Goal: Task Accomplishment & Management: Use online tool/utility

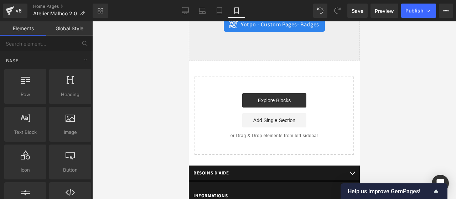
scroll to position [3894, 0]
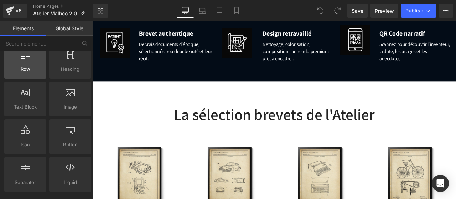
scroll to position [26, 0]
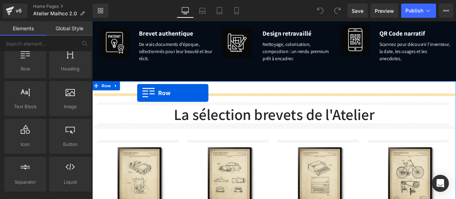
drag, startPoint x: 120, startPoint y: 87, endPoint x: 145, endPoint y: 105, distance: 30.8
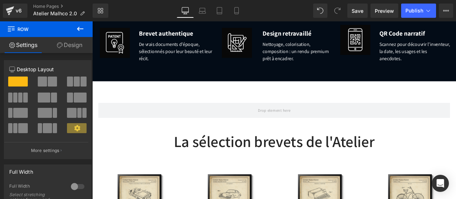
click at [81, 32] on icon at bounding box center [80, 29] width 9 height 9
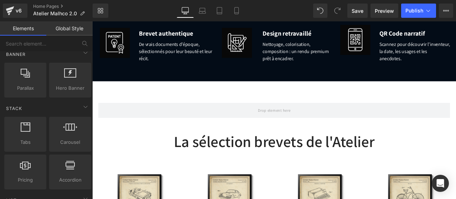
scroll to position [174, 0]
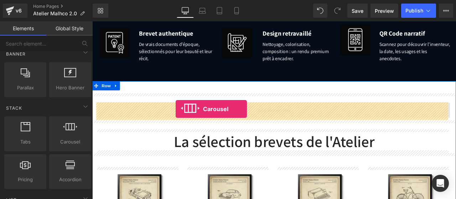
drag, startPoint x: 152, startPoint y: 152, endPoint x: 191, endPoint y: 125, distance: 47.5
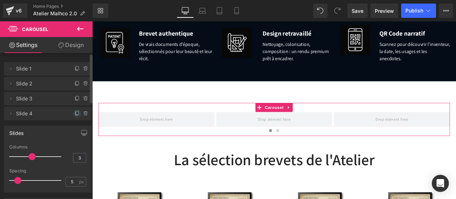
click at [74, 112] on icon at bounding box center [77, 114] width 6 height 6
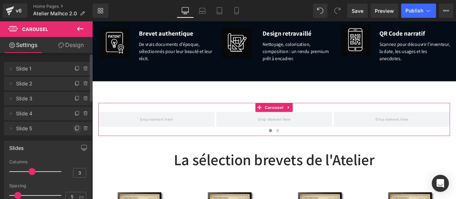
click at [74, 127] on icon at bounding box center [77, 129] width 6 height 6
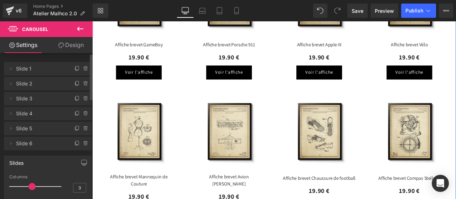
scroll to position [923, 0]
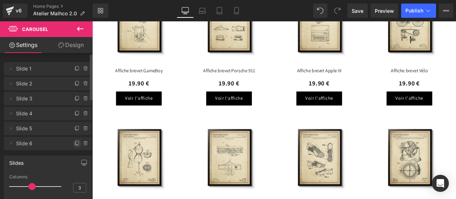
click at [74, 143] on icon at bounding box center [77, 144] width 6 height 6
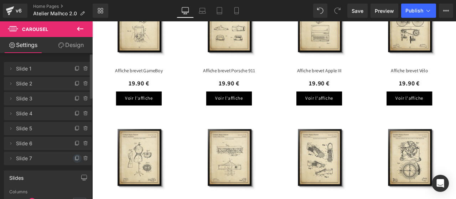
click at [74, 158] on icon at bounding box center [77, 159] width 6 height 6
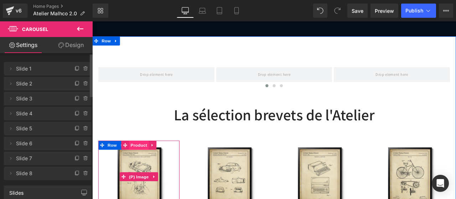
scroll to position [743, 0]
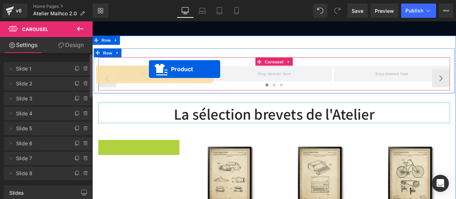
drag, startPoint x: 143, startPoint y: 166, endPoint x: 158, endPoint y: 78, distance: 89.6
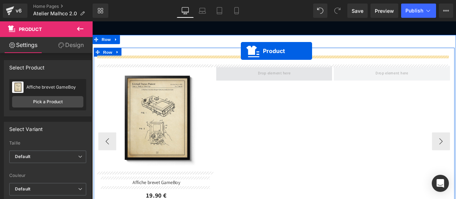
scroll to position [730, 0]
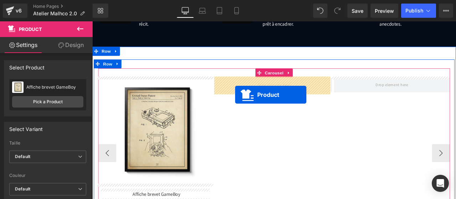
drag, startPoint x: 253, startPoint y: 158, endPoint x: 261, endPoint y: 109, distance: 50.1
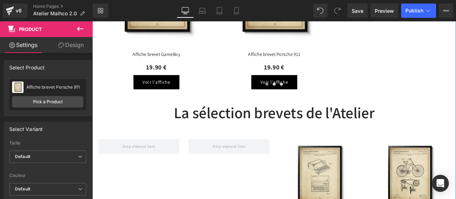
scroll to position [896, 0]
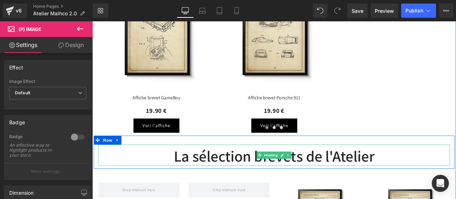
scroll to position [845, 0]
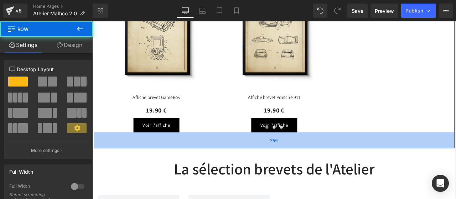
drag, startPoint x: 253, startPoint y: 154, endPoint x: 254, endPoint y: 169, distance: 15.0
click at [254, 169] on div "53px" at bounding box center [307, 162] width 427 height 19
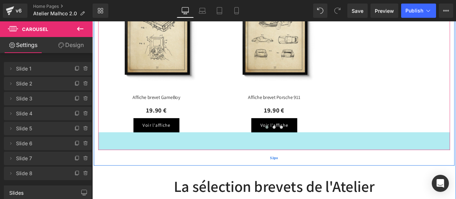
drag, startPoint x: 243, startPoint y: 151, endPoint x: 242, endPoint y: 172, distance: 21.0
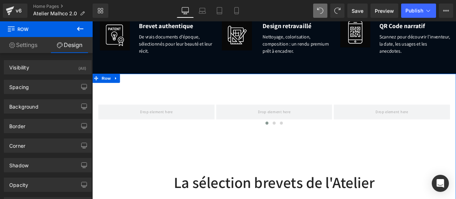
scroll to position [698, 0]
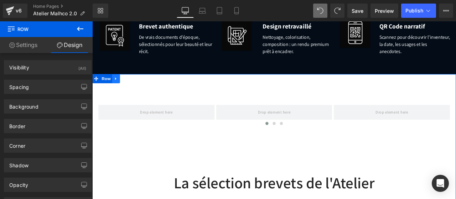
click at [119, 89] on icon at bounding box center [120, 88] width 5 height 5
click at [136, 90] on icon at bounding box center [138, 89] width 5 height 5
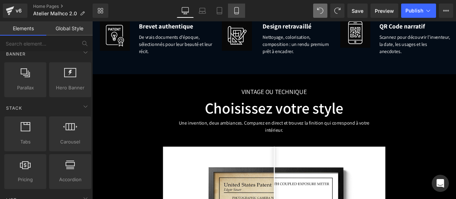
click at [237, 12] on icon at bounding box center [236, 10] width 7 height 7
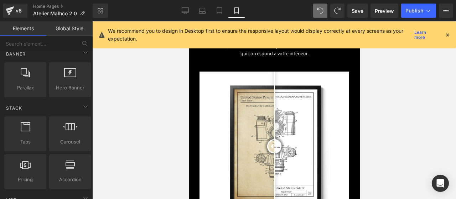
scroll to position [781, 0]
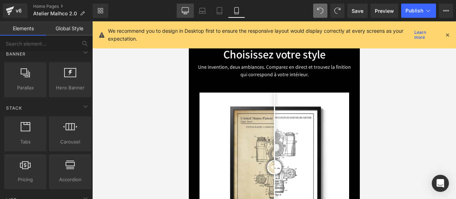
click at [185, 6] on link "Desktop" at bounding box center [185, 11] width 17 height 14
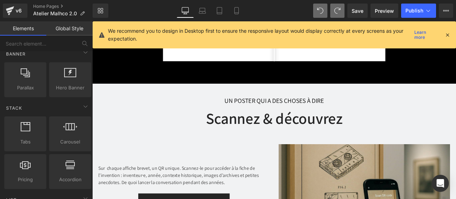
scroll to position [907, 0]
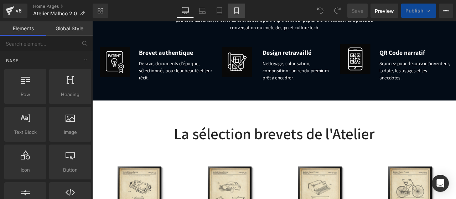
scroll to position [665, 0]
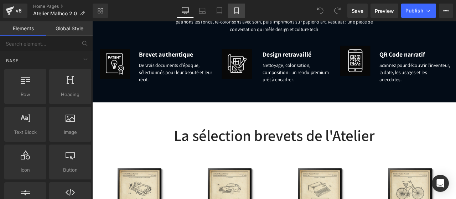
click at [238, 11] on icon at bounding box center [236, 10] width 4 height 7
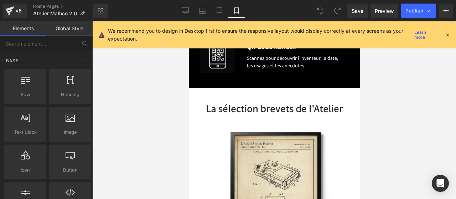
scroll to position [722, 0]
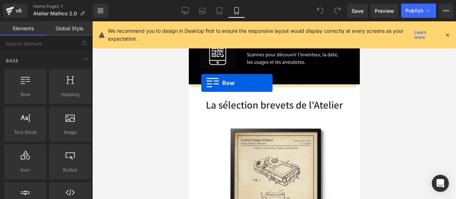
drag, startPoint x: 216, startPoint y: 113, endPoint x: 201, endPoint y: 83, distance: 33.4
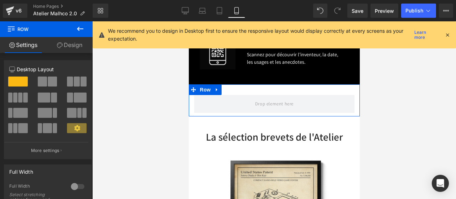
click at [75, 41] on link "Design" at bounding box center [69, 45] width 46 height 16
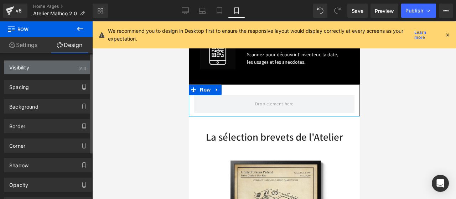
click at [44, 66] on div "Visibility (All)" at bounding box center [47, 68] width 87 height 14
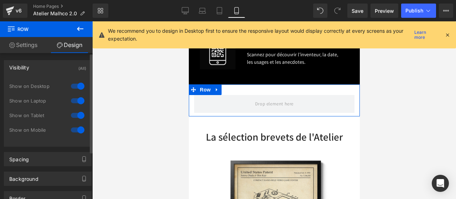
click at [75, 89] on div at bounding box center [77, 85] width 17 height 11
click at [75, 97] on div at bounding box center [77, 100] width 17 height 11
click at [76, 112] on div at bounding box center [77, 115] width 17 height 11
click at [32, 44] on link "Settings" at bounding box center [23, 45] width 46 height 16
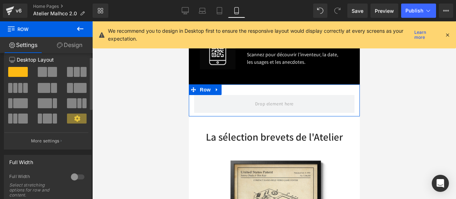
scroll to position [7, 0]
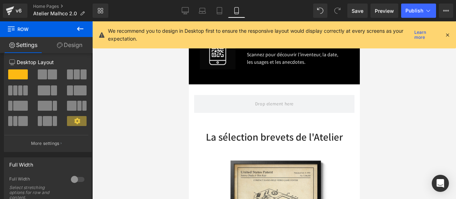
click at [82, 29] on icon at bounding box center [80, 29] width 6 height 4
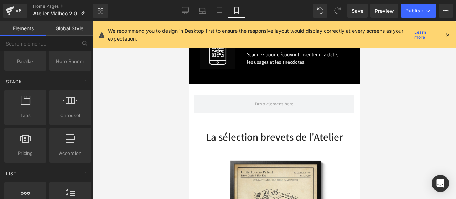
scroll to position [200, 0]
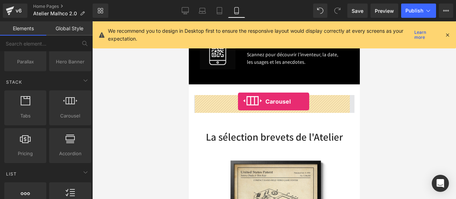
drag, startPoint x: 258, startPoint y: 134, endPoint x: 237, endPoint y: 101, distance: 38.9
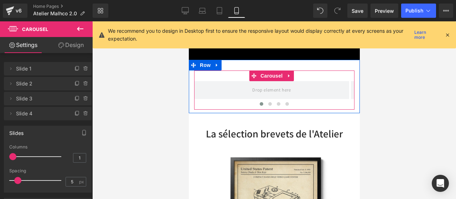
scroll to position [747, 0]
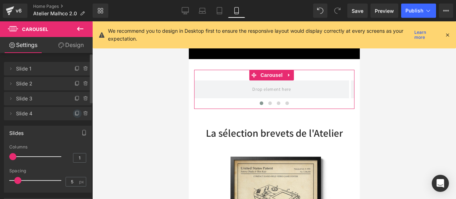
click at [74, 110] on span at bounding box center [77, 113] width 9 height 9
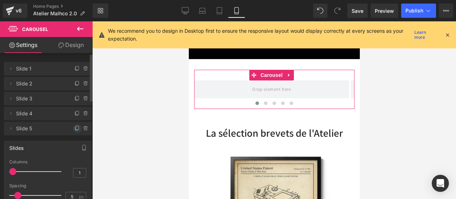
click at [74, 126] on icon at bounding box center [77, 129] width 6 height 6
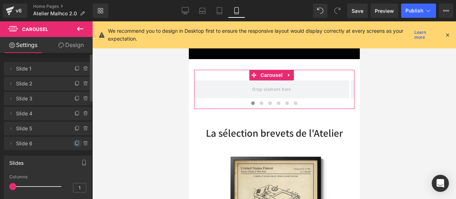
click at [75, 144] on icon at bounding box center [77, 144] width 6 height 6
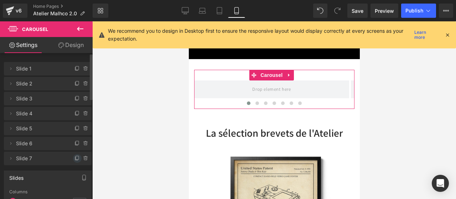
click at [76, 156] on icon at bounding box center [77, 158] width 3 height 4
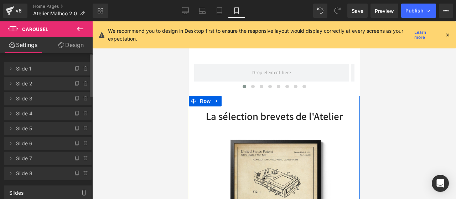
scroll to position [764, 0]
click at [238, 148] on img at bounding box center [273, 200] width 149 height 149
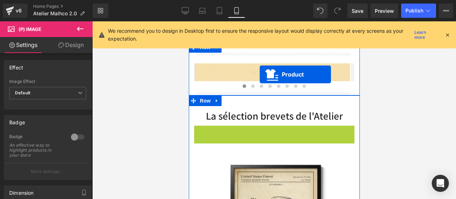
drag, startPoint x: 268, startPoint y: 131, endPoint x: 259, endPoint y: 74, distance: 57.3
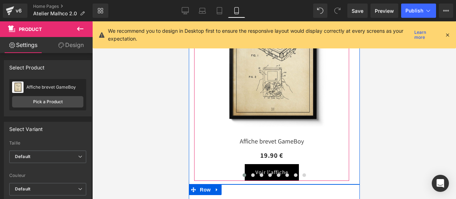
scroll to position [836, 0]
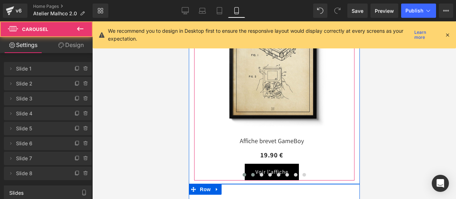
click at [248, 175] on button at bounding box center [252, 174] width 9 height 7
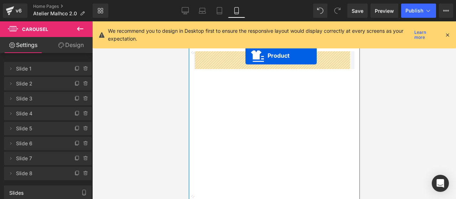
scroll to position [748, 0]
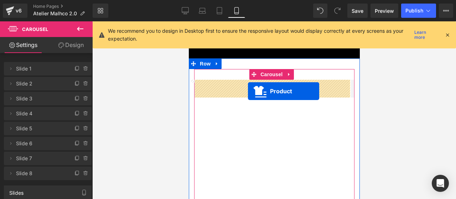
drag, startPoint x: 265, startPoint y: 170, endPoint x: 247, endPoint y: 90, distance: 81.7
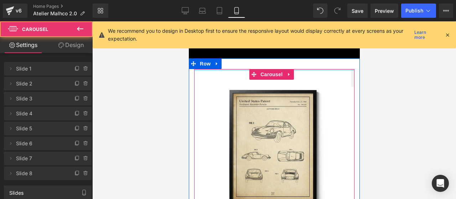
drag, startPoint x: 237, startPoint y: 77, endPoint x: 236, endPoint y: 63, distance: 14.6
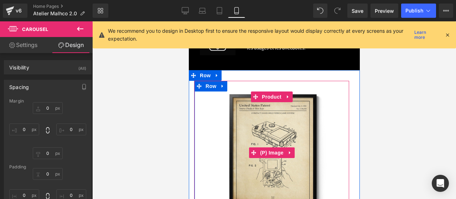
scroll to position [735, 0]
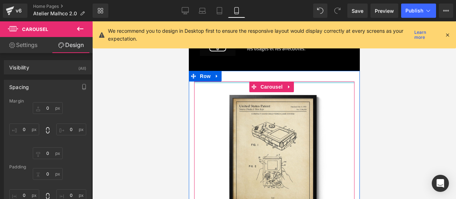
drag, startPoint x: 241, startPoint y: 82, endPoint x: 241, endPoint y: 77, distance: 4.6
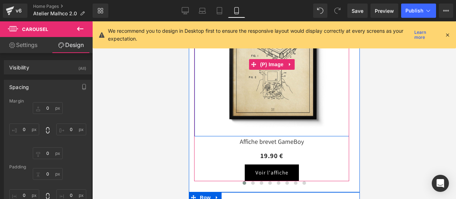
scroll to position [825, 0]
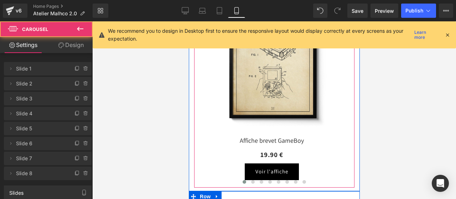
click at [242, 182] on span at bounding box center [244, 182] width 4 height 4
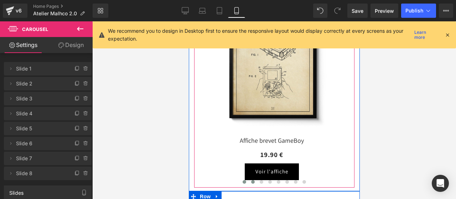
click at [251, 182] on span at bounding box center [253, 182] width 4 height 4
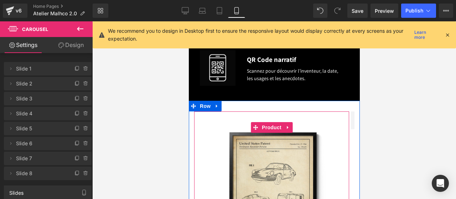
scroll to position [706, 0]
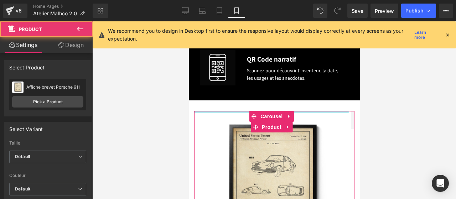
drag, startPoint x: 245, startPoint y: 117, endPoint x: 243, endPoint y: 96, distance: 21.4
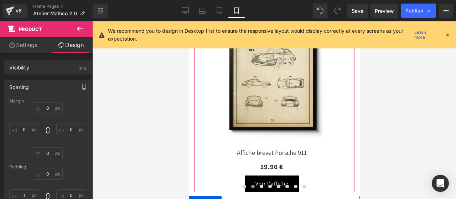
scroll to position [826, 0]
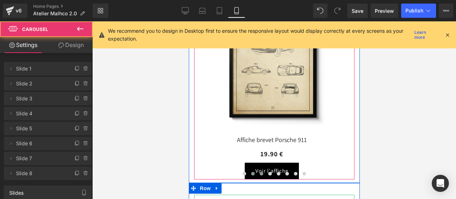
click at [259, 173] on span at bounding box center [261, 174] width 4 height 4
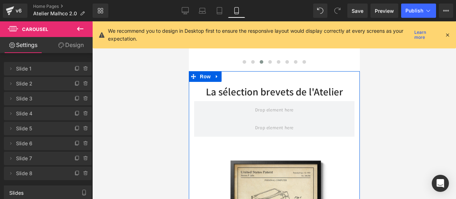
scroll to position [953, 0]
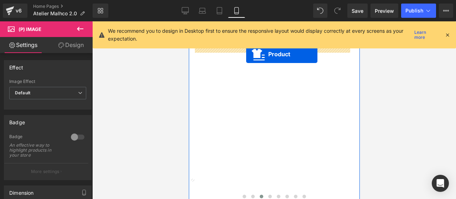
scroll to position [746, 0]
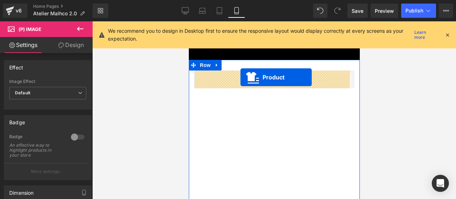
drag, startPoint x: 270, startPoint y: 136, endPoint x: 240, endPoint y: 77, distance: 65.9
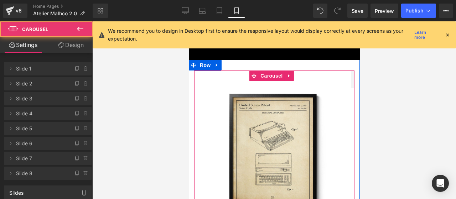
click at [236, 80] on div "Sale Off (P) Image Row Affiche brevet Apple III (P) Title 19.90 € (P) Price Voi…" at bounding box center [271, 169] width 155 height 199
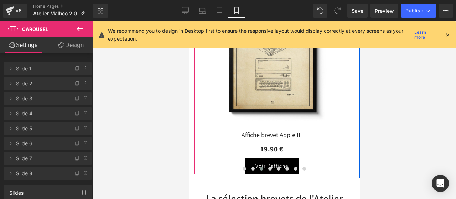
scroll to position [842, 0]
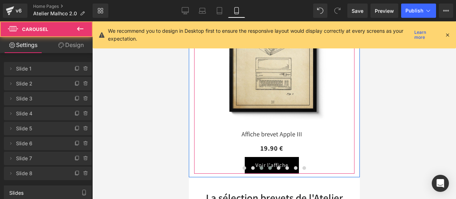
click at [268, 167] on span at bounding box center [270, 168] width 4 height 4
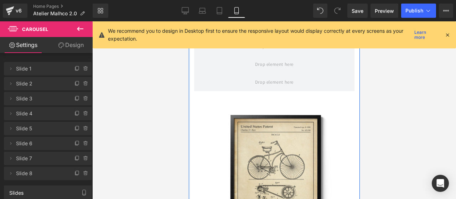
scroll to position [1008, 0]
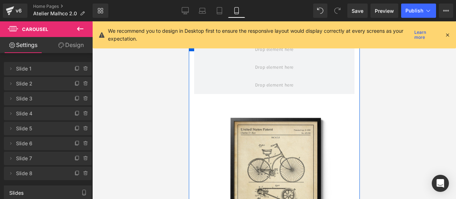
click at [260, 133] on img at bounding box center [273, 178] width 149 height 149
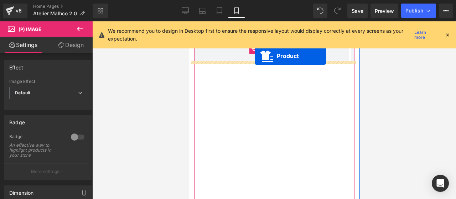
scroll to position [745, 0]
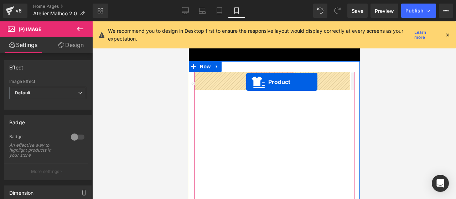
drag, startPoint x: 263, startPoint y: 111, endPoint x: 245, endPoint y: 81, distance: 34.7
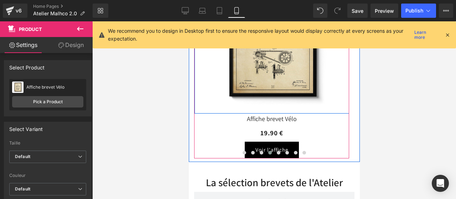
scroll to position [857, 0]
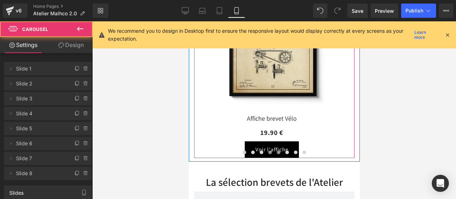
click at [277, 151] on span at bounding box center [278, 153] width 4 height 4
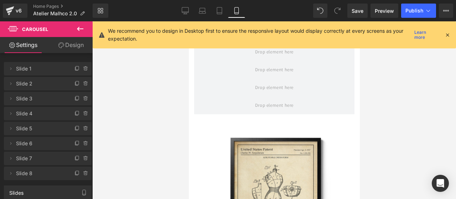
scroll to position [1008, 0]
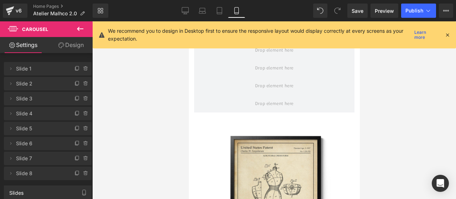
click at [265, 145] on img at bounding box center [273, 196] width 149 height 149
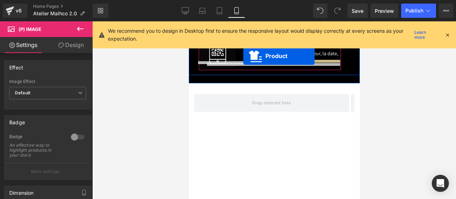
scroll to position [716, 0]
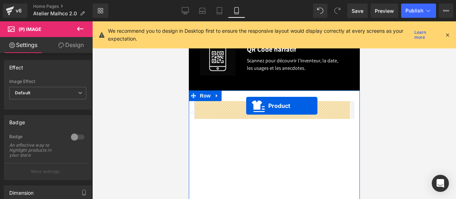
drag, startPoint x: 263, startPoint y: 128, endPoint x: 246, endPoint y: 106, distance: 28.9
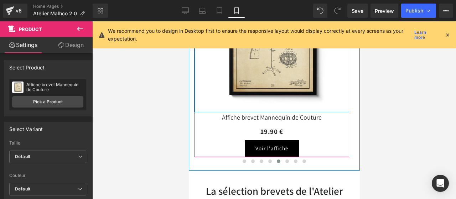
scroll to position [849, 0]
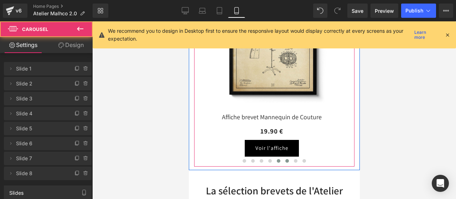
click at [285, 161] on span at bounding box center [287, 161] width 4 height 4
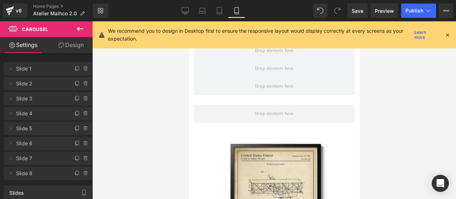
scroll to position [1025, 0]
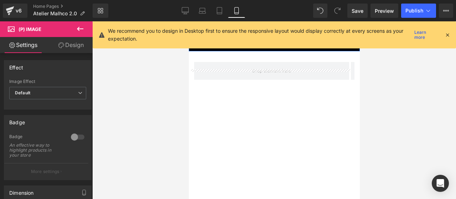
scroll to position [734, 0]
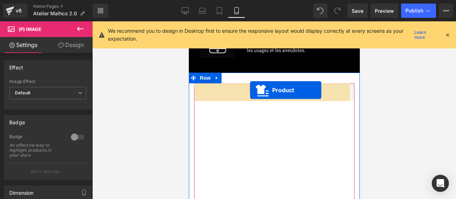
drag, startPoint x: 266, startPoint y: 128, endPoint x: 250, endPoint y: 90, distance: 41.3
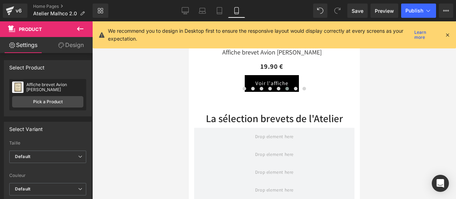
scroll to position [920, 0]
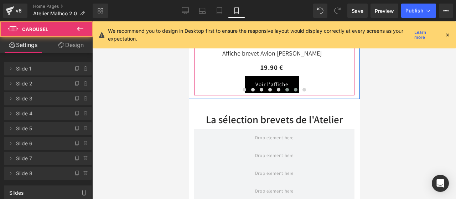
click at [293, 88] on span at bounding box center [295, 90] width 4 height 4
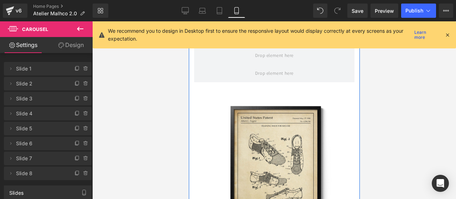
scroll to position [1084, 0]
click at [270, 117] on img at bounding box center [273, 165] width 149 height 149
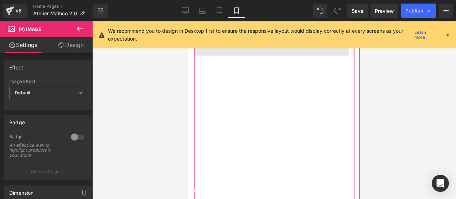
scroll to position [765, 0]
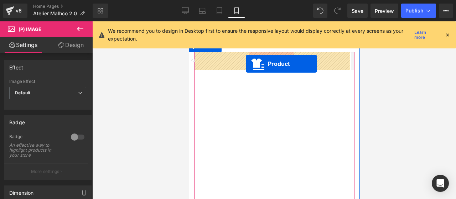
drag, startPoint x: 266, startPoint y: 116, endPoint x: 245, endPoint y: 64, distance: 55.8
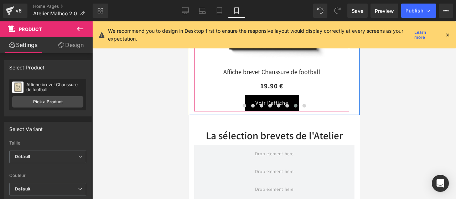
scroll to position [905, 0]
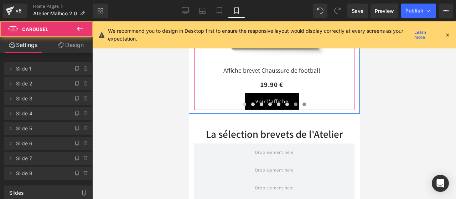
click at [302, 104] on span at bounding box center [304, 105] width 4 height 4
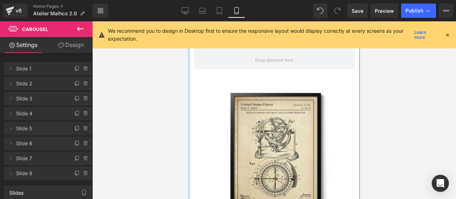
click at [275, 118] on img at bounding box center [273, 153] width 149 height 149
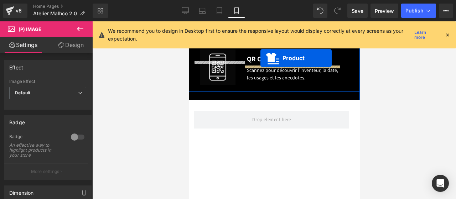
scroll to position [685, 0]
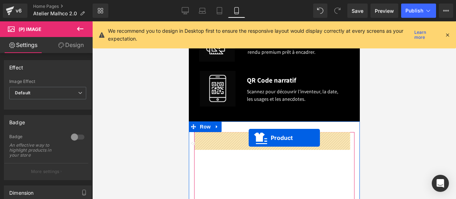
drag, startPoint x: 272, startPoint y: 123, endPoint x: 248, endPoint y: 138, distance: 28.0
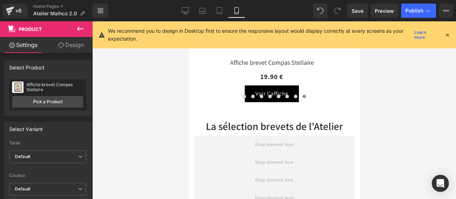
scroll to position [917, 0]
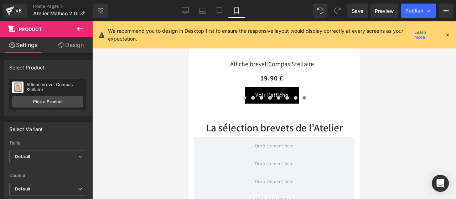
click at [238, 121] on h2 "La sélection brevets de l'Atelier" at bounding box center [274, 127] width 160 height 12
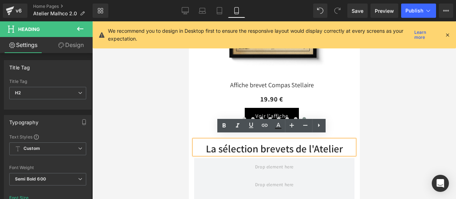
scroll to position [895, 0]
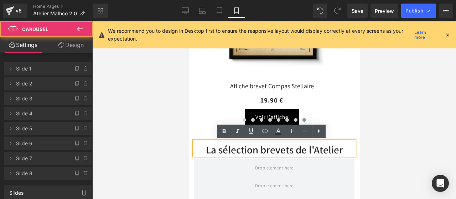
click at [208, 122] on div at bounding box center [274, 121] width 160 height 10
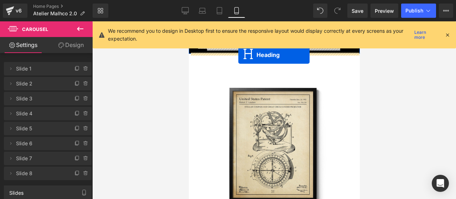
scroll to position [745, 0]
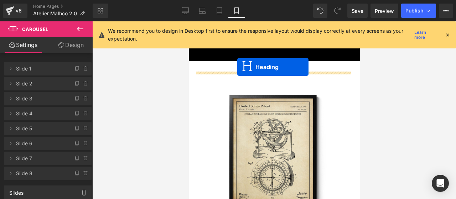
drag, startPoint x: 253, startPoint y: 148, endPoint x: 237, endPoint y: 67, distance: 82.4
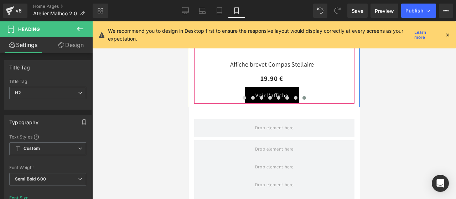
scroll to position [933, 0]
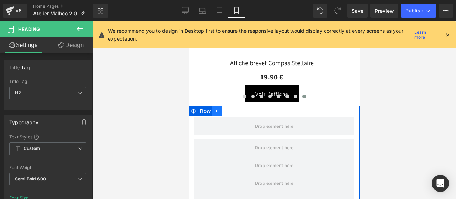
click at [213, 114] on link at bounding box center [216, 111] width 9 height 11
click at [232, 111] on icon at bounding box center [234, 111] width 5 height 5
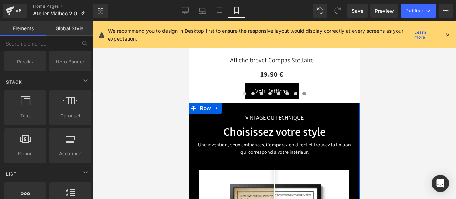
scroll to position [935, 0]
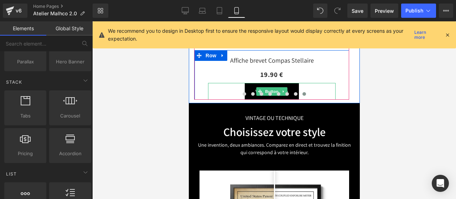
click at [217, 88] on div "Voir l'affiche" at bounding box center [271, 91] width 127 height 17
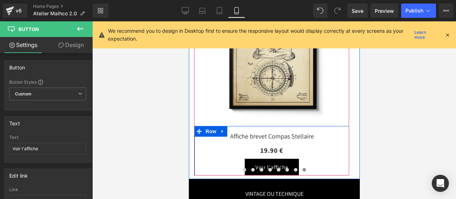
scroll to position [862, 0]
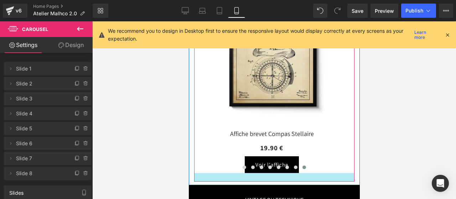
drag, startPoint x: 202, startPoint y: 173, endPoint x: 202, endPoint y: 181, distance: 8.2
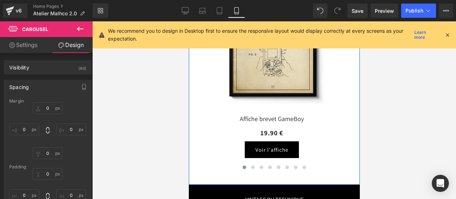
scroll to position [893, 0]
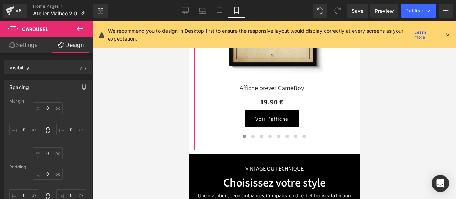
click at [34, 41] on link "Settings" at bounding box center [23, 45] width 46 height 16
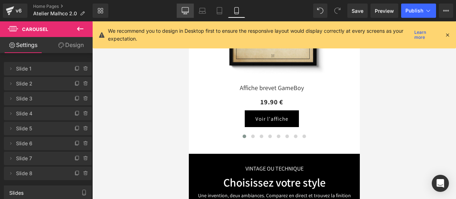
click at [188, 10] on icon at bounding box center [185, 10] width 7 height 7
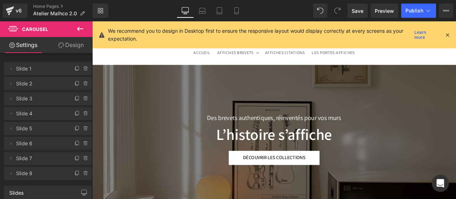
scroll to position [69, 0]
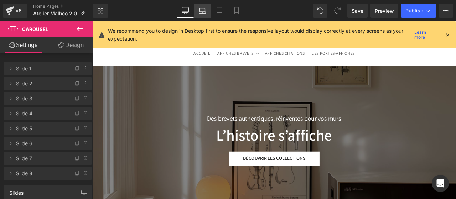
click at [202, 14] on icon at bounding box center [202, 10] width 7 height 7
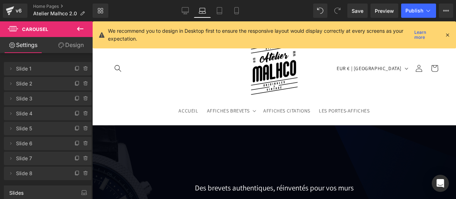
scroll to position [0, 0]
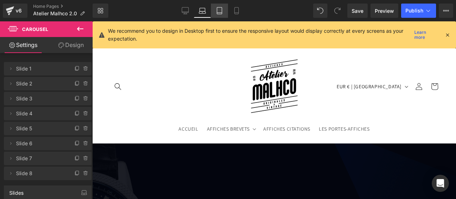
click at [218, 15] on link "Tablet" at bounding box center [219, 11] width 17 height 14
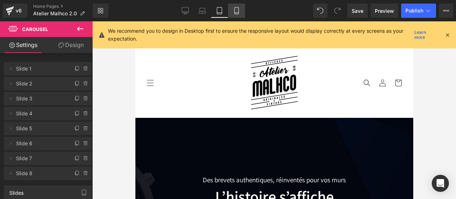
click at [237, 5] on link "Mobile" at bounding box center [236, 11] width 17 height 14
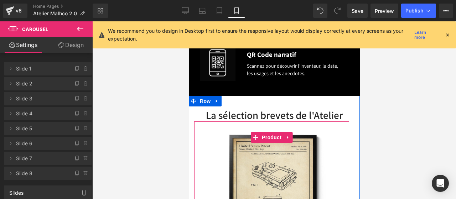
scroll to position [707, 0]
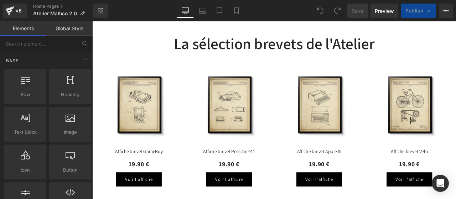
scroll to position [732, 0]
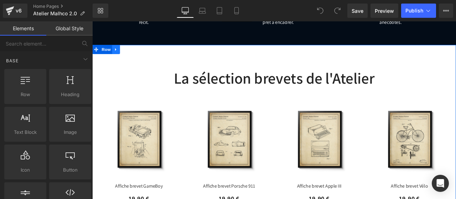
click at [120, 55] on link at bounding box center [120, 54] width 9 height 11
click at [108, 54] on span "Row" at bounding box center [108, 54] width 14 height 11
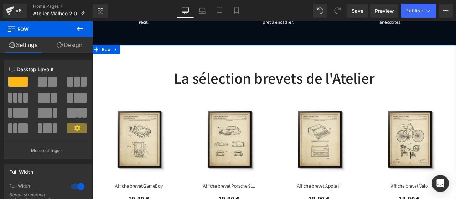
click at [77, 44] on link "Design" at bounding box center [69, 45] width 46 height 16
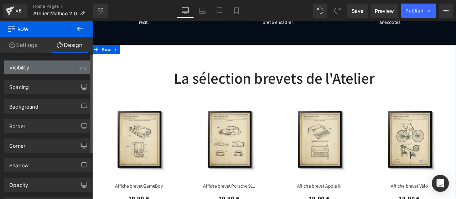
click at [55, 66] on div "Visibility (All)" at bounding box center [47, 68] width 87 height 14
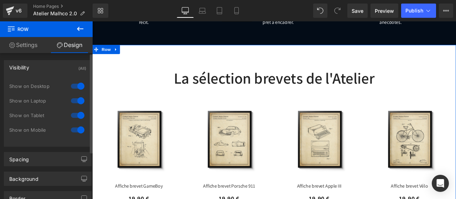
click at [74, 128] on div at bounding box center [77, 129] width 17 height 11
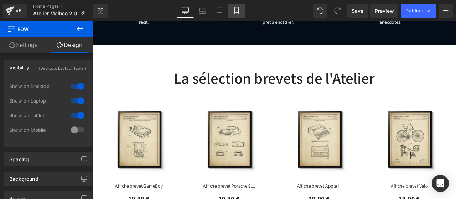
click at [237, 7] on icon at bounding box center [236, 10] width 7 height 7
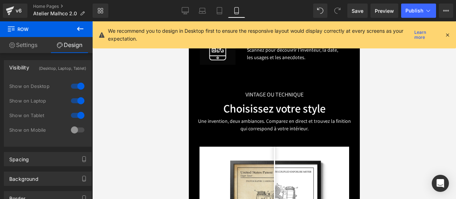
scroll to position [707, 0]
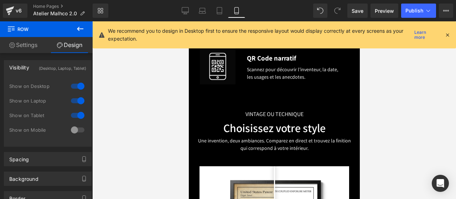
click at [78, 30] on icon at bounding box center [80, 29] width 6 height 4
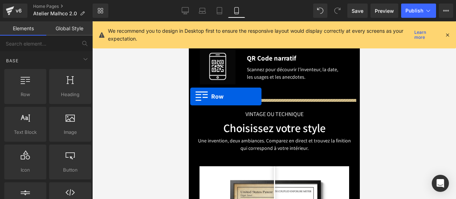
drag, startPoint x: 204, startPoint y: 107, endPoint x: 190, endPoint y: 97, distance: 17.6
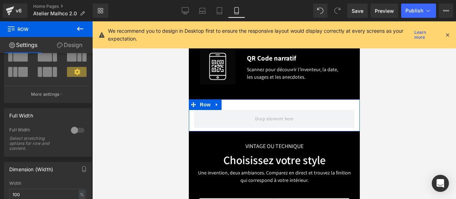
scroll to position [0, 0]
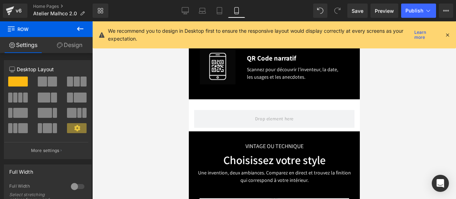
click at [82, 27] on icon at bounding box center [80, 29] width 9 height 9
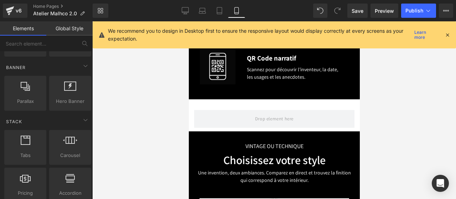
scroll to position [161, 0]
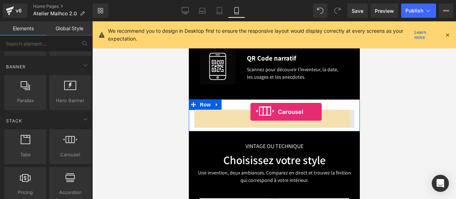
drag, startPoint x: 250, startPoint y: 170, endPoint x: 248, endPoint y: 113, distance: 57.7
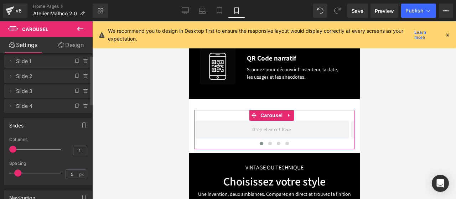
scroll to position [8, 0]
click at [74, 108] on icon at bounding box center [77, 106] width 6 height 6
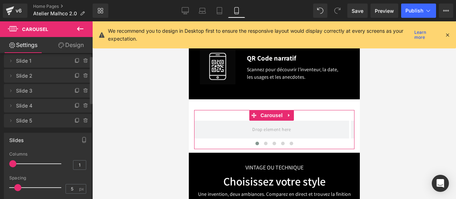
click at [74, 108] on icon at bounding box center [77, 106] width 6 height 6
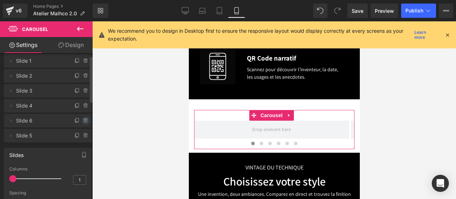
click at [85, 120] on icon at bounding box center [86, 121] width 6 height 6
click at [79, 121] on button "Delete" at bounding box center [78, 120] width 22 height 9
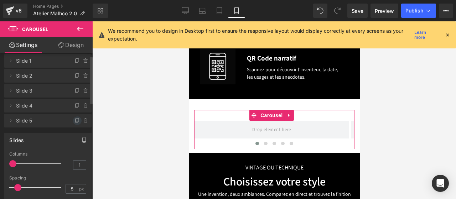
click at [76, 123] on icon at bounding box center [77, 121] width 6 height 6
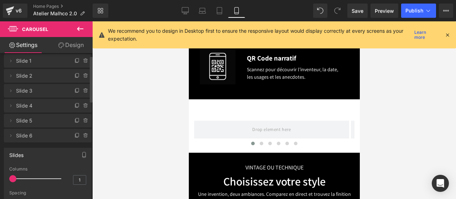
click at [79, 30] on icon at bounding box center [80, 29] width 9 height 9
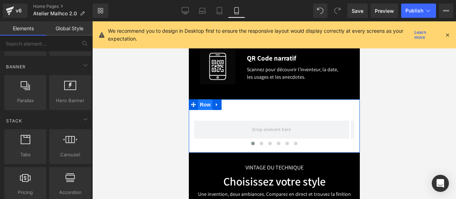
click at [207, 106] on span "Row" at bounding box center [205, 104] width 14 height 11
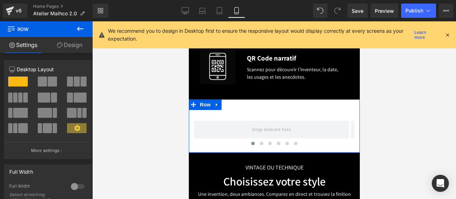
click at [71, 47] on link "Design" at bounding box center [69, 45] width 46 height 16
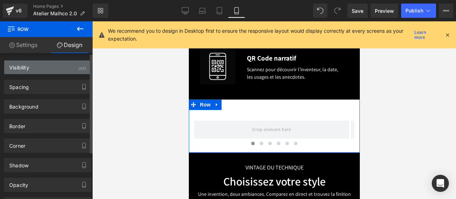
click at [53, 68] on div "Visibility (All)" at bounding box center [47, 68] width 87 height 14
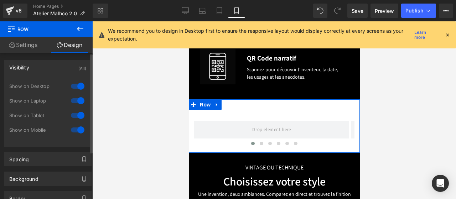
click at [73, 82] on div at bounding box center [77, 85] width 17 height 11
click at [76, 99] on div at bounding box center [77, 100] width 17 height 11
click at [76, 111] on div at bounding box center [77, 115] width 17 height 11
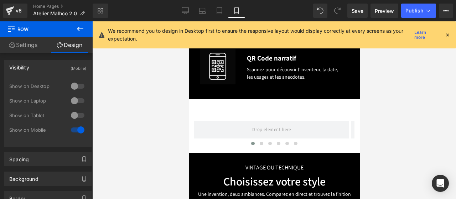
click at [79, 34] on button at bounding box center [80, 29] width 25 height 16
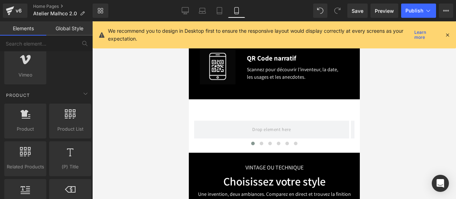
scroll to position [533, 0]
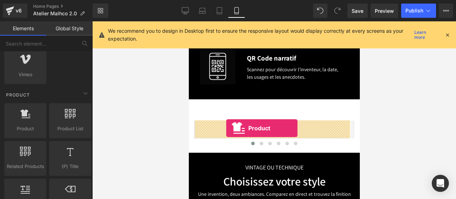
drag, startPoint x: 220, startPoint y: 141, endPoint x: 226, endPoint y: 128, distance: 13.8
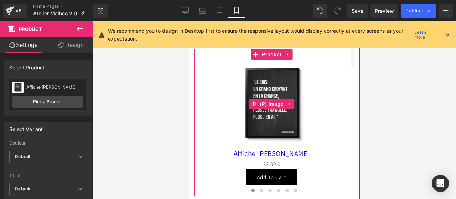
scroll to position [779, 0]
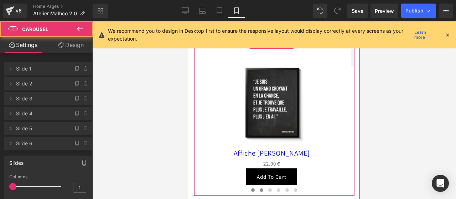
click at [259, 189] on span at bounding box center [261, 190] width 4 height 4
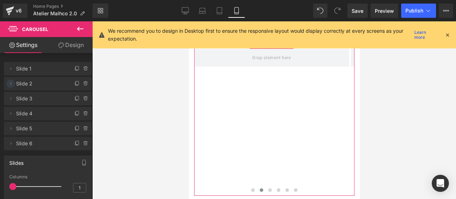
click at [10, 85] on icon at bounding box center [11, 84] width 6 height 6
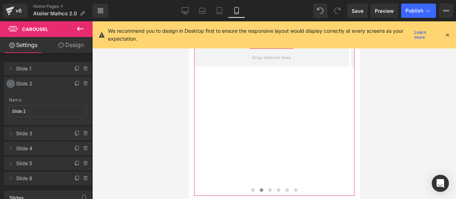
click at [10, 85] on icon at bounding box center [11, 84] width 6 height 6
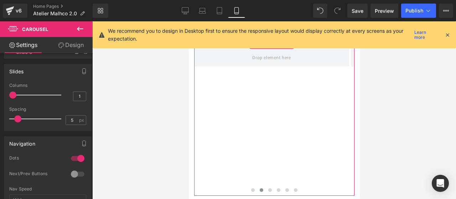
scroll to position [0, 0]
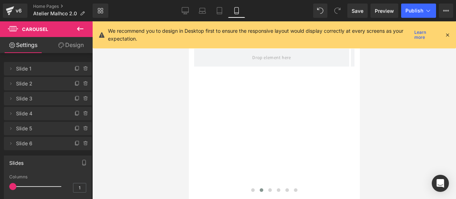
click at [83, 30] on icon at bounding box center [80, 29] width 9 height 9
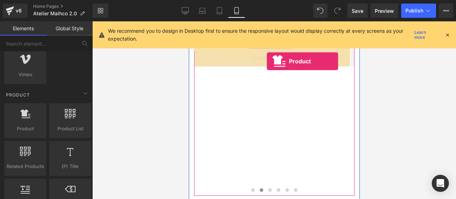
drag, startPoint x: 218, startPoint y: 136, endPoint x: 264, endPoint y: 61, distance: 87.9
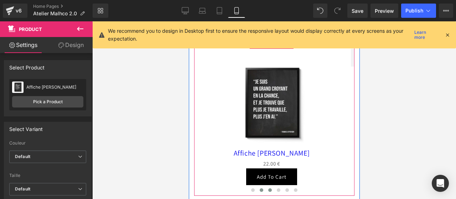
click at [268, 189] on span at bounding box center [270, 190] width 4 height 4
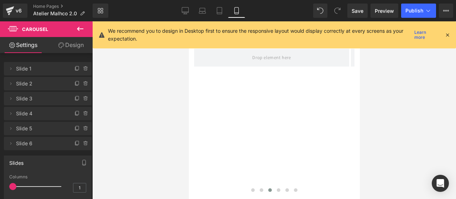
click at [78, 27] on icon at bounding box center [80, 29] width 9 height 9
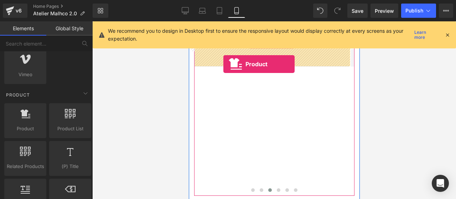
drag, startPoint x: 219, startPoint y: 134, endPoint x: 223, endPoint y: 64, distance: 70.2
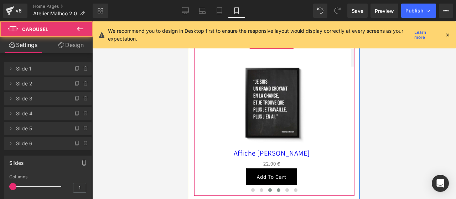
click at [277, 188] on button at bounding box center [278, 190] width 9 height 7
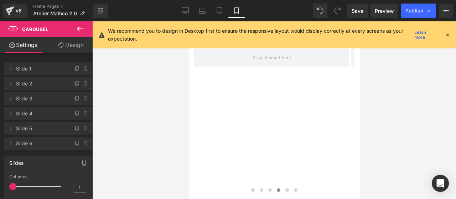
click at [79, 28] on icon at bounding box center [80, 29] width 9 height 9
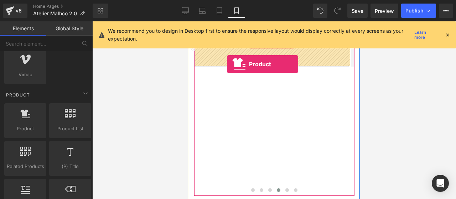
drag, startPoint x: 216, startPoint y: 138, endPoint x: 226, endPoint y: 64, distance: 74.0
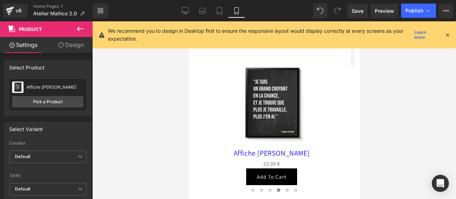
click at [81, 31] on icon at bounding box center [80, 29] width 9 height 9
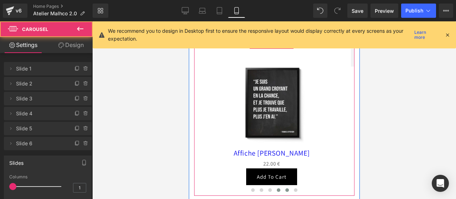
click at [286, 190] on button at bounding box center [286, 190] width 9 height 7
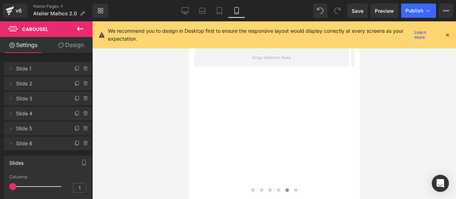
click at [80, 31] on icon at bounding box center [80, 29] width 9 height 9
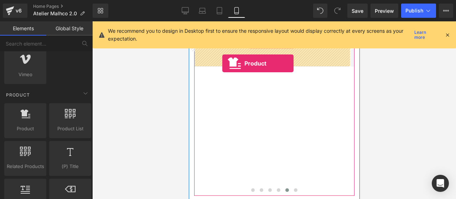
drag, startPoint x: 213, startPoint y: 136, endPoint x: 222, endPoint y: 64, distance: 73.2
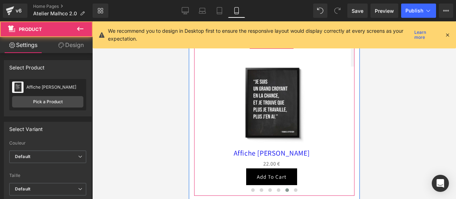
click at [83, 24] on button at bounding box center [80, 29] width 25 height 16
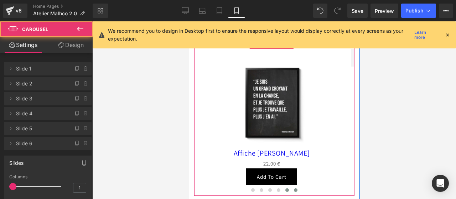
click at [293, 190] on span at bounding box center [295, 190] width 4 height 4
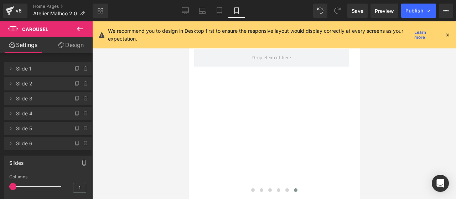
click at [82, 33] on button at bounding box center [80, 29] width 25 height 16
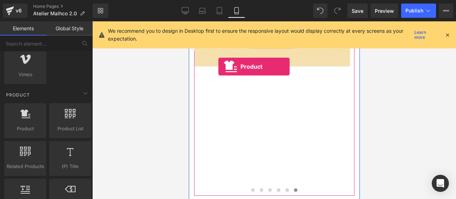
drag, startPoint x: 209, startPoint y: 138, endPoint x: 220, endPoint y: 65, distance: 73.7
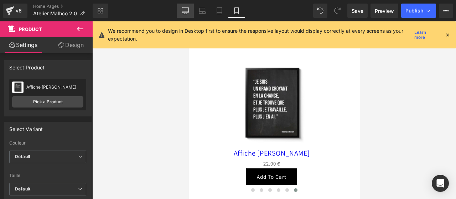
click at [183, 9] on icon at bounding box center [185, 10] width 7 height 7
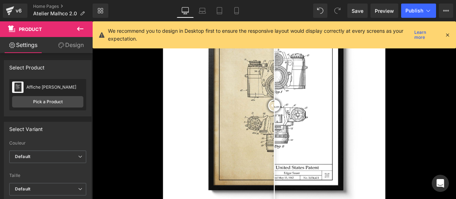
scroll to position [1277, 0]
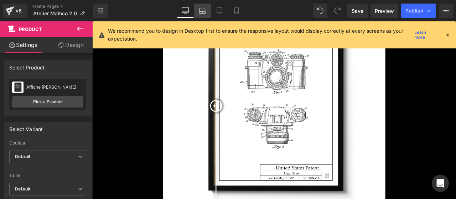
click at [203, 12] on icon at bounding box center [202, 10] width 7 height 7
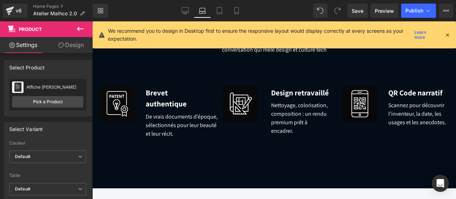
scroll to position [657, 0]
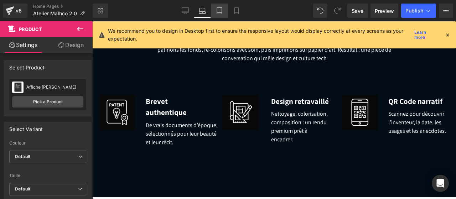
click at [223, 9] on link "Tablet" at bounding box center [219, 11] width 17 height 14
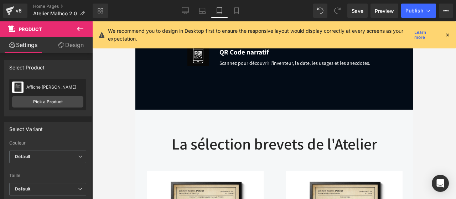
scroll to position [565, 0]
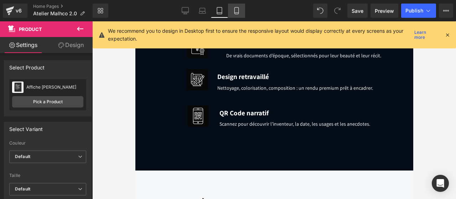
click at [237, 10] on icon at bounding box center [236, 10] width 7 height 7
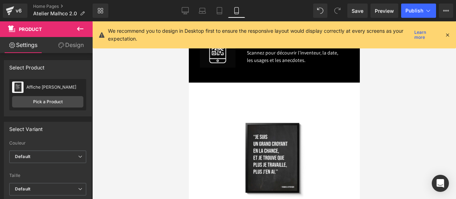
scroll to position [721, 0]
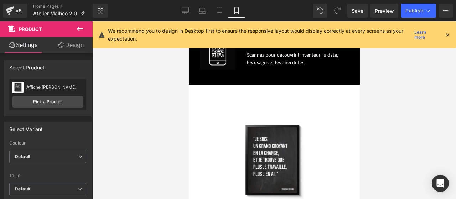
click at [81, 22] on button at bounding box center [80, 29] width 25 height 16
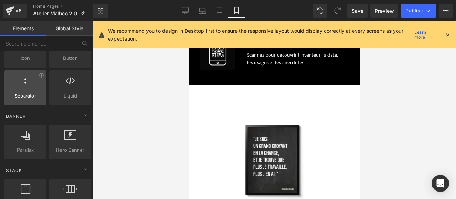
scroll to position [0, 0]
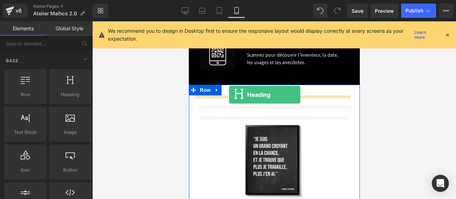
drag, startPoint x: 262, startPoint y: 111, endPoint x: 229, endPoint y: 94, distance: 37.3
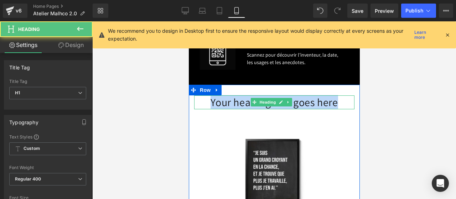
drag, startPoint x: 334, startPoint y: 103, endPoint x: 206, endPoint y: 101, distance: 127.8
click at [206, 101] on h1 "Your heading text goes here" at bounding box center [274, 102] width 160 height 14
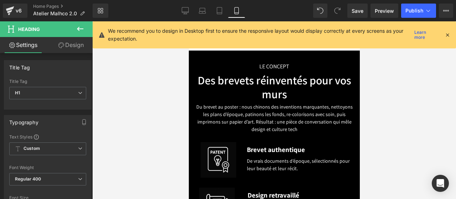
scroll to position [484, 0]
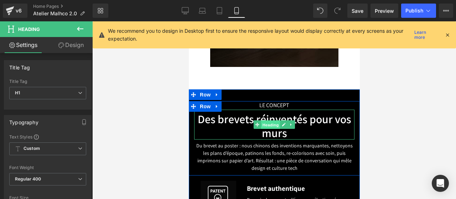
click at [263, 121] on span "Heading" at bounding box center [270, 125] width 19 height 9
click at [266, 122] on span "Heading" at bounding box center [270, 124] width 19 height 9
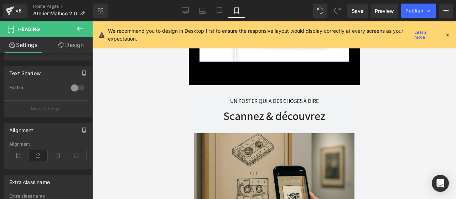
scroll to position [1146, 0]
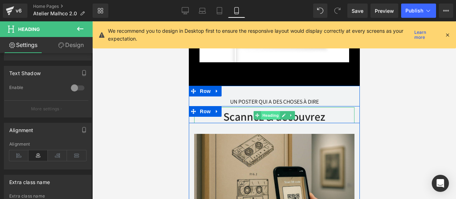
click at [268, 114] on span "Heading" at bounding box center [270, 115] width 19 height 9
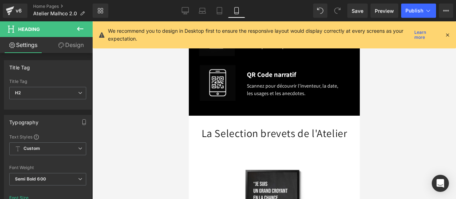
scroll to position [691, 0]
click at [265, 132] on div "La Selection brevets de l'Atelier Heading" at bounding box center [274, 133] width 160 height 14
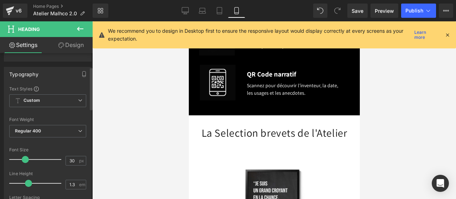
scroll to position [48, 0]
click at [48, 128] on span "Regular 400" at bounding box center [47, 131] width 77 height 12
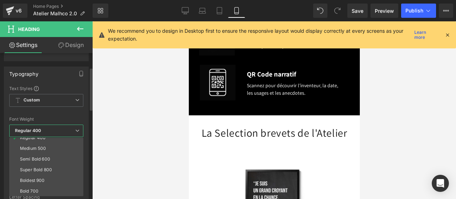
scroll to position [38, 0]
click at [41, 158] on div "Semi Bold 600" at bounding box center [35, 158] width 30 height 5
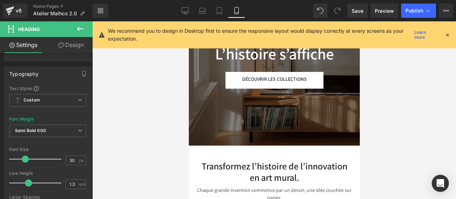
scroll to position [174, 0]
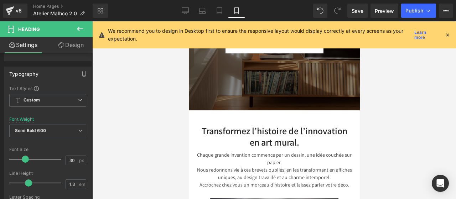
click at [268, 136] on div "Transformez l’histoire de l’innovation en art mural. Heading" at bounding box center [273, 136] width 149 height 22
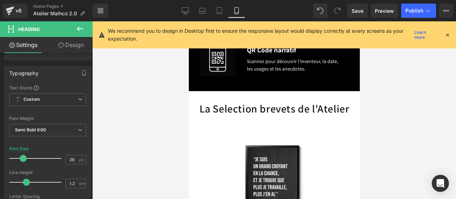
scroll to position [716, 0]
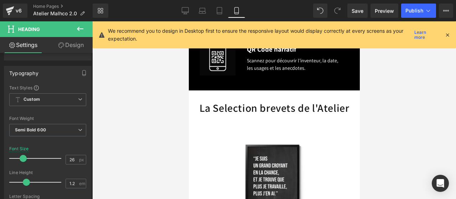
click at [270, 106] on div "La Selection brevets de l'Atelier Heading" at bounding box center [274, 108] width 160 height 14
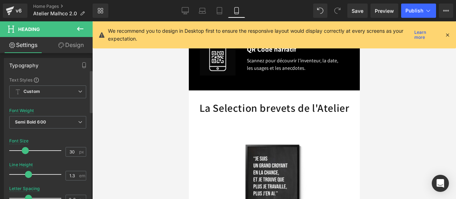
scroll to position [72, 0]
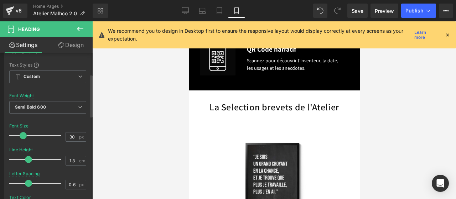
click at [23, 133] on span at bounding box center [23, 135] width 7 height 7
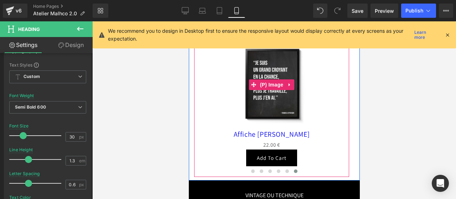
scroll to position [811, 0]
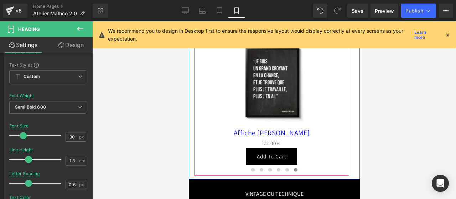
click at [264, 83] on div "Sale Off (P) Image" at bounding box center [271, 83] width 148 height 89
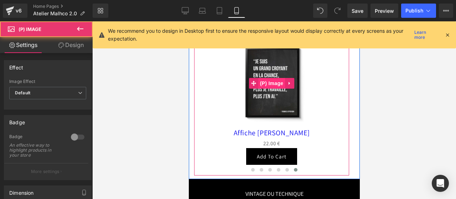
click at [271, 84] on span "(P) Image" at bounding box center [271, 83] width 27 height 11
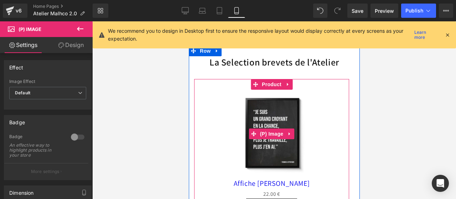
scroll to position [756, 0]
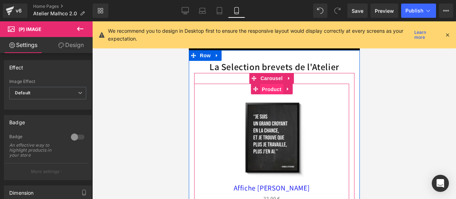
click at [267, 90] on span "Product" at bounding box center [270, 89] width 23 height 11
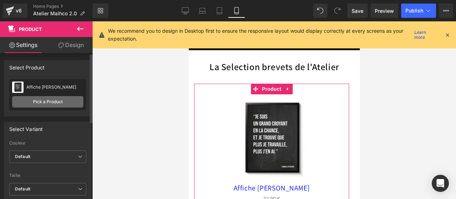
click at [56, 102] on link "Pick a Product" at bounding box center [47, 101] width 71 height 11
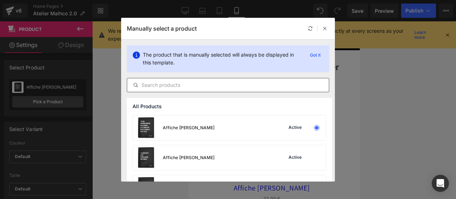
click at [168, 86] on input "text" at bounding box center [227, 85] width 201 height 9
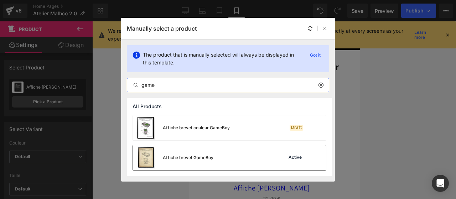
type input "game"
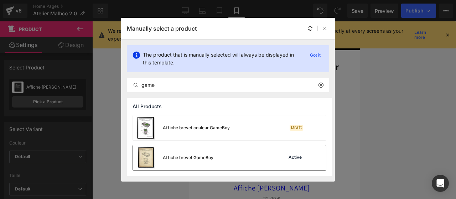
click at [183, 153] on div "Affiche brevet GameBoy" at bounding box center [173, 157] width 80 height 25
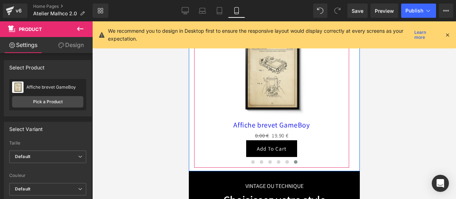
scroll to position [819, 0]
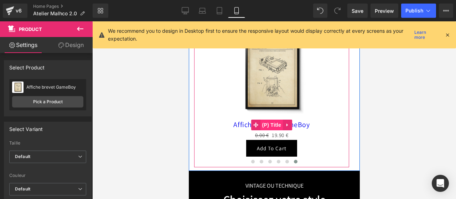
click at [270, 124] on span "(P) Title" at bounding box center [271, 125] width 23 height 11
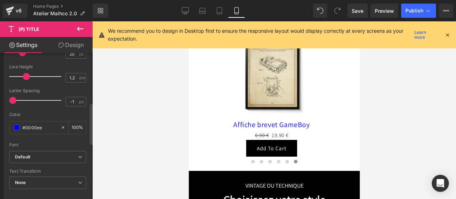
scroll to position [177, 0]
click at [17, 127] on span at bounding box center [17, 127] width 6 height 6
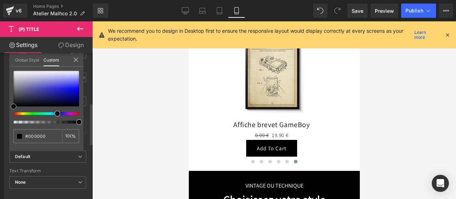
drag, startPoint x: 36, startPoint y: 95, endPoint x: 0, endPoint y: 121, distance: 43.7
click at [0, 121] on div "Typography Text Styles Custom Custom Setup Global Style Custom Setup Global Sty…" at bounding box center [48, 76] width 96 height 245
click at [75, 58] on icon at bounding box center [76, 60] width 6 height 6
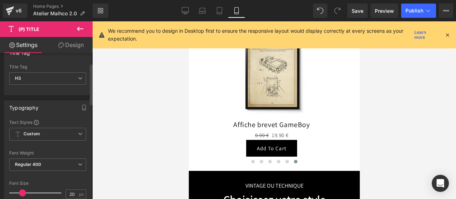
scroll to position [0, 0]
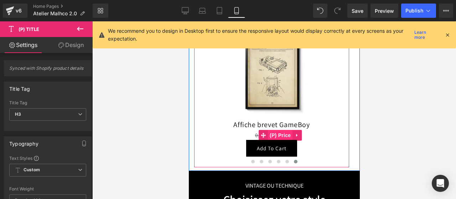
click at [275, 135] on span "(P) Price" at bounding box center [279, 135] width 25 height 11
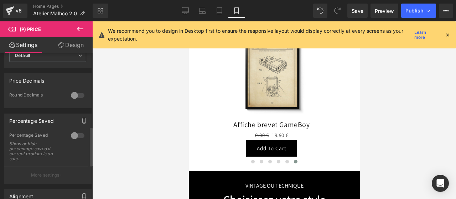
scroll to position [274, 0]
click at [74, 133] on div at bounding box center [77, 133] width 17 height 11
click at [73, 132] on div at bounding box center [77, 133] width 17 height 11
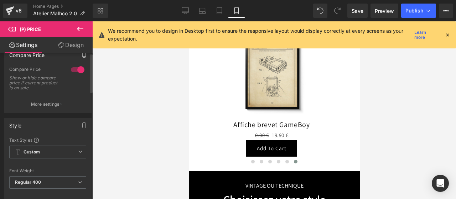
scroll to position [0, 0]
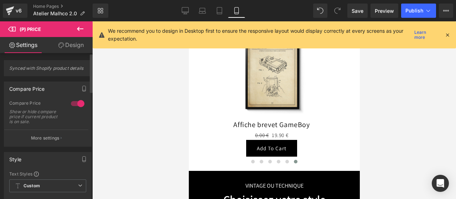
click at [74, 104] on div at bounding box center [77, 103] width 17 height 11
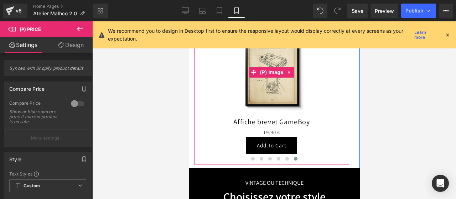
scroll to position [824, 0]
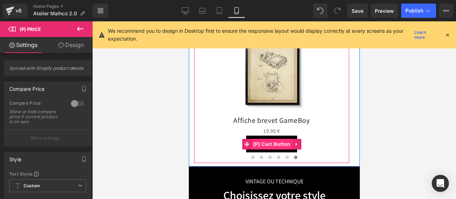
click at [271, 142] on span "(P) Cart Button" at bounding box center [271, 144] width 41 height 11
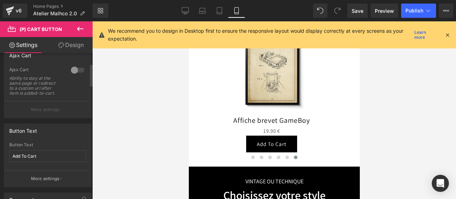
scroll to position [69, 0]
drag, startPoint x: 43, startPoint y: 156, endPoint x: 0, endPoint y: 156, distance: 43.4
click at [0, 156] on div "Button Text Add To Cart Button Text Add To Cart More settings" at bounding box center [48, 151] width 96 height 69
type input "Voir l'affiche"
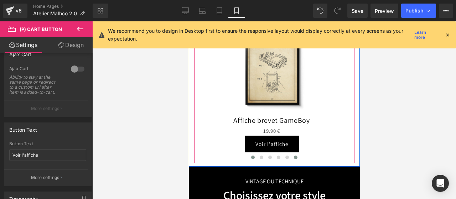
click at [251, 156] on span at bounding box center [253, 158] width 4 height 4
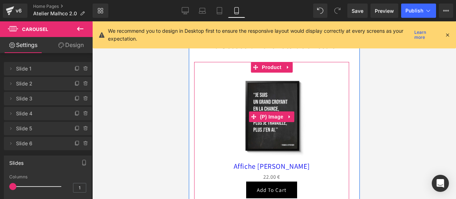
scroll to position [777, 0]
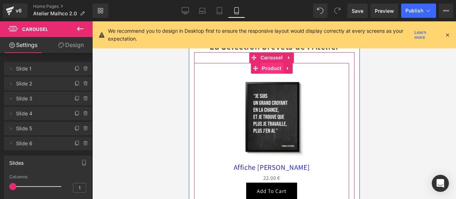
click at [271, 64] on span "Product" at bounding box center [270, 68] width 23 height 11
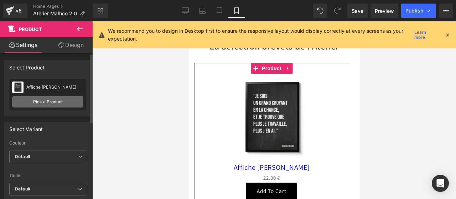
click at [48, 103] on link "Pick a Product" at bounding box center [47, 101] width 71 height 11
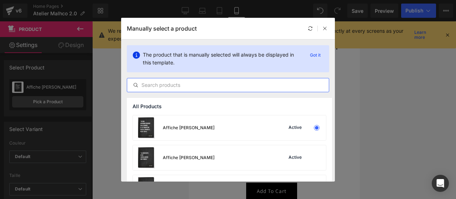
click at [185, 86] on input "text" at bounding box center [227, 85] width 201 height 9
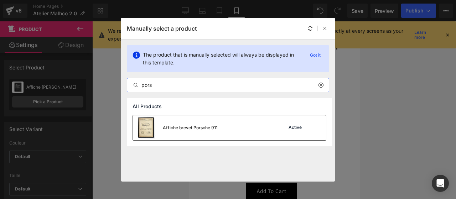
type input "pors"
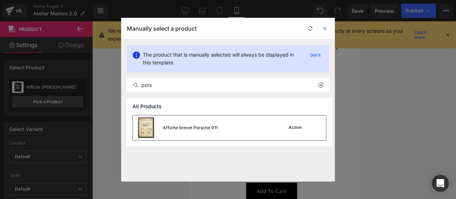
click at [191, 125] on div "Affiche brevet Porsche 911" at bounding box center [190, 128] width 55 height 6
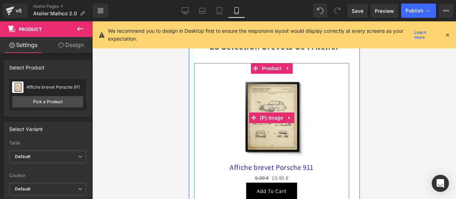
scroll to position [802, 0]
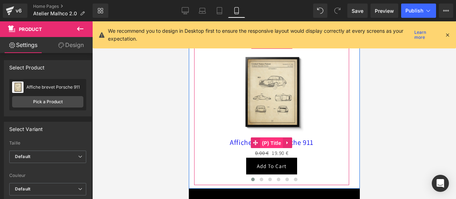
click at [271, 142] on span "(P) Title" at bounding box center [271, 143] width 23 height 11
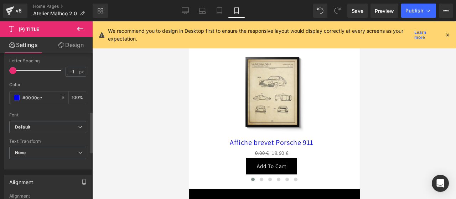
scroll to position [206, 0]
click at [16, 99] on div "#0000ee" at bounding box center [35, 97] width 51 height 12
click at [16, 98] on span at bounding box center [17, 97] width 6 height 6
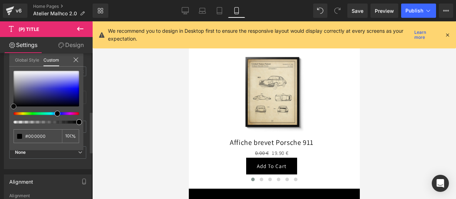
drag, startPoint x: 44, startPoint y: 92, endPoint x: 0, endPoint y: 117, distance: 50.9
click at [0, 117] on div "Typography Text Styles Custom Custom Setup Global Style Custom Setup Global Sty…" at bounding box center [48, 47] width 96 height 245
click at [75, 61] on icon at bounding box center [76, 60] width 6 height 6
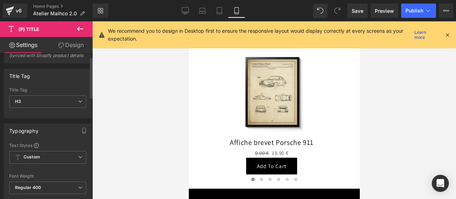
scroll to position [12, 0]
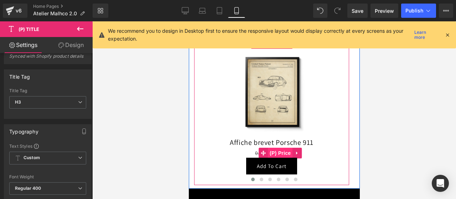
drag, startPoint x: 280, startPoint y: 149, endPoint x: 298, endPoint y: 159, distance: 19.4
click at [280, 149] on span "(P) Price" at bounding box center [279, 153] width 25 height 11
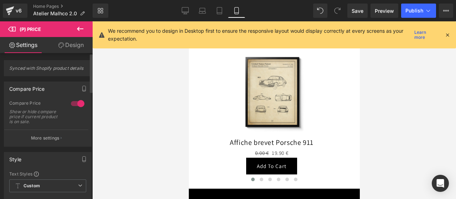
click at [74, 104] on div at bounding box center [77, 103] width 17 height 11
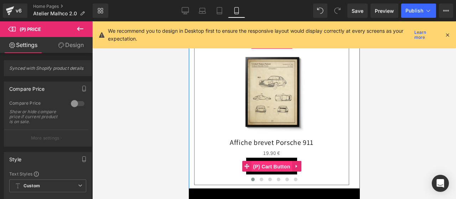
click at [272, 165] on span "(P) Cart Button" at bounding box center [271, 166] width 41 height 11
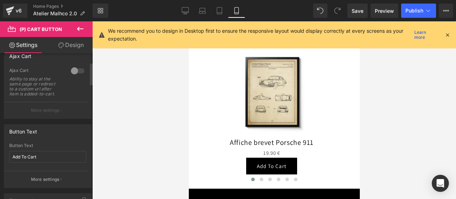
scroll to position [70, 0]
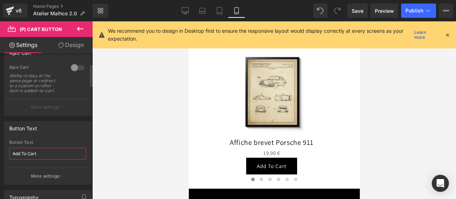
drag, startPoint x: 42, startPoint y: 152, endPoint x: 0, endPoint y: 152, distance: 42.0
click at [0, 152] on div "Button Text Add To Cart Button Text Add To Cart More settings" at bounding box center [48, 150] width 96 height 69
type input "Voir l'affiche"
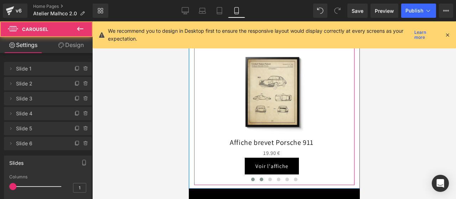
click at [259, 179] on span at bounding box center [261, 180] width 4 height 4
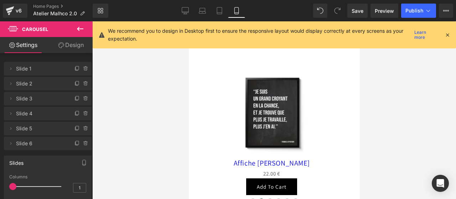
scroll to position [782, 0]
click at [271, 124] on img at bounding box center [271, 113] width 89 height 89
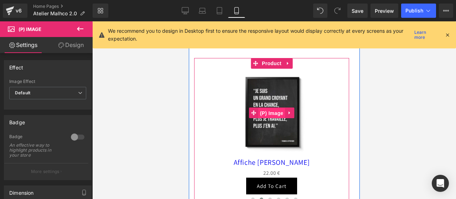
click at [275, 116] on span "(P) Image" at bounding box center [271, 113] width 27 height 11
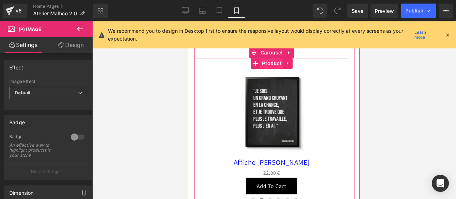
click at [269, 63] on span "Product" at bounding box center [270, 63] width 23 height 11
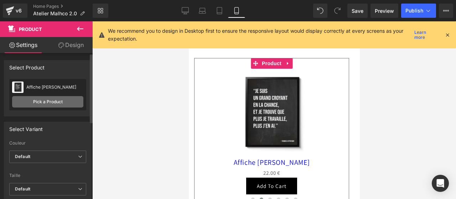
click at [46, 103] on link "Pick a Product" at bounding box center [47, 101] width 71 height 11
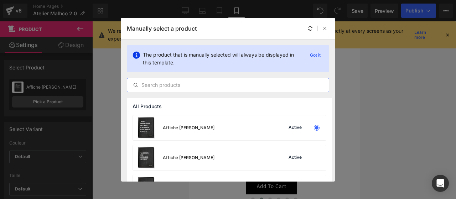
click at [173, 85] on input "text" at bounding box center [227, 85] width 201 height 9
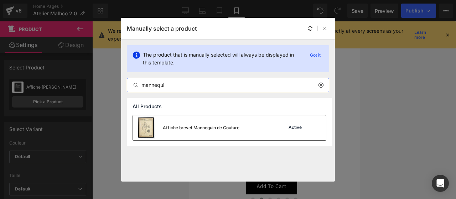
type input "mannequi"
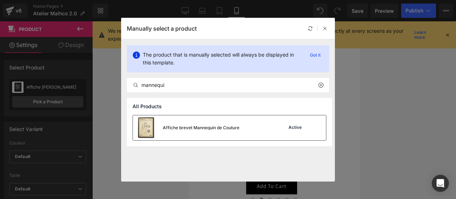
click at [192, 123] on div "Affiche brevet Mannequin de Couture" at bounding box center [186, 127] width 106 height 25
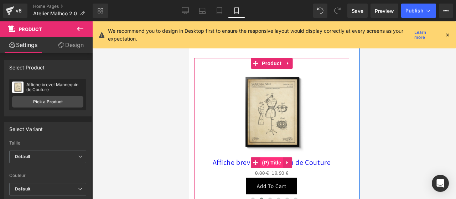
click at [270, 163] on span "(P) Title" at bounding box center [271, 162] width 23 height 11
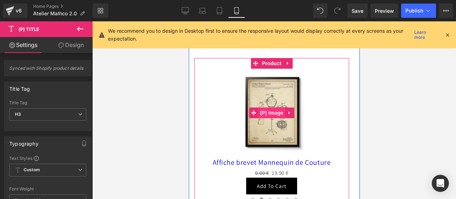
click at [274, 110] on span "(P) Image" at bounding box center [271, 112] width 27 height 11
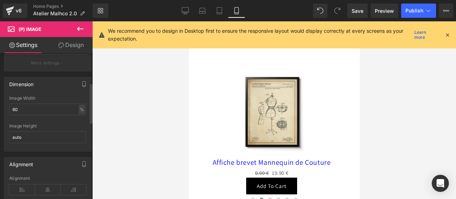
scroll to position [115, 0]
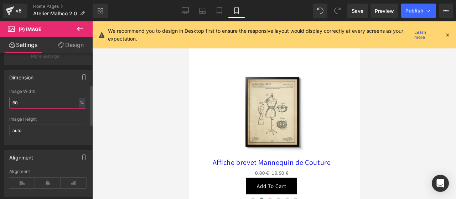
drag, startPoint x: 41, startPoint y: 103, endPoint x: 2, endPoint y: 99, distance: 38.6
click at [2, 99] on div "Dimension 60% Image Width 60 % % px auto Image Height auto" at bounding box center [48, 105] width 96 height 80
type input "100"
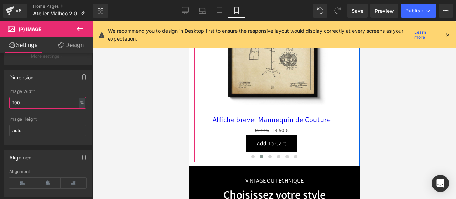
scroll to position [884, 0]
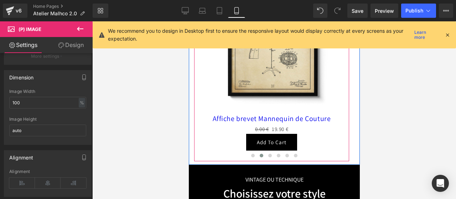
click at [271, 117] on div "Affiche brevet Mannequin de Couture (P) Title" at bounding box center [271, 119] width 148 height 11
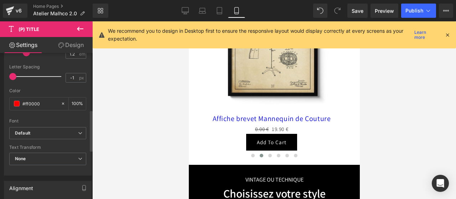
scroll to position [201, 0]
click at [15, 100] on span at bounding box center [17, 103] width 6 height 6
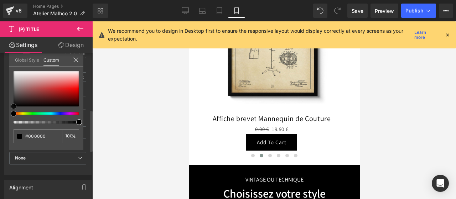
drag, startPoint x: 41, startPoint y: 98, endPoint x: 0, endPoint y: 125, distance: 49.0
click at [0, 125] on div "Typography Text Styles Custom Custom Setup Global Style Custom Setup Global Sty…" at bounding box center [48, 52] width 96 height 245
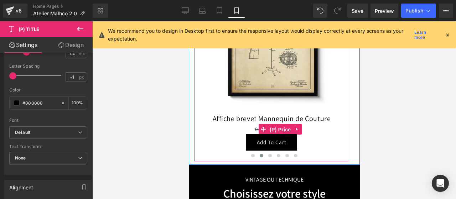
drag, startPoint x: 270, startPoint y: 128, endPoint x: 288, endPoint y: 133, distance: 18.7
click at [270, 128] on span "(P) Price" at bounding box center [279, 129] width 25 height 11
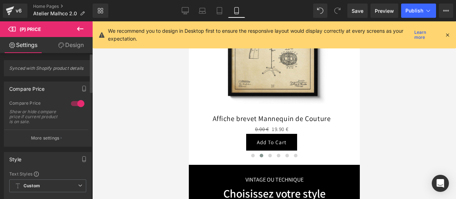
click at [70, 104] on div at bounding box center [77, 103] width 17 height 11
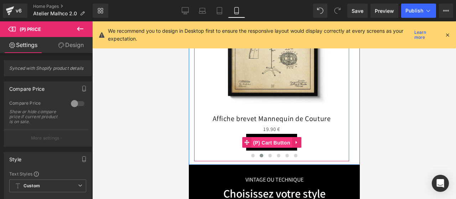
click at [273, 143] on span "(P) Cart Button" at bounding box center [271, 142] width 41 height 11
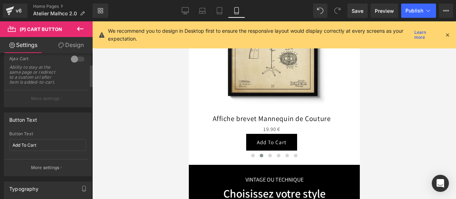
scroll to position [83, 0]
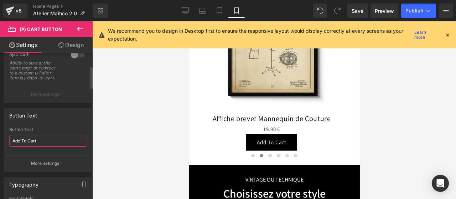
drag, startPoint x: 40, startPoint y: 140, endPoint x: 0, endPoint y: 142, distance: 39.9
click at [0, 142] on div "Button Text Add To Cart Button Text Add To Cart More settings" at bounding box center [48, 137] width 96 height 69
type input "Voir l'affiche"
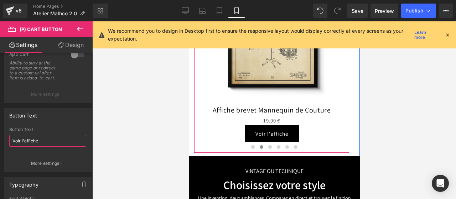
scroll to position [896, 0]
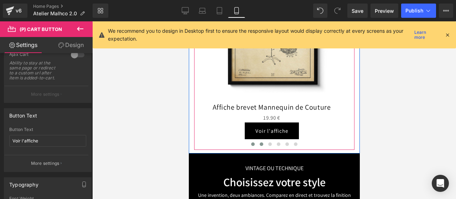
click at [251, 144] on span at bounding box center [253, 144] width 4 height 4
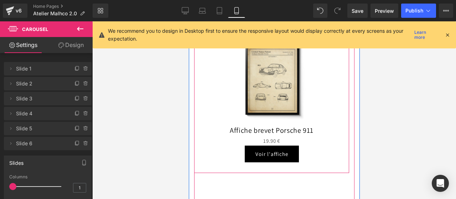
scroll to position [813, 0]
click at [273, 77] on div "Sale Off (P) Image" at bounding box center [271, 81] width 148 height 89
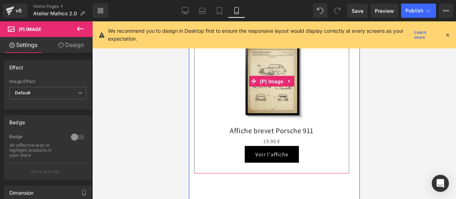
click at [273, 77] on span "(P) Image" at bounding box center [271, 81] width 27 height 11
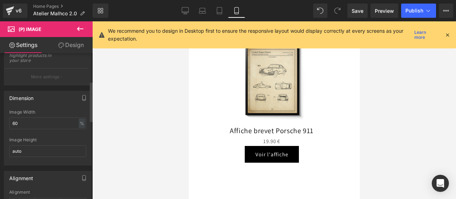
scroll to position [104, 0]
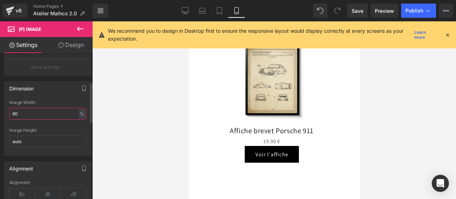
drag, startPoint x: 28, startPoint y: 114, endPoint x: 0, endPoint y: 115, distance: 28.5
click at [0, 115] on div "Dimension 60% Image Width 60 % % px auto Image Height auto" at bounding box center [48, 116] width 96 height 80
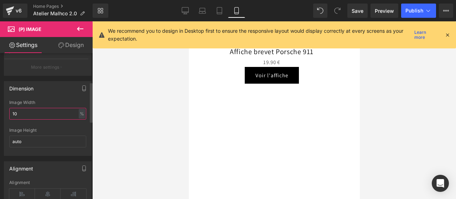
type input "100"
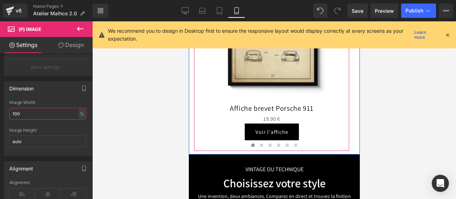
scroll to position [895, 0]
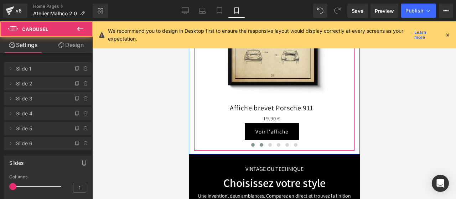
click at [260, 143] on button at bounding box center [261, 144] width 9 height 7
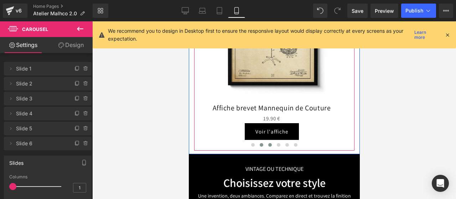
click at [268, 143] on span at bounding box center [270, 145] width 4 height 4
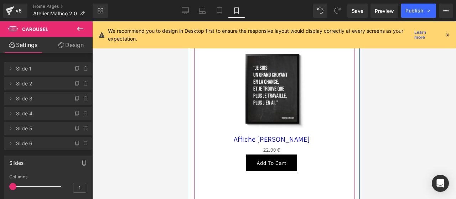
scroll to position [804, 0]
click at [268, 94] on div "Sale Off (P) Image" at bounding box center [271, 90] width 148 height 89
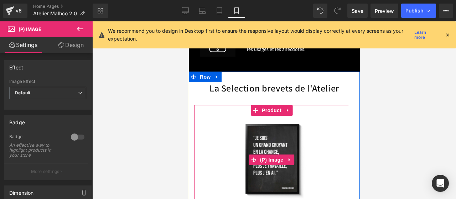
scroll to position [732, 0]
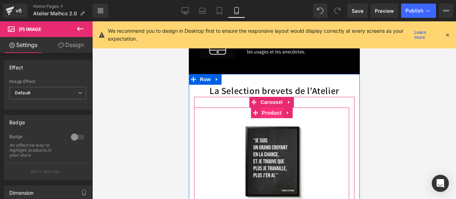
click at [273, 112] on span "Product" at bounding box center [270, 112] width 23 height 11
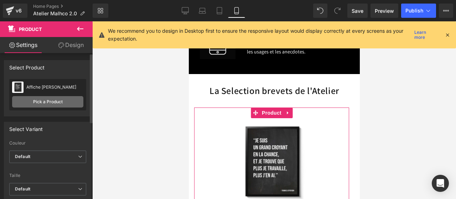
click at [36, 96] on div "Affiche Thomas Jefferson Affiche Thomas Jefferson Pick a Product" at bounding box center [47, 94] width 77 height 31
click at [43, 101] on link "Pick a Product" at bounding box center [47, 101] width 71 height 11
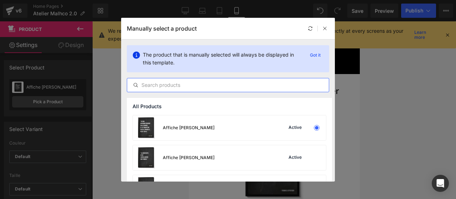
click at [183, 86] on input "text" at bounding box center [227, 85] width 201 height 9
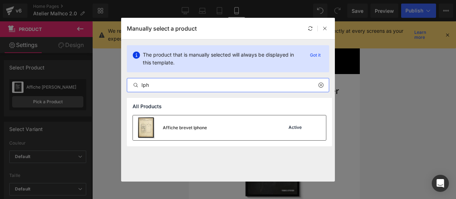
type input "Iph"
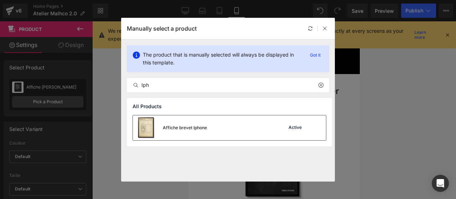
click at [188, 124] on div "Affiche brevet Iphone" at bounding box center [170, 127] width 74 height 25
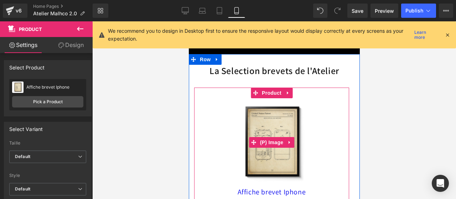
scroll to position [755, 0]
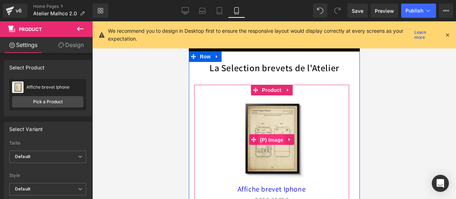
click at [268, 141] on span "(P) Image" at bounding box center [271, 140] width 27 height 11
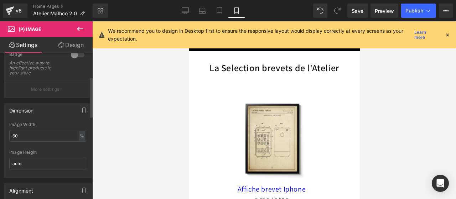
scroll to position [87, 0]
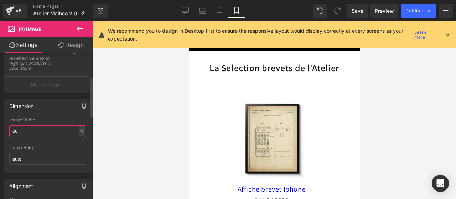
drag, startPoint x: 40, startPoint y: 133, endPoint x: 0, endPoint y: 133, distance: 39.9
click at [0, 133] on div "Dimension 60% Image Width 60 % % px auto Image Height auto" at bounding box center [48, 133] width 96 height 80
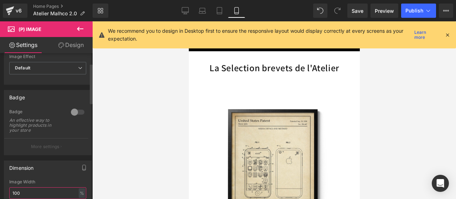
scroll to position [22, 0]
type input "100"
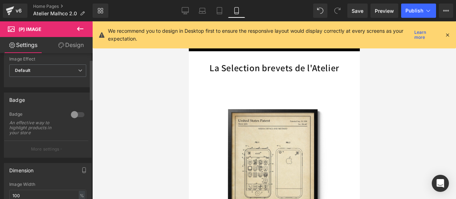
click at [75, 112] on div at bounding box center [77, 114] width 17 height 11
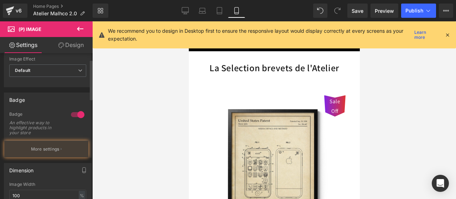
click at [75, 112] on div at bounding box center [77, 114] width 17 height 11
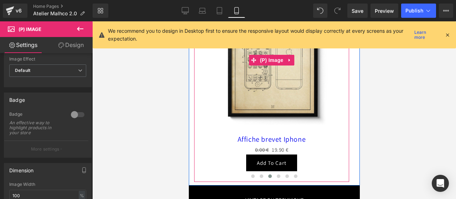
scroll to position [865, 0]
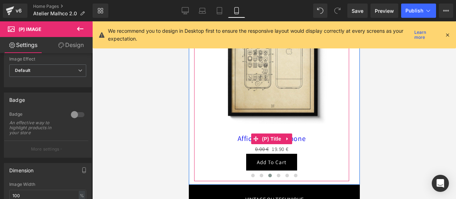
click at [269, 138] on div "Affiche brevet Iphone (P) Title" at bounding box center [271, 138] width 148 height 11
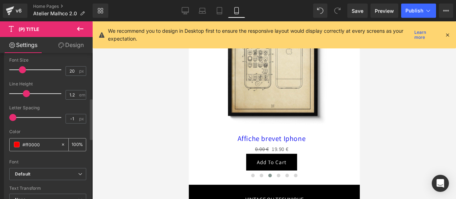
scroll to position [159, 0]
click at [21, 142] on div "#ff0000" at bounding box center [35, 144] width 51 height 12
click at [18, 142] on span at bounding box center [17, 144] width 6 height 6
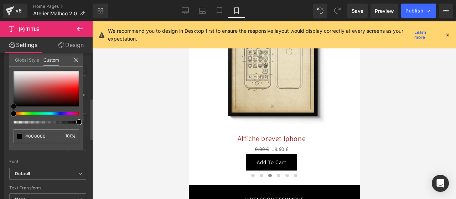
drag, startPoint x: 54, startPoint y: 93, endPoint x: 0, endPoint y: 126, distance: 63.2
click at [0, 126] on div "Typography Text Styles Custom Custom Setup Global Style Custom Setup Global Sty…" at bounding box center [48, 94] width 96 height 245
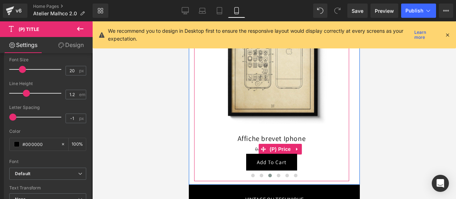
click at [277, 147] on span "(P) Price" at bounding box center [279, 149] width 25 height 11
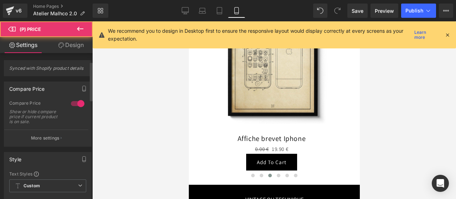
scroll to position [37, 0]
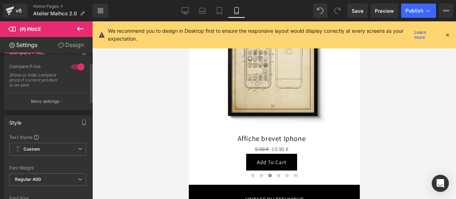
click at [76, 69] on div at bounding box center [77, 66] width 17 height 11
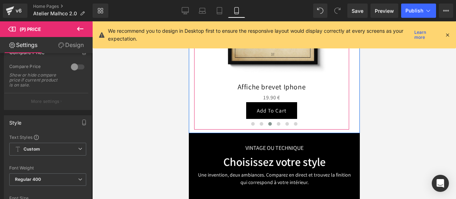
scroll to position [919, 0]
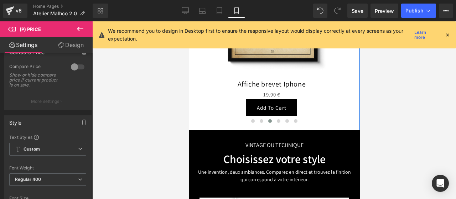
click at [268, 108] on div "Add To Cart (P) Cart Button" at bounding box center [271, 107] width 148 height 17
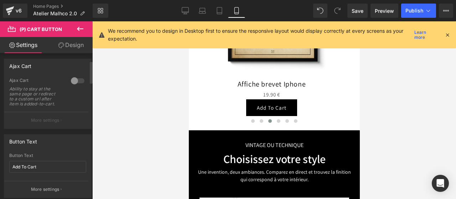
scroll to position [58, 0]
drag, startPoint x: 45, startPoint y: 162, endPoint x: 0, endPoint y: 164, distance: 45.2
click at [0, 164] on div "Button Text Add To Cart Button Text Add To Cart More settings" at bounding box center [48, 162] width 96 height 69
type input "Voir l'affiche"
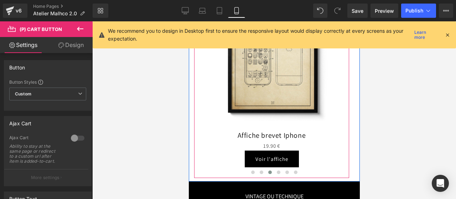
scroll to position [868, 0]
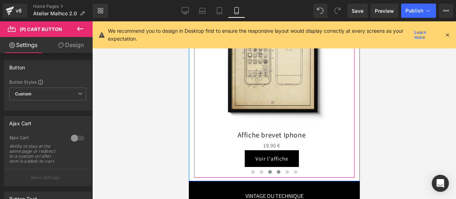
click at [276, 171] on span at bounding box center [278, 172] width 4 height 4
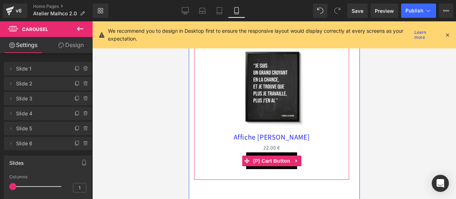
scroll to position [806, 0]
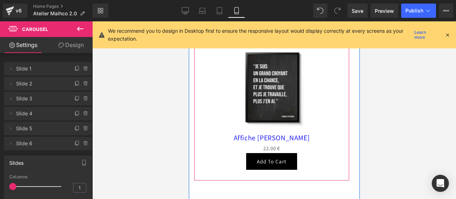
click at [268, 90] on div "Sale Off (P) Image" at bounding box center [271, 88] width 148 height 89
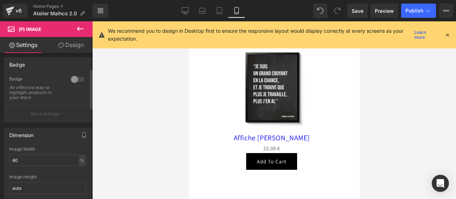
scroll to position [58, 0]
drag, startPoint x: 25, startPoint y: 158, endPoint x: 0, endPoint y: 161, distance: 25.0
click at [0, 161] on div "Dimension 60% Image Width 60 % % px auto Image Height auto" at bounding box center [48, 162] width 96 height 80
type input "100"
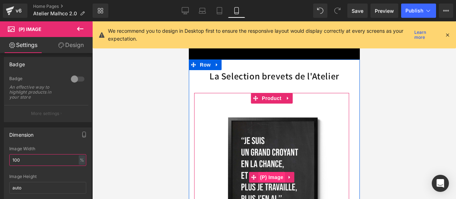
scroll to position [743, 0]
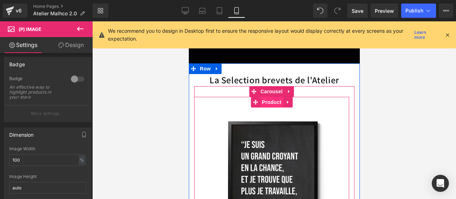
click at [272, 103] on span "Product" at bounding box center [270, 102] width 23 height 11
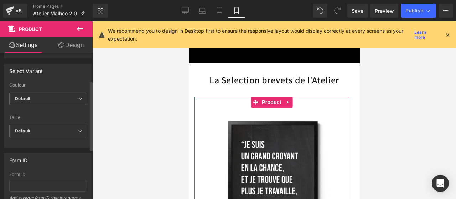
scroll to position [0, 0]
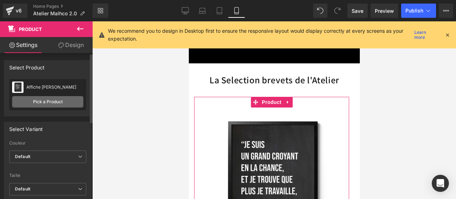
click at [45, 100] on link "Pick a Product" at bounding box center [47, 101] width 71 height 11
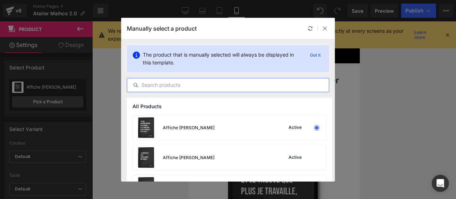
click at [163, 83] on input "text" at bounding box center [227, 85] width 201 height 9
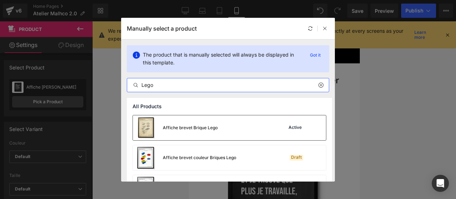
type input "Lego"
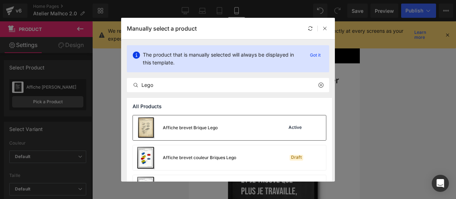
click at [194, 130] on div "Affiche brevet Brique Lego" at bounding box center [190, 128] width 55 height 6
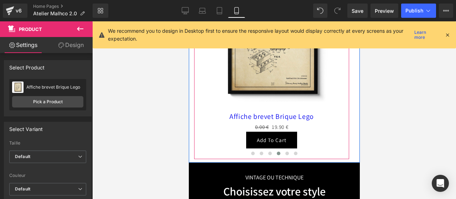
scroll to position [889, 0]
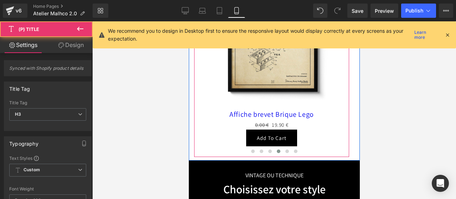
click at [265, 113] on div "Affiche brevet Brique Lego (P) Title" at bounding box center [271, 114] width 148 height 11
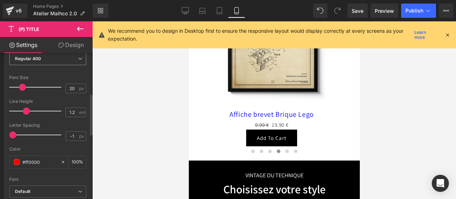
scroll to position [143, 0]
click at [16, 162] on span at bounding box center [17, 161] width 6 height 6
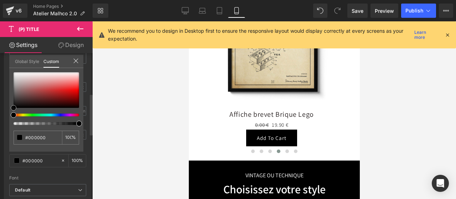
drag, startPoint x: 61, startPoint y: 85, endPoint x: 0, endPoint y: 129, distance: 74.9
click at [0, 129] on div "Typography Text Styles Custom Custom Setup Global Style Custom Setup Global Sty…" at bounding box center [48, 110] width 96 height 245
click at [78, 60] on icon at bounding box center [76, 61] width 6 height 6
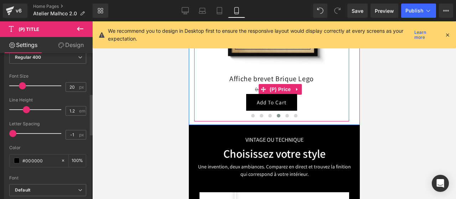
scroll to position [925, 0]
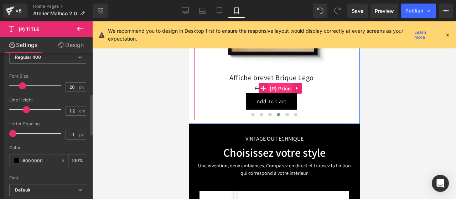
click at [270, 88] on span "(P) Price" at bounding box center [279, 88] width 25 height 11
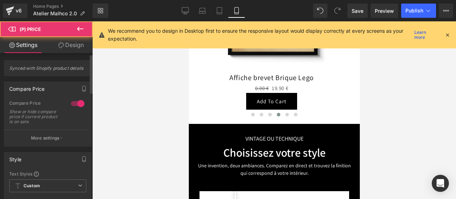
scroll to position [27, 0]
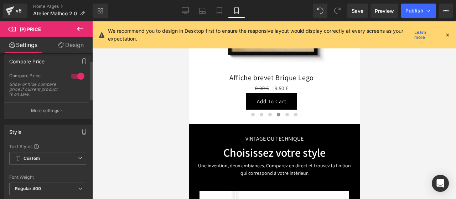
click at [74, 78] on div at bounding box center [77, 75] width 17 height 11
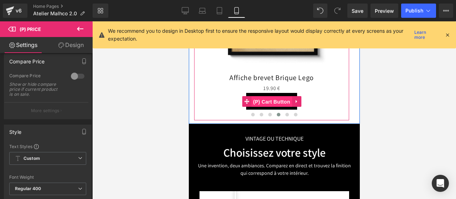
drag, startPoint x: 270, startPoint y: 100, endPoint x: 350, endPoint y: 128, distance: 84.5
click at [270, 100] on span "(P) Cart Button" at bounding box center [271, 101] width 41 height 11
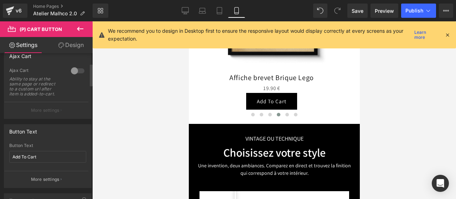
scroll to position [68, 0]
drag, startPoint x: 41, startPoint y: 155, endPoint x: 0, endPoint y: 152, distance: 41.1
click at [0, 152] on div "Button Text Add To Cart Button Text Add To Cart More settings" at bounding box center [48, 153] width 96 height 69
type input "Voir l'affiche"
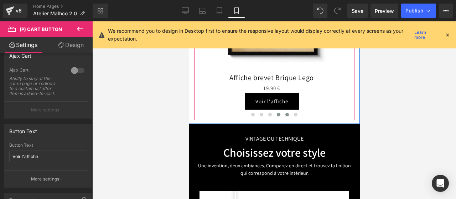
click at [285, 115] on span at bounding box center [287, 115] width 4 height 4
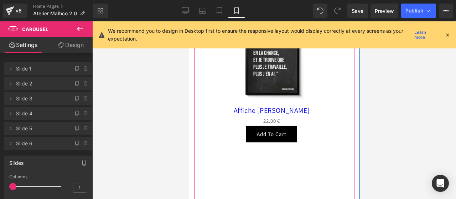
scroll to position [833, 0]
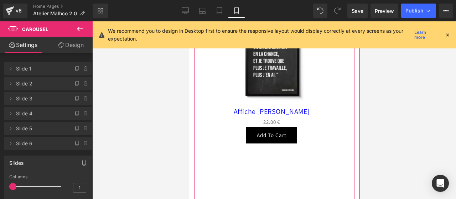
click at [278, 70] on img at bounding box center [271, 62] width 89 height 89
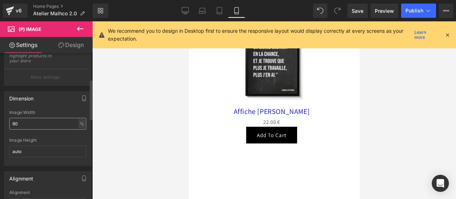
scroll to position [95, 0]
drag, startPoint x: 33, startPoint y: 124, endPoint x: 0, endPoint y: 124, distance: 32.7
click at [0, 124] on div "Dimension 60% Image Width 60 % % px auto Image Height auto" at bounding box center [48, 125] width 96 height 80
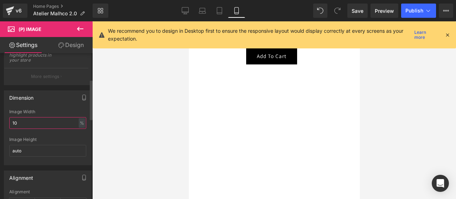
type input "100"
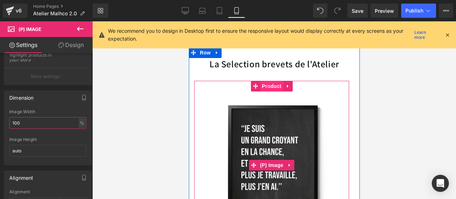
scroll to position [757, 0]
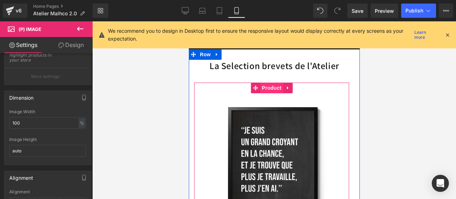
click at [271, 87] on span "Product" at bounding box center [270, 88] width 23 height 11
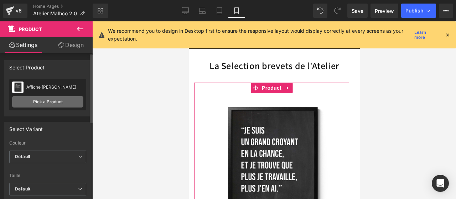
click at [49, 105] on link "Pick a Product" at bounding box center [47, 101] width 71 height 11
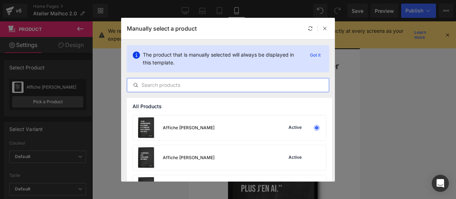
click at [170, 86] on input "text" at bounding box center [227, 85] width 201 height 9
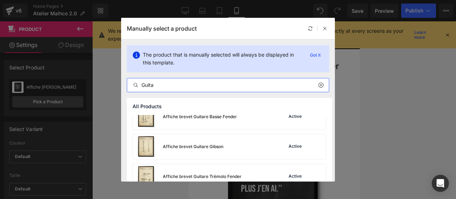
scroll to position [41, 0]
type input "Guita"
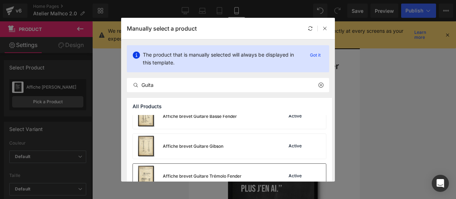
click at [195, 171] on div "Affiche brevet Guitare Trémolo Fender" at bounding box center [187, 176] width 109 height 25
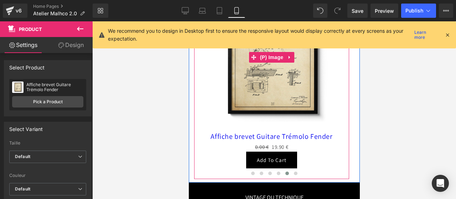
scroll to position [876, 0]
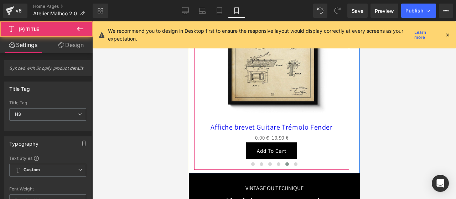
click at [272, 126] on div "Affiche brevet Guitare Trémolo Fender (P) Title" at bounding box center [271, 127] width 148 height 11
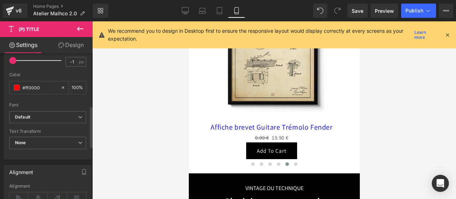
scroll to position [178, 0]
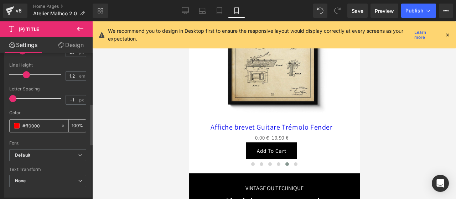
click at [17, 120] on div "#ff0000" at bounding box center [35, 126] width 51 height 12
click at [16, 121] on div "#ff0000" at bounding box center [35, 126] width 51 height 12
click at [16, 124] on span at bounding box center [17, 126] width 6 height 6
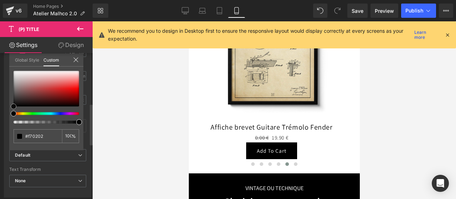
drag, startPoint x: 80, startPoint y: 88, endPoint x: 0, endPoint y: 136, distance: 93.7
click at [0, 136] on div "Typography Text Styles Custom Custom Setup Global Style Custom Setup Global Sty…" at bounding box center [48, 75] width 96 height 245
click at [78, 58] on div "Global Style Custom" at bounding box center [46, 59] width 74 height 13
click at [75, 59] on icon at bounding box center [75, 59] width 5 height 5
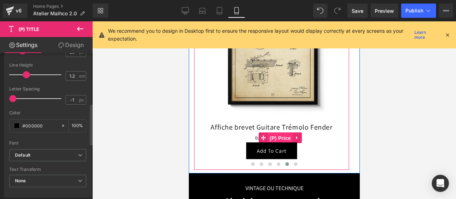
click at [271, 138] on span "(P) Price" at bounding box center [279, 138] width 25 height 11
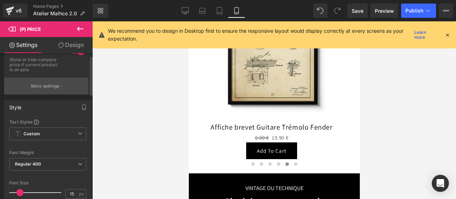
scroll to position [0, 0]
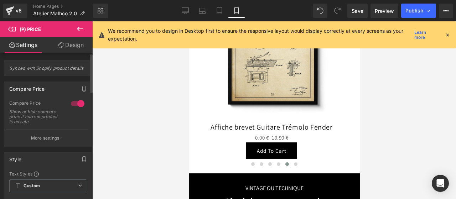
click at [73, 101] on div at bounding box center [77, 103] width 17 height 11
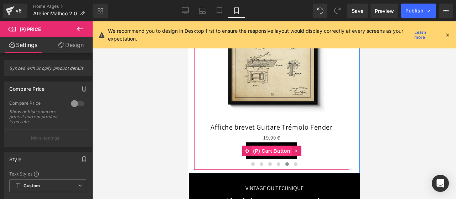
drag, startPoint x: 271, startPoint y: 147, endPoint x: 307, endPoint y: 166, distance: 40.6
click at [271, 147] on span "(P) Cart Button" at bounding box center [271, 151] width 41 height 11
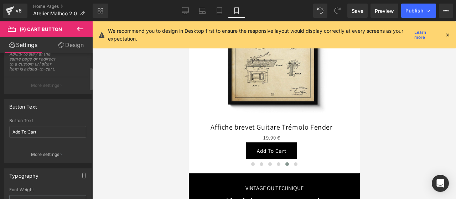
scroll to position [93, 0]
drag, startPoint x: 47, startPoint y: 132, endPoint x: 0, endPoint y: 136, distance: 47.2
click at [0, 136] on div "Button Text Add To Cart Button Text Add To Cart More settings" at bounding box center [48, 128] width 96 height 69
type input "Voir l'affiche"
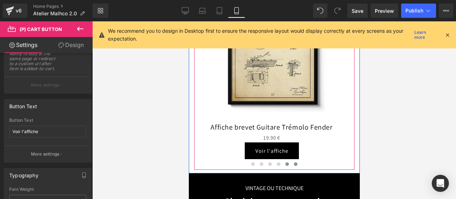
click at [293, 162] on span at bounding box center [295, 164] width 4 height 4
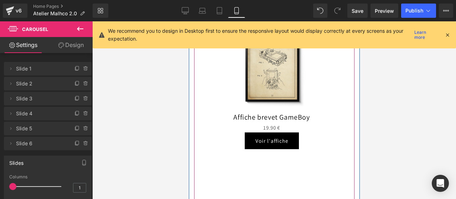
scroll to position [826, 0]
click at [269, 74] on img at bounding box center [271, 68] width 89 height 89
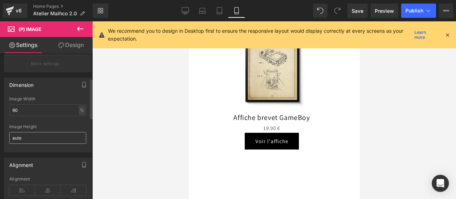
scroll to position [119, 0]
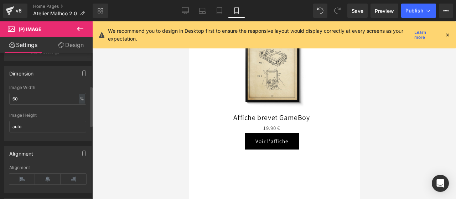
drag, startPoint x: 28, startPoint y: 96, endPoint x: 0, endPoint y: 104, distance: 29.5
click at [0, 104] on div "Dimension 60% Image Width 60 % % px auto Image Height auto" at bounding box center [48, 101] width 96 height 80
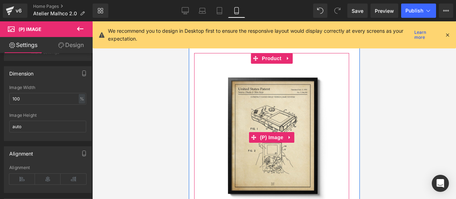
scroll to position [785, 0]
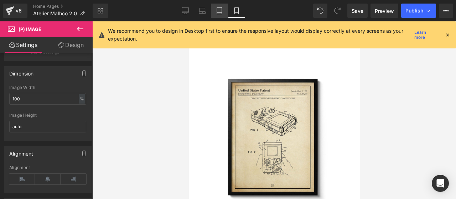
type input "100"
drag, startPoint x: 217, startPoint y: 15, endPoint x: 72, endPoint y: 73, distance: 156.5
click at [217, 15] on link "Tablet" at bounding box center [219, 11] width 17 height 14
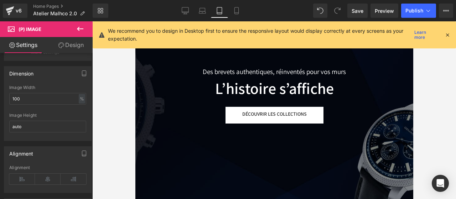
scroll to position [0, 0]
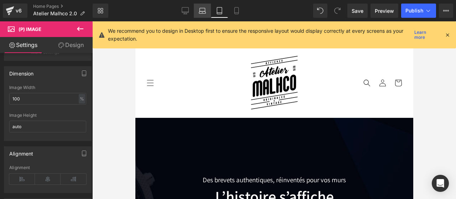
drag, startPoint x: 205, startPoint y: 10, endPoint x: 119, endPoint y: 58, distance: 97.7
click at [205, 10] on icon at bounding box center [201, 9] width 5 height 3
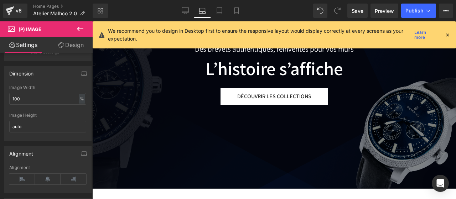
scroll to position [153, 0]
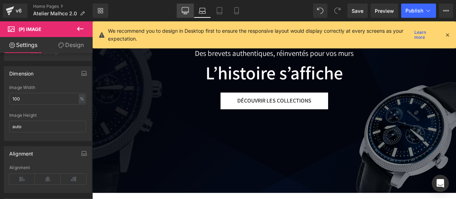
click at [190, 14] on link "Desktop" at bounding box center [185, 11] width 17 height 14
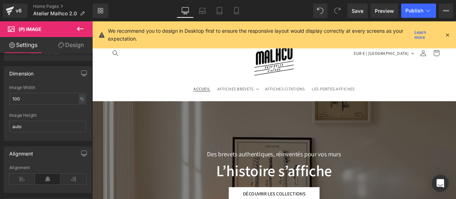
scroll to position [0, 0]
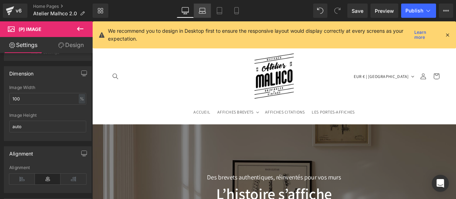
click at [201, 12] on icon at bounding box center [202, 10] width 7 height 7
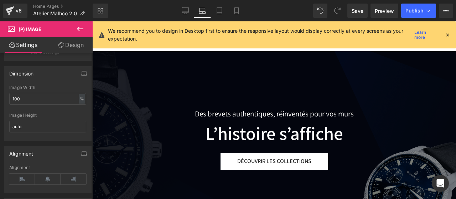
scroll to position [93, 0]
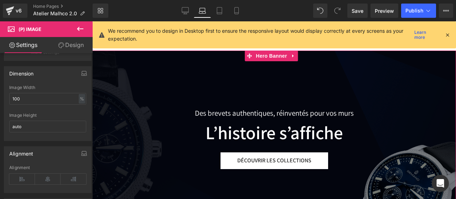
click at [247, 80] on div at bounding box center [273, 152] width 363 height 202
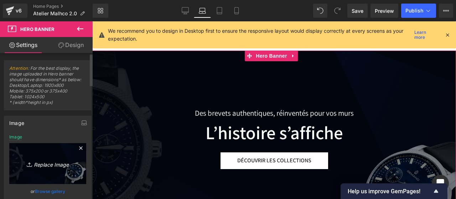
click at [48, 158] on link "Replace Image" at bounding box center [47, 163] width 77 height 41
type input "C:\fakepath\Affiche-inventions-inventeurs-vintage.jpg"
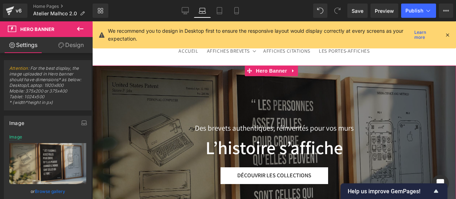
scroll to position [77, 0]
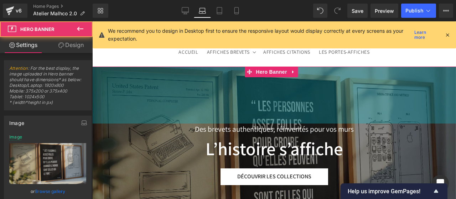
click at [246, 93] on div "Des brevets authentiques, réinventés pour vos murs Text Block L’histoire s’affi…" at bounding box center [273, 168] width 363 height 202
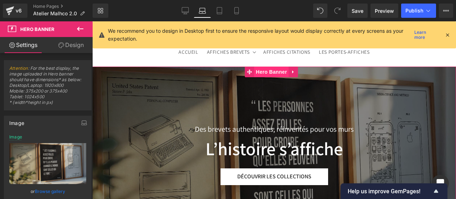
click at [270, 71] on span "Hero Banner" at bounding box center [271, 72] width 35 height 11
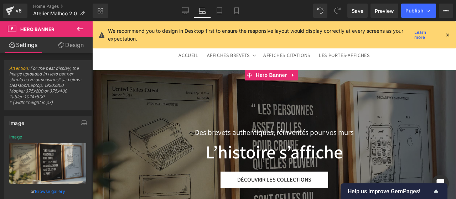
scroll to position [42, 0]
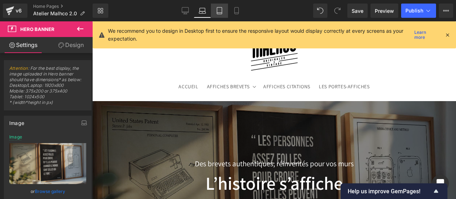
click at [225, 12] on link "Tablet" at bounding box center [219, 11] width 17 height 14
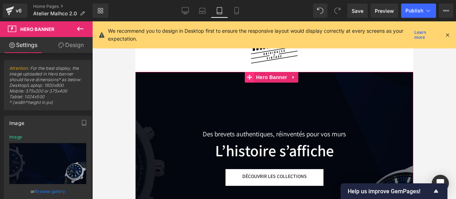
scroll to position [42, 0]
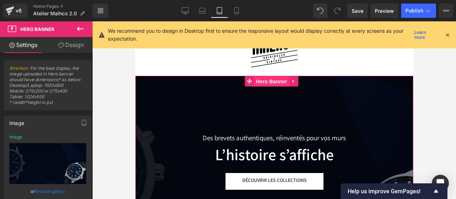
click at [270, 82] on span "Hero Banner" at bounding box center [271, 81] width 35 height 11
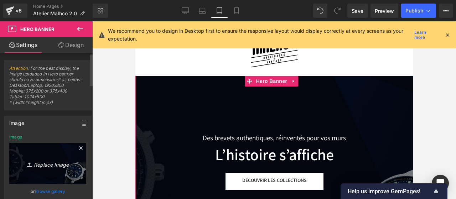
click at [41, 161] on icon "Replace Image" at bounding box center [47, 163] width 57 height 9
type input "C:\fakepath\Affiche-inventions-inventeurs-vintage.jpg"
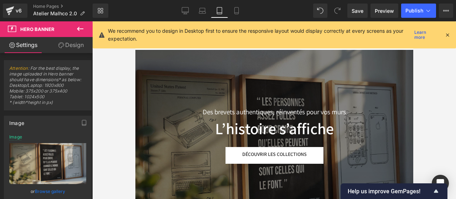
scroll to position [71, 0]
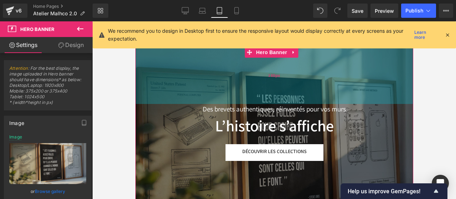
click at [253, 89] on div "160px" at bounding box center [274, 75] width 278 height 57
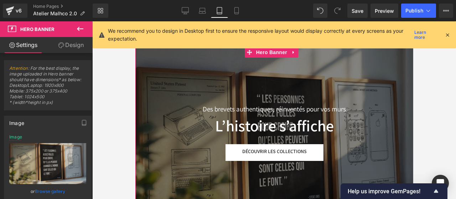
click at [186, 121] on h2 "L’histoire s’affiche" at bounding box center [274, 125] width 246 height 19
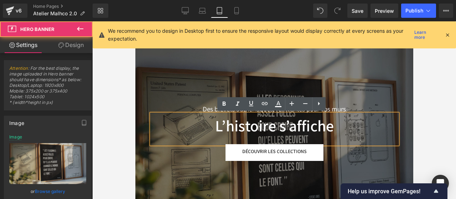
click at [195, 72] on div at bounding box center [274, 146] width 278 height 198
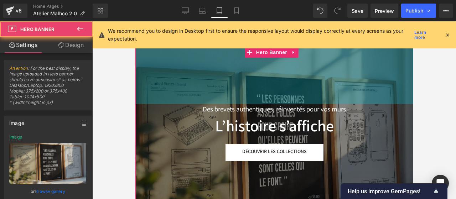
click at [195, 72] on div "Des brevets authentiques, réinventés pour vos murs Text Block L’histoire s’affi…" at bounding box center [274, 146] width 278 height 198
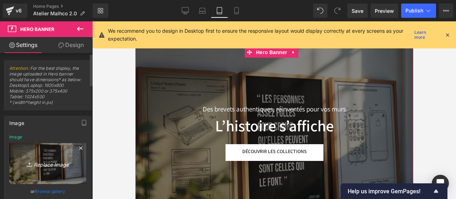
click at [44, 162] on icon "Replace Image" at bounding box center [47, 163] width 57 height 9
type input "C:\fakepath\poster-vintage-brevet-déco-salon.jpg"
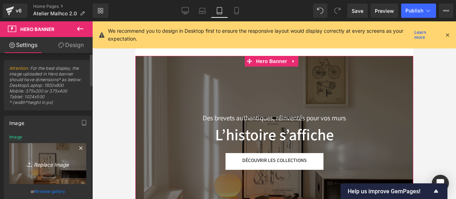
scroll to position [62, 0]
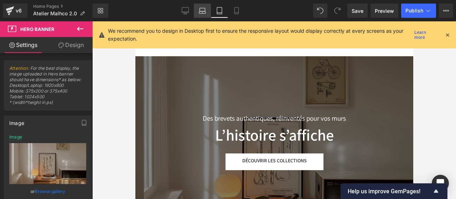
click at [201, 9] on icon at bounding box center [202, 10] width 7 height 7
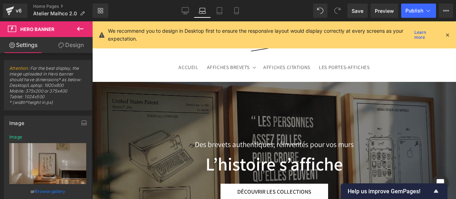
scroll to position [88, 0]
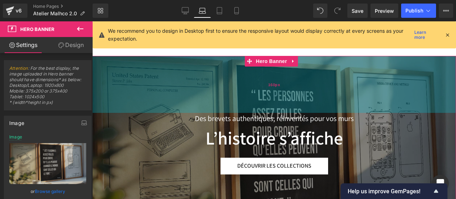
click at [209, 85] on div "160px" at bounding box center [273, 84] width 363 height 57
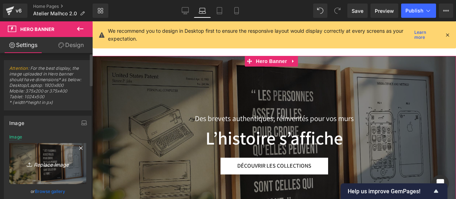
click at [48, 156] on link "Replace Image" at bounding box center [47, 163] width 77 height 41
type input "C:\fakepath\poster-vintage-brevet-déco-salon.jpg"
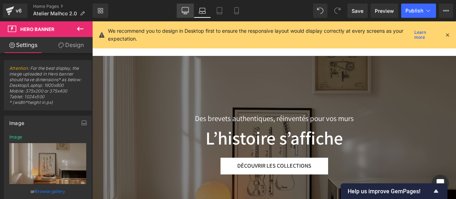
click at [184, 9] on icon at bounding box center [185, 10] width 7 height 7
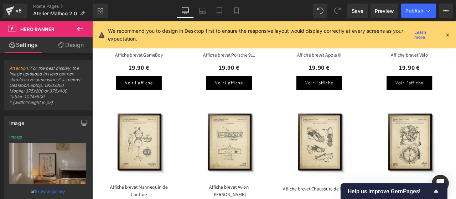
scroll to position [728, 0]
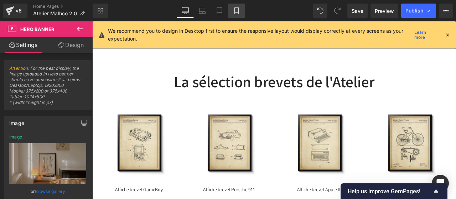
click at [233, 9] on icon at bounding box center [236, 10] width 7 height 7
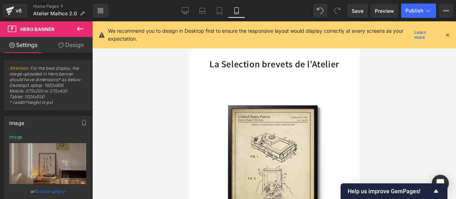
scroll to position [763, 0]
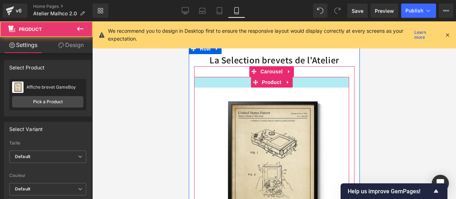
click at [247, 81] on div "Sale Off (P) Image Affiche brevet GameBoy (P) Title 19.90 € (P) Price Voir l'af…" at bounding box center [271, 180] width 155 height 206
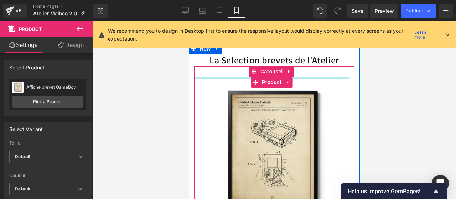
drag, startPoint x: 245, startPoint y: 84, endPoint x: 243, endPoint y: 64, distance: 20.0
click at [243, 64] on div "La Selection brevets de l'Atelier Heading Sale Off (P) Image Affiche brevet Por…" at bounding box center [273, 168] width 171 height 229
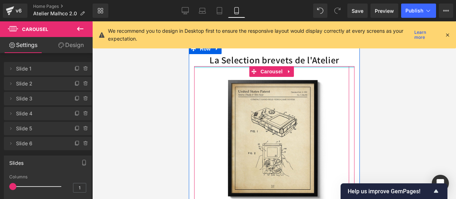
drag, startPoint x: 239, startPoint y: 74, endPoint x: 238, endPoint y: 60, distance: 14.3
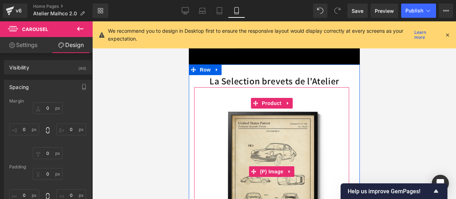
scroll to position [727, 0]
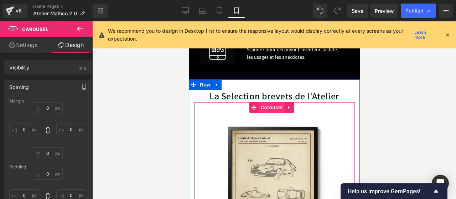
click at [266, 104] on span "Carousel" at bounding box center [271, 107] width 26 height 11
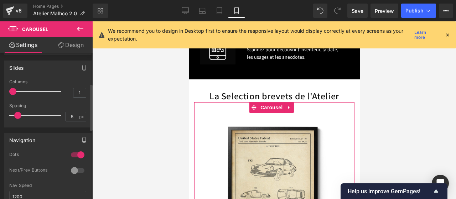
scroll to position [97, 0]
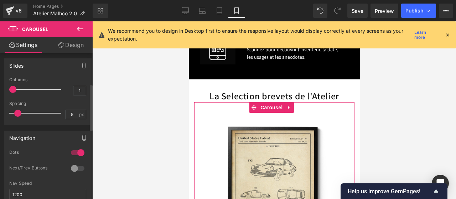
drag, startPoint x: 16, startPoint y: 115, endPoint x: 2, endPoint y: 115, distance: 13.9
click at [2, 115] on div "Slides 3 Columns 3 3 Columns 3 3 Columns 3 1 Columns 1 5px Spacing 5 px 5px Spa…" at bounding box center [48, 89] width 96 height 72
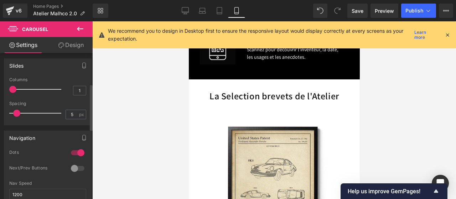
click at [16, 114] on span at bounding box center [16, 113] width 7 height 7
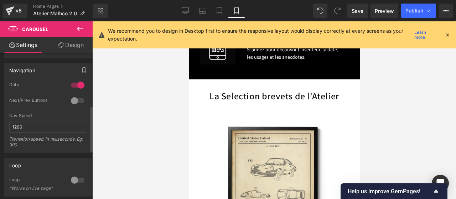
scroll to position [166, 0]
click at [73, 100] on div at bounding box center [77, 99] width 17 height 11
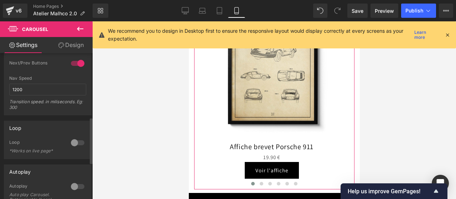
scroll to position [203, 0]
click at [77, 139] on div at bounding box center [77, 142] width 17 height 11
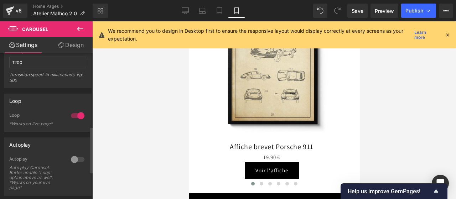
scroll to position [233, 0]
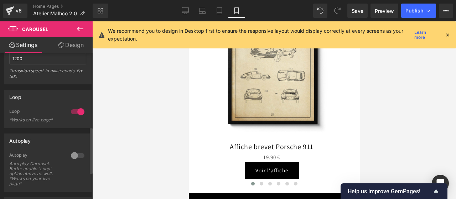
click at [74, 151] on div at bounding box center [77, 155] width 17 height 11
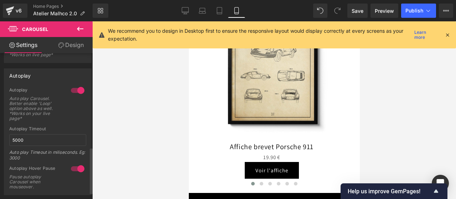
scroll to position [299, 0]
drag, startPoint x: 38, startPoint y: 140, endPoint x: 4, endPoint y: 140, distance: 34.2
click at [4, 140] on div "0 Autoplay Auto play Carousel. Better enable 'Loop' option above as well. *Work…" at bounding box center [47, 140] width 87 height 107
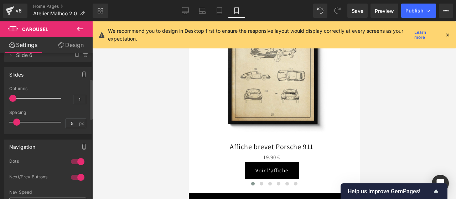
scroll to position [88, 0]
type input "3000"
click at [356, 7] on span "Save" at bounding box center [357, 10] width 12 height 7
click at [418, 11] on span "Publish" at bounding box center [414, 11] width 18 height 6
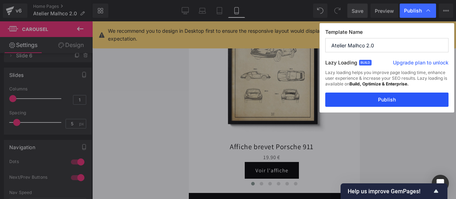
click at [396, 99] on button "Publish" at bounding box center [386, 100] width 123 height 14
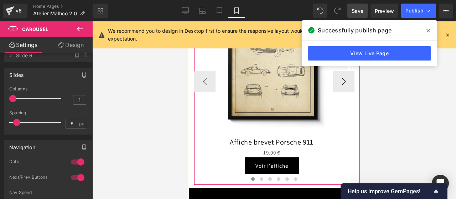
scroll to position [851, 0]
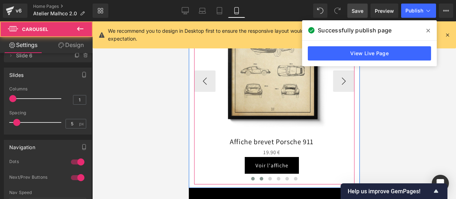
click at [260, 176] on button at bounding box center [261, 178] width 9 height 7
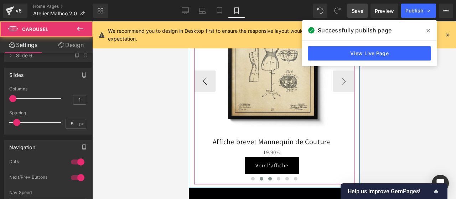
click at [268, 177] on button at bounding box center [269, 178] width 9 height 7
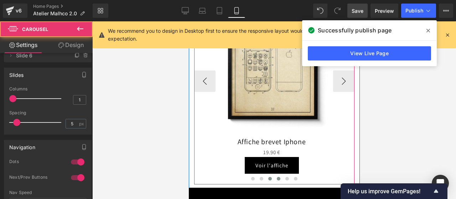
click at [276, 178] on span at bounding box center [278, 179] width 4 height 4
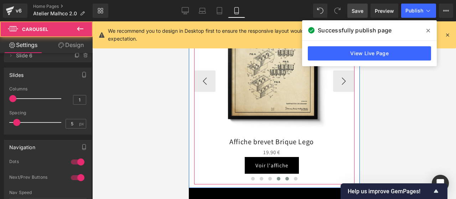
click at [282, 178] on button at bounding box center [286, 178] width 9 height 7
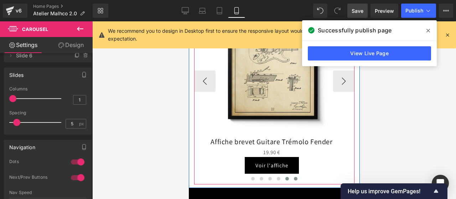
click at [291, 178] on button at bounding box center [295, 178] width 9 height 7
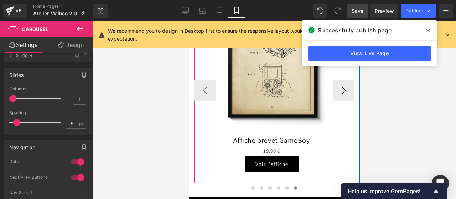
scroll to position [844, 0]
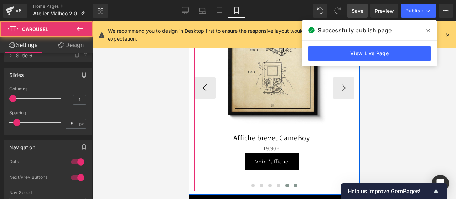
click at [282, 185] on button at bounding box center [286, 185] width 9 height 7
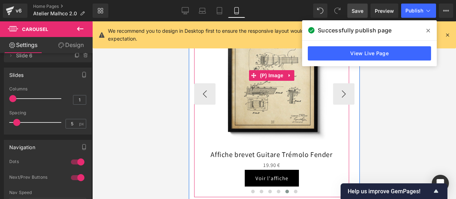
scroll to position [844, 0]
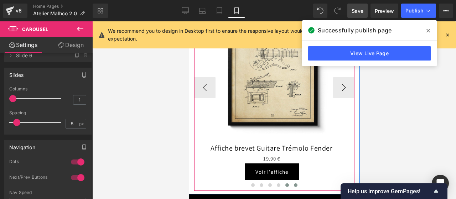
click at [293, 186] on span at bounding box center [295, 185] width 4 height 4
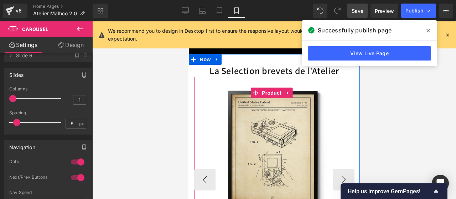
scroll to position [756, 0]
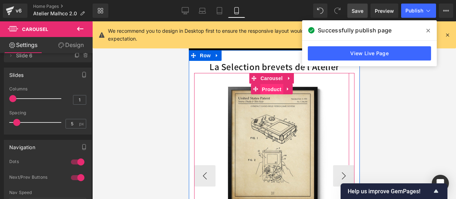
click at [272, 86] on span "Product" at bounding box center [270, 89] width 23 height 11
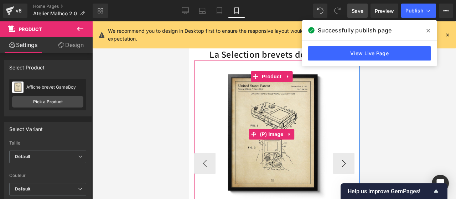
scroll to position [769, 0]
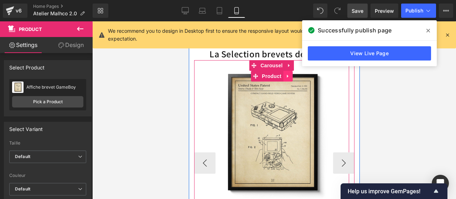
click at [287, 75] on icon at bounding box center [287, 75] width 5 height 5
click at [290, 76] on icon at bounding box center [291, 76] width 5 height 5
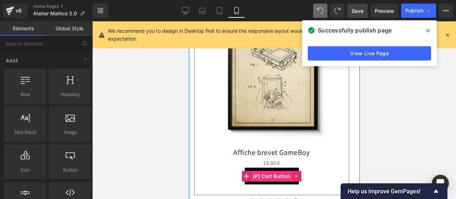
scroll to position [869, 0]
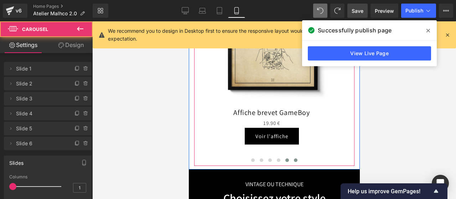
click at [285, 160] on span at bounding box center [287, 160] width 4 height 4
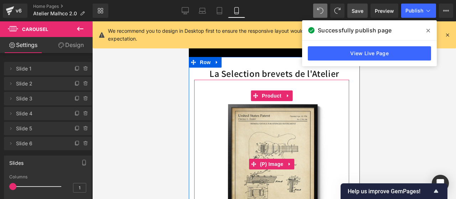
scroll to position [745, 0]
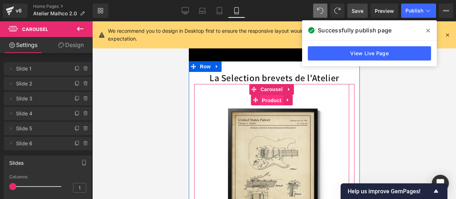
click at [264, 99] on span "Product" at bounding box center [270, 100] width 23 height 11
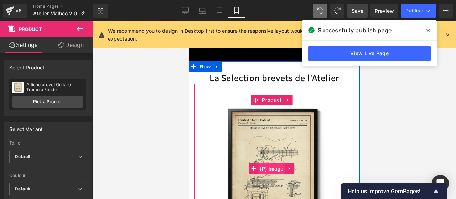
click at [268, 167] on span "(P) Image" at bounding box center [271, 168] width 27 height 11
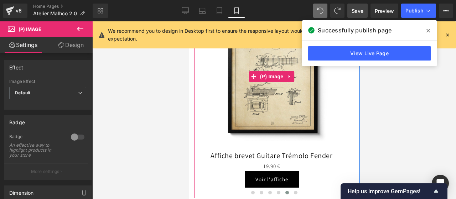
scroll to position [849, 0]
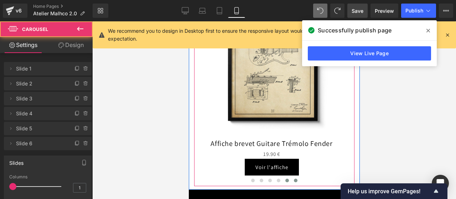
click at [294, 179] on button at bounding box center [295, 180] width 9 height 7
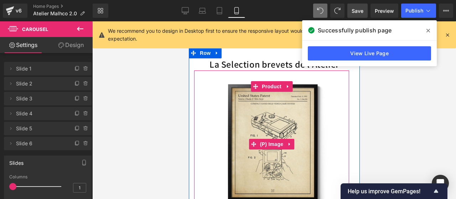
scroll to position [757, 0]
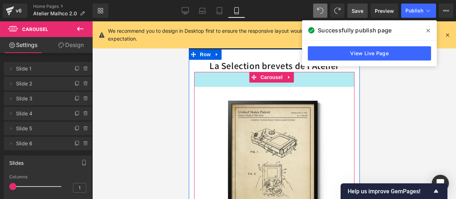
drag, startPoint x: 222, startPoint y: 73, endPoint x: 222, endPoint y: 86, distance: 13.2
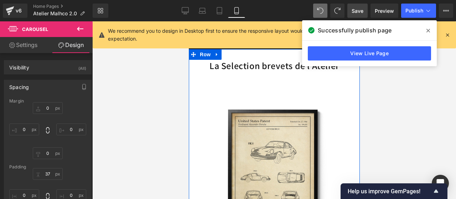
scroll to position [869, 0]
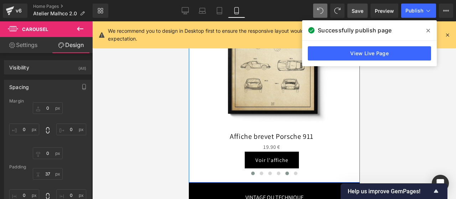
click at [285, 174] on span at bounding box center [287, 174] width 4 height 4
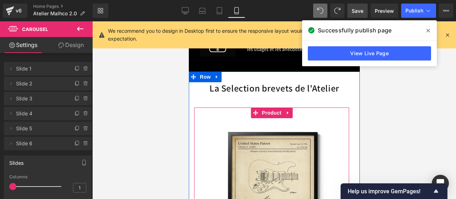
scroll to position [734, 0]
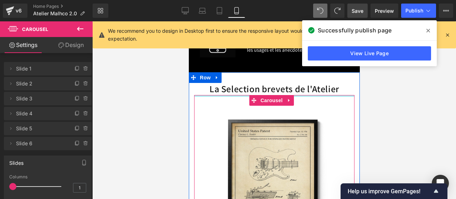
drag, startPoint x: 231, startPoint y: 106, endPoint x: 231, endPoint y: 89, distance: 16.7
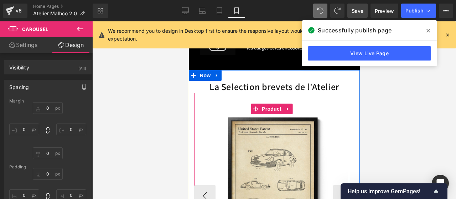
scroll to position [718, 0]
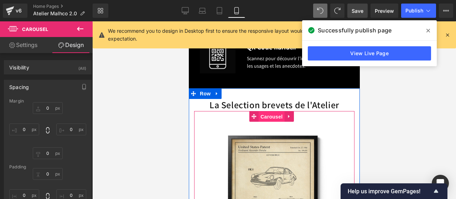
click at [267, 115] on span "Carousel" at bounding box center [271, 116] width 26 height 11
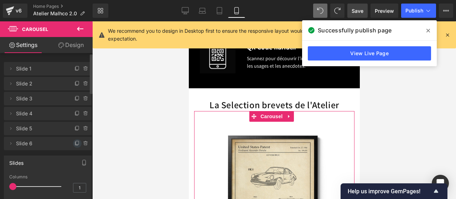
click at [73, 142] on span at bounding box center [77, 143] width 9 height 9
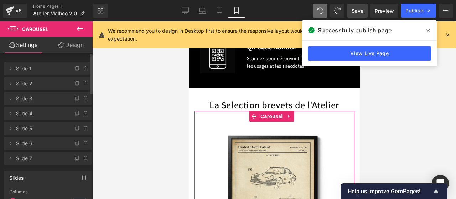
click at [83, 156] on icon at bounding box center [86, 159] width 6 height 6
click at [74, 158] on button "Delete" at bounding box center [78, 158] width 22 height 9
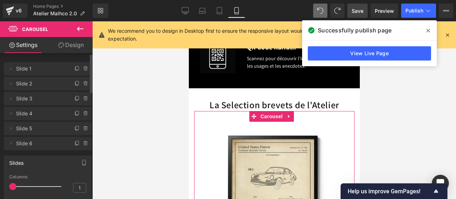
click at [75, 156] on div "Slides" at bounding box center [47, 163] width 87 height 14
click at [83, 145] on icon at bounding box center [86, 144] width 6 height 6
click at [80, 143] on button "Delete" at bounding box center [78, 143] width 22 height 9
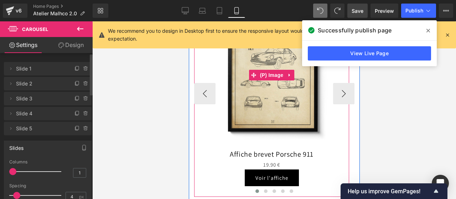
scroll to position [839, 0]
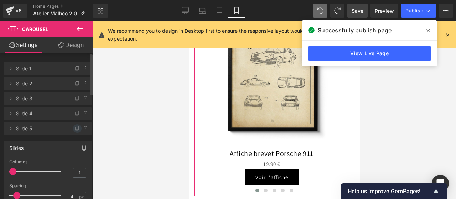
click at [75, 128] on icon at bounding box center [77, 129] width 6 height 6
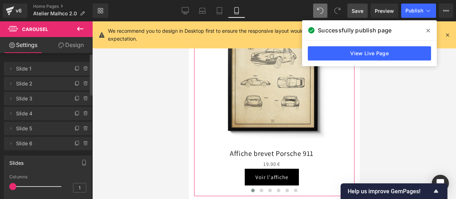
click at [30, 140] on span "Slide 6" at bounding box center [40, 144] width 49 height 14
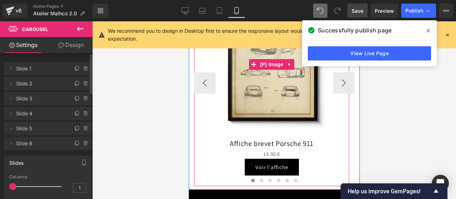
scroll to position [849, 0]
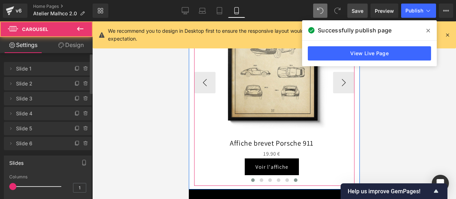
click at [293, 178] on span at bounding box center [295, 180] width 4 height 4
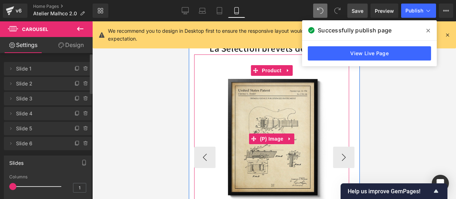
scroll to position [775, 0]
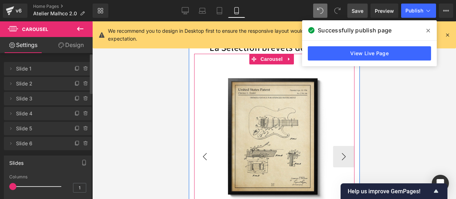
click at [210, 150] on button "‹" at bounding box center [204, 156] width 21 height 21
click at [334, 153] on button "›" at bounding box center [342, 156] width 21 height 21
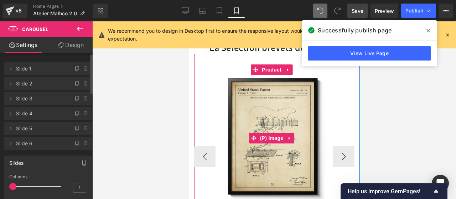
scroll to position [759, 0]
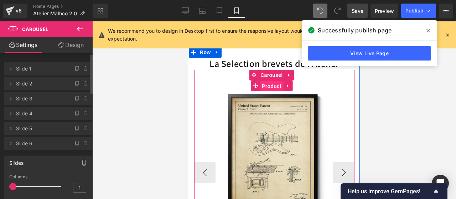
click at [270, 87] on span "Product" at bounding box center [270, 86] width 23 height 11
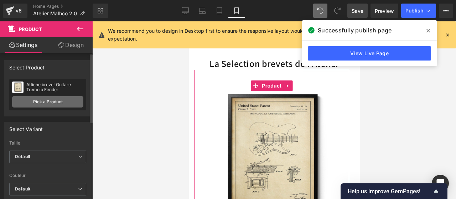
click at [51, 103] on link "Pick a Product" at bounding box center [47, 101] width 71 height 11
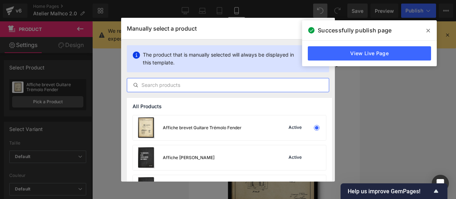
click at [157, 83] on input "text" at bounding box center [227, 85] width 201 height 9
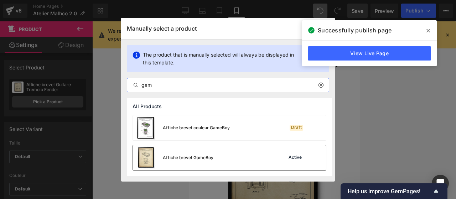
type input "gam"
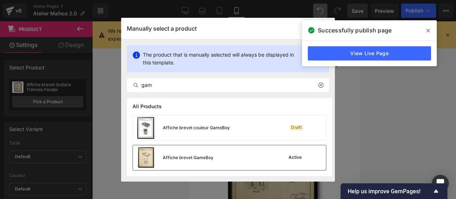
click at [185, 156] on div "Affiche brevet GameBoy" at bounding box center [188, 157] width 51 height 6
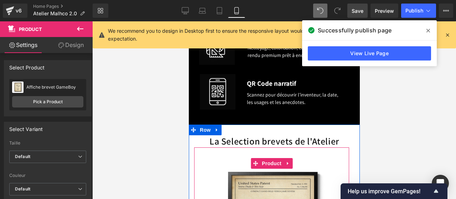
scroll to position [681, 0]
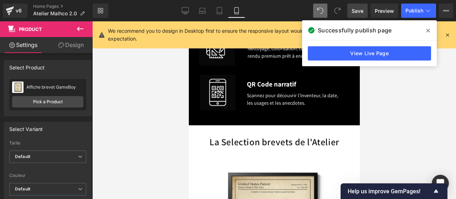
click at [361, 11] on span "Save" at bounding box center [357, 10] width 12 height 7
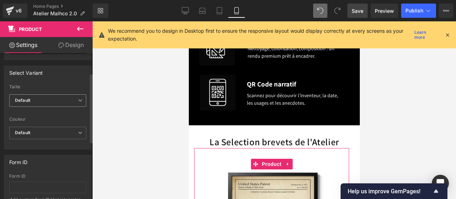
scroll to position [28, 0]
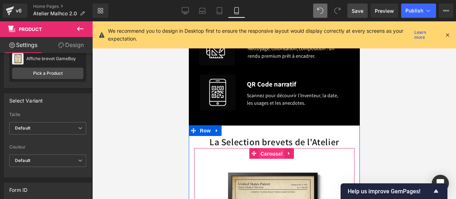
click at [269, 152] on span "Carousel" at bounding box center [271, 153] width 26 height 11
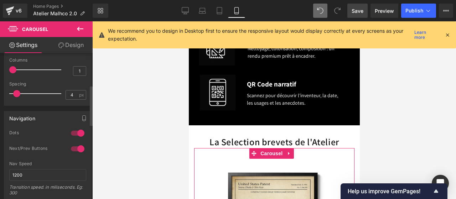
scroll to position [115, 0]
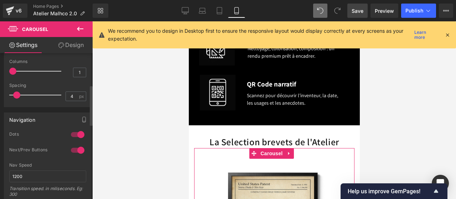
click at [26, 73] on div at bounding box center [37, 71] width 48 height 14
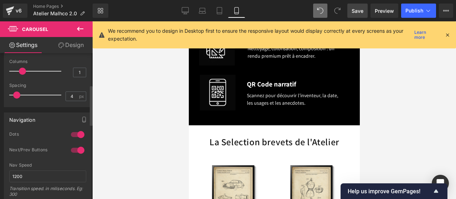
drag, startPoint x: 23, startPoint y: 74, endPoint x: 58, endPoint y: 90, distance: 37.7
click at [11, 74] on div "Columns 1" at bounding box center [47, 71] width 77 height 24
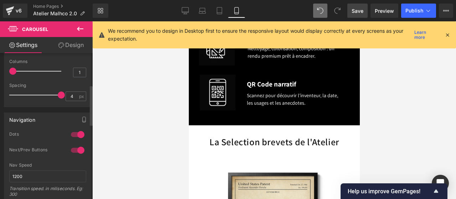
drag, startPoint x: 58, startPoint y: 90, endPoint x: 64, endPoint y: 90, distance: 6.4
click at [64, 90] on div "Spacing 4 px" at bounding box center [47, 95] width 77 height 24
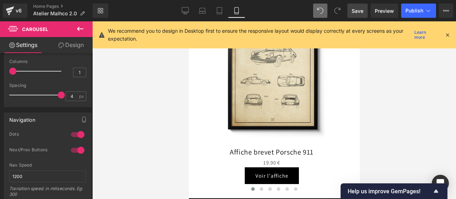
scroll to position [855, 0]
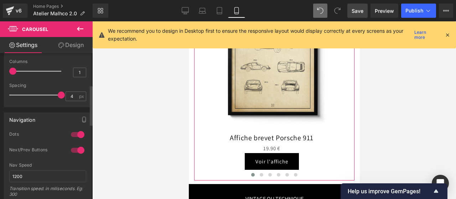
drag, startPoint x: 60, startPoint y: 96, endPoint x: 28, endPoint y: 96, distance: 32.4
click at [58, 96] on span at bounding box center [61, 94] width 7 height 7
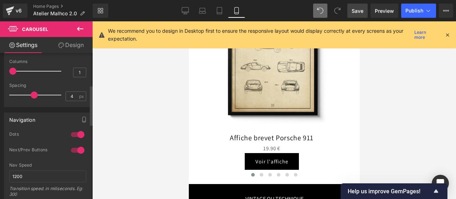
click at [27, 96] on div at bounding box center [37, 95] width 48 height 14
click at [22, 96] on div at bounding box center [37, 95] width 48 height 14
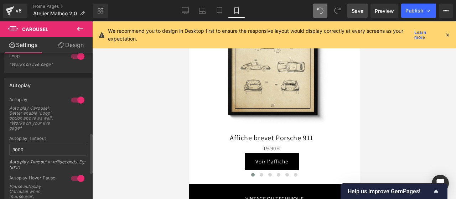
scroll to position [289, 0]
drag, startPoint x: 32, startPoint y: 147, endPoint x: 7, endPoint y: 150, distance: 25.4
click at [7, 150] on div "1 Autoplay Auto play Carousel. Better enable 'Loop' option above as well. *Work…" at bounding box center [47, 149] width 87 height 107
type input "5000"
click at [361, 10] on span "Save" at bounding box center [357, 10] width 12 height 7
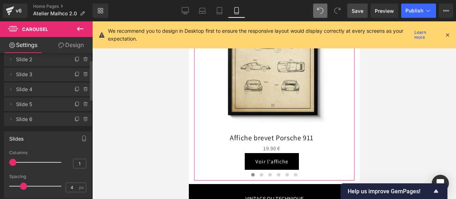
scroll to position [0, 0]
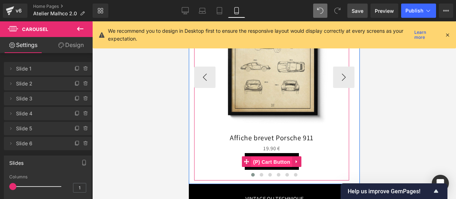
drag, startPoint x: 278, startPoint y: 162, endPoint x: 296, endPoint y: 151, distance: 21.4
click at [278, 162] on span "(P) Cart Button" at bounding box center [271, 162] width 41 height 11
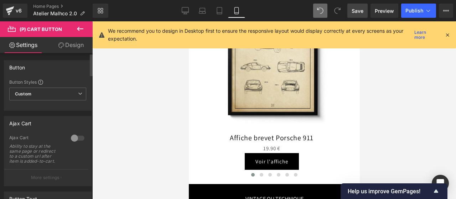
click at [78, 136] on div at bounding box center [77, 137] width 17 height 11
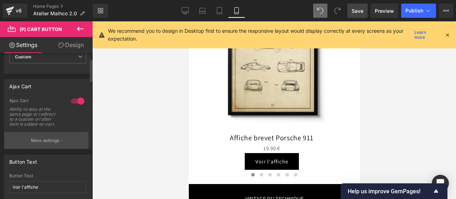
click at [49, 135] on button "More settings" at bounding box center [46, 140] width 84 height 17
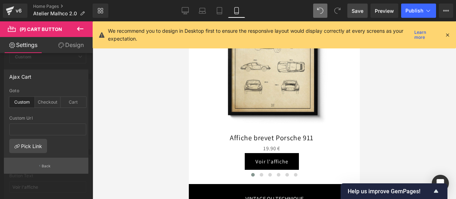
click at [47, 164] on p "Back" at bounding box center [46, 165] width 9 height 5
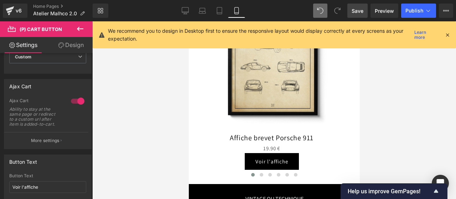
click at [357, 10] on span "Save" at bounding box center [357, 10] width 12 height 7
click at [411, 7] on button "Publish" at bounding box center [418, 11] width 35 height 14
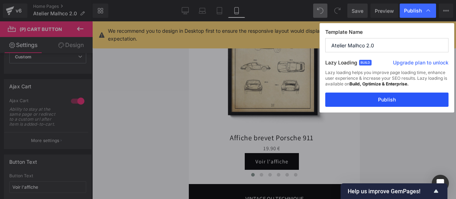
drag, startPoint x: 388, startPoint y: 99, endPoint x: 81, endPoint y: 117, distance: 308.1
click at [388, 99] on button "Publish" at bounding box center [386, 100] width 123 height 14
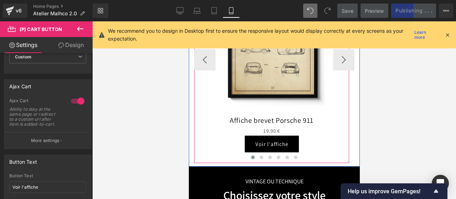
scroll to position [872, 0]
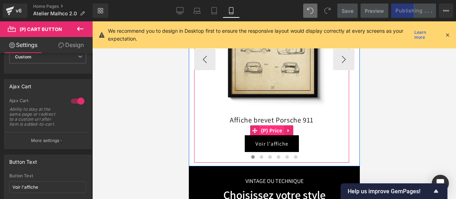
click at [273, 130] on span "(P) Price" at bounding box center [271, 130] width 25 height 11
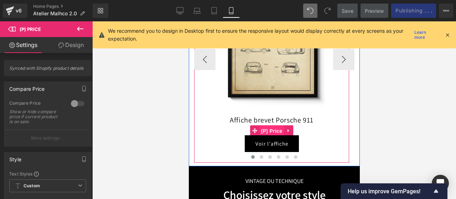
click at [268, 129] on span "(P) Price" at bounding box center [271, 131] width 25 height 11
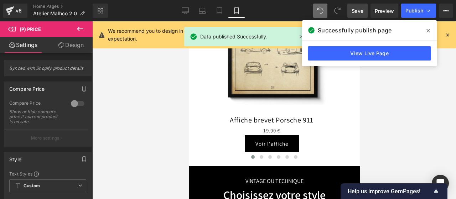
click at [73, 43] on link "Design" at bounding box center [71, 45] width 46 height 16
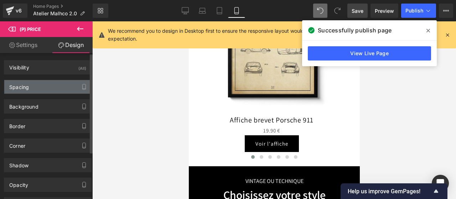
click at [36, 81] on div "Spacing" at bounding box center [47, 87] width 87 height 14
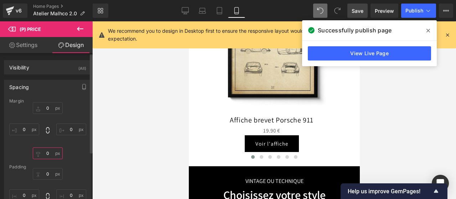
click at [41, 151] on input "text" at bounding box center [48, 153] width 30 height 12
type input "10"
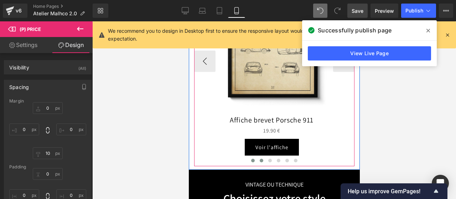
click at [259, 161] on span at bounding box center [261, 161] width 4 height 4
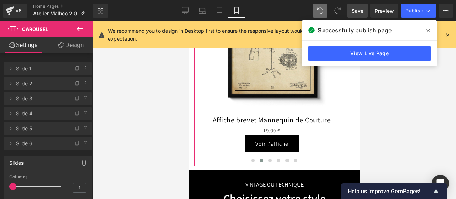
click at [71, 40] on link "Design" at bounding box center [71, 45] width 46 height 16
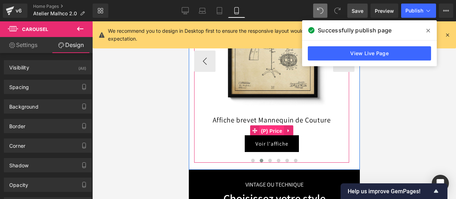
drag, startPoint x: 268, startPoint y: 131, endPoint x: 287, endPoint y: 106, distance: 30.8
click at [268, 131] on span "(P) Price" at bounding box center [271, 131] width 25 height 11
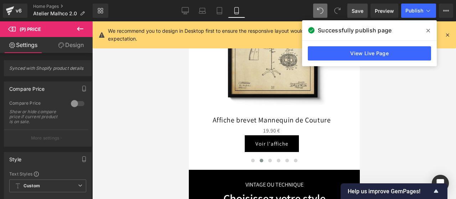
click at [74, 41] on link "Design" at bounding box center [71, 45] width 46 height 16
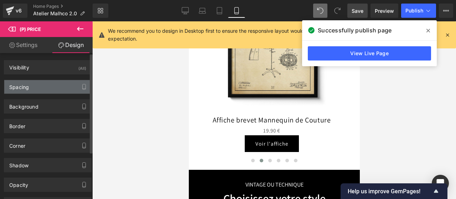
click at [44, 83] on div "Spacing" at bounding box center [47, 87] width 87 height 14
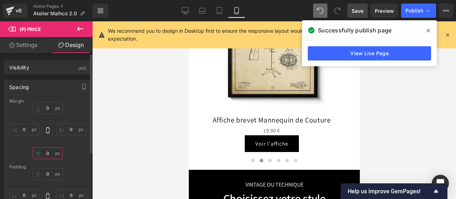
click at [47, 154] on input "text" at bounding box center [48, 153] width 30 height 12
type input "10"
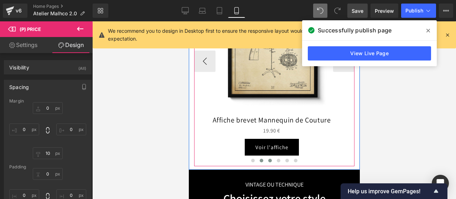
click at [268, 159] on span at bounding box center [270, 161] width 4 height 4
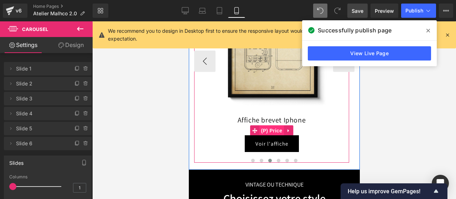
click at [266, 130] on span "(P) Price" at bounding box center [271, 130] width 25 height 11
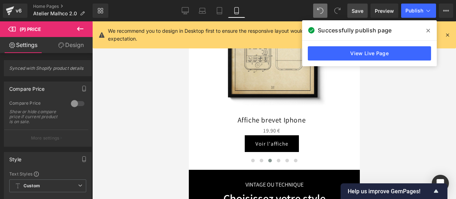
click at [73, 46] on link "Design" at bounding box center [71, 45] width 46 height 16
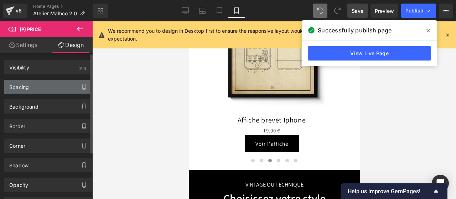
click at [54, 82] on div "Spacing" at bounding box center [47, 87] width 87 height 14
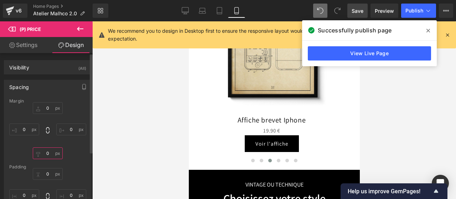
click at [48, 154] on input "text" at bounding box center [48, 153] width 30 height 12
type input "10"
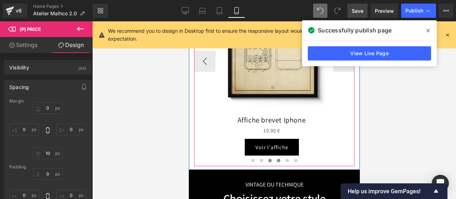
click at [277, 161] on span at bounding box center [278, 161] width 4 height 4
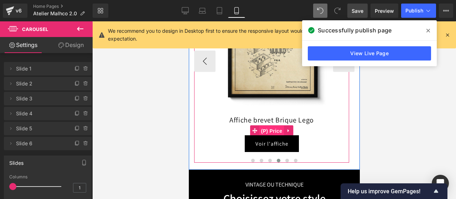
click at [278, 129] on span "(P) Price" at bounding box center [271, 131] width 25 height 11
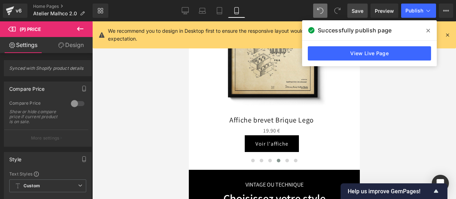
click at [66, 41] on link "Design" at bounding box center [71, 45] width 46 height 16
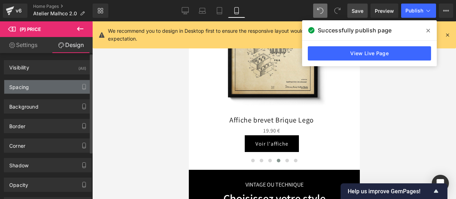
click at [41, 87] on div "Spacing" at bounding box center [47, 87] width 87 height 14
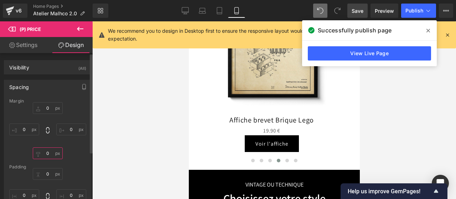
click at [46, 151] on input "text" at bounding box center [48, 153] width 30 height 12
type input "10"
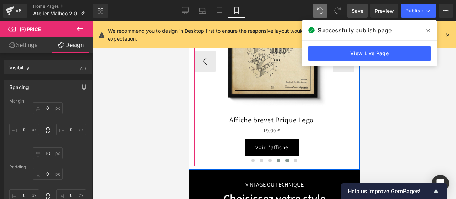
click at [282, 158] on button at bounding box center [286, 160] width 9 height 7
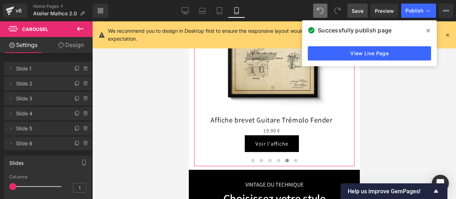
click at [70, 39] on link "Design" at bounding box center [71, 45] width 46 height 16
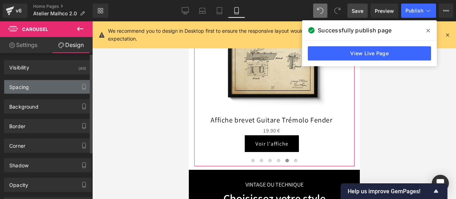
click at [36, 90] on div "Spacing" at bounding box center [47, 87] width 87 height 14
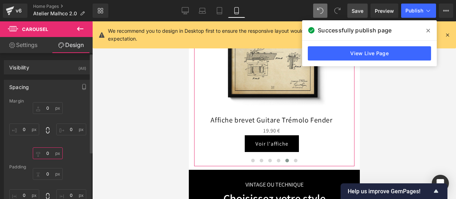
click at [46, 153] on input "text" at bounding box center [48, 153] width 30 height 12
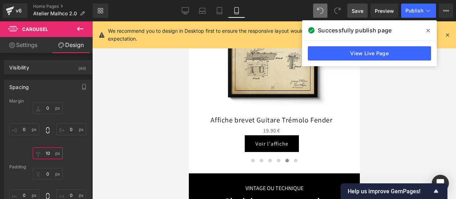
type input "1"
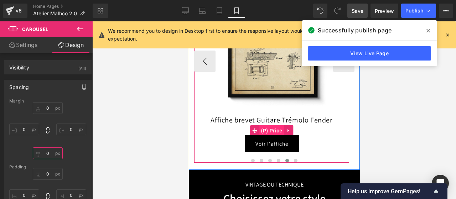
drag, startPoint x: 269, startPoint y: 128, endPoint x: 305, endPoint y: 159, distance: 47.5
click at [269, 128] on span "(P) Price" at bounding box center [271, 130] width 25 height 11
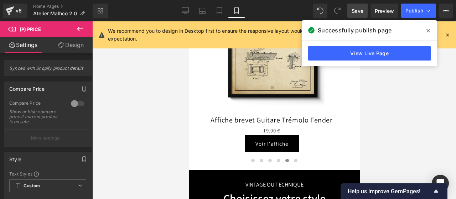
click at [70, 48] on link "Design" at bounding box center [71, 45] width 46 height 16
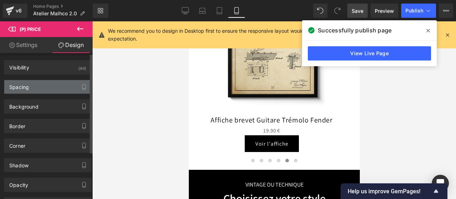
click at [36, 80] on div "Spacing" at bounding box center [47, 87] width 87 height 14
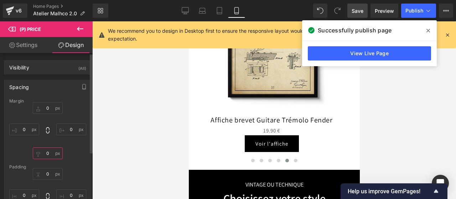
click at [47, 154] on input "text" at bounding box center [48, 153] width 30 height 12
type input "10"
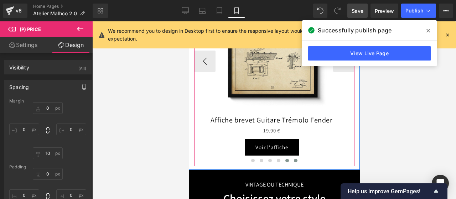
click at [293, 161] on span at bounding box center [295, 161] width 4 height 4
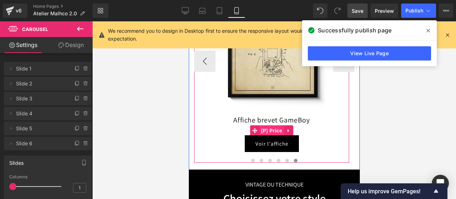
click at [271, 128] on span "(P) Price" at bounding box center [271, 130] width 25 height 11
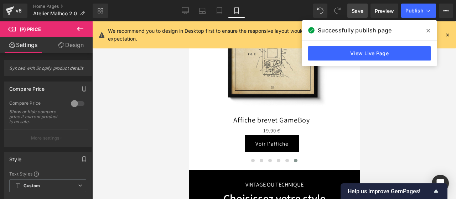
click at [69, 50] on link "Design" at bounding box center [71, 45] width 46 height 16
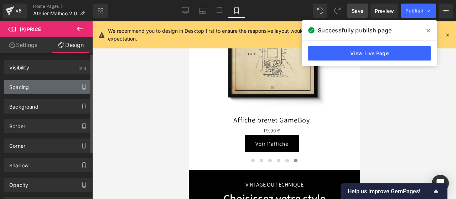
click at [42, 90] on div "Spacing" at bounding box center [47, 87] width 87 height 14
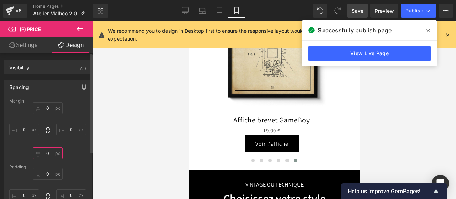
click at [49, 150] on input "text" at bounding box center [48, 153] width 30 height 12
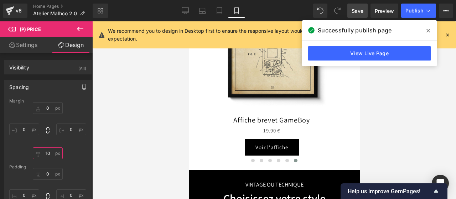
type input "10"
click at [353, 12] on span "Save" at bounding box center [357, 10] width 12 height 7
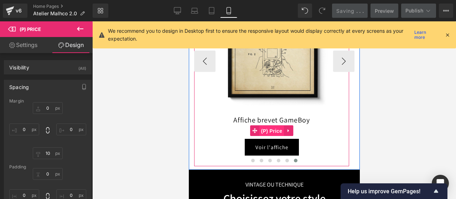
click at [272, 129] on span "(P) Price" at bounding box center [271, 131] width 25 height 11
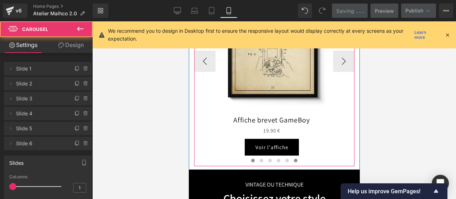
click at [250, 158] on button at bounding box center [252, 160] width 9 height 7
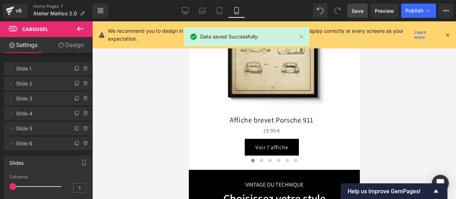
click at [80, 25] on icon at bounding box center [80, 29] width 9 height 9
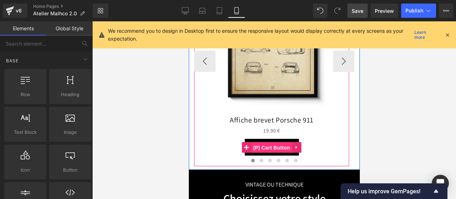
click at [271, 149] on span "(P) Cart Button" at bounding box center [271, 147] width 41 height 11
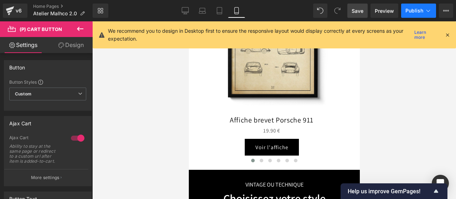
click at [413, 15] on button "Publish" at bounding box center [418, 11] width 35 height 14
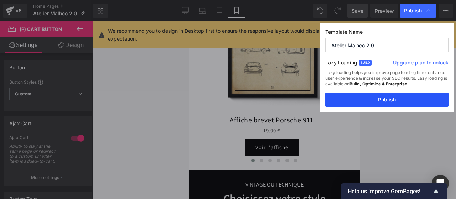
click at [390, 98] on button "Publish" at bounding box center [386, 100] width 123 height 14
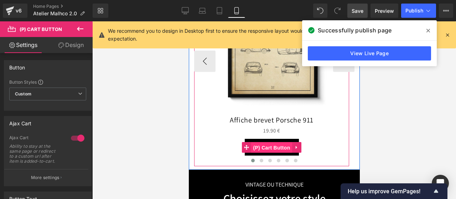
click at [268, 145] on span "(P) Cart Button" at bounding box center [271, 147] width 41 height 11
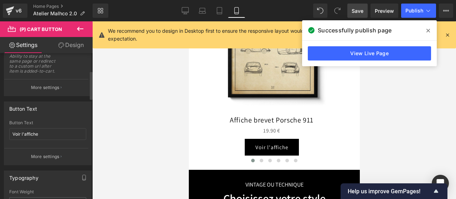
scroll to position [91, 0]
drag, startPoint x: 42, startPoint y: 131, endPoint x: 1, endPoint y: 130, distance: 41.3
click at [1, 130] on div "Button Text Voir l'affiche Button Text Voir l'affiche More settings" at bounding box center [48, 129] width 96 height 69
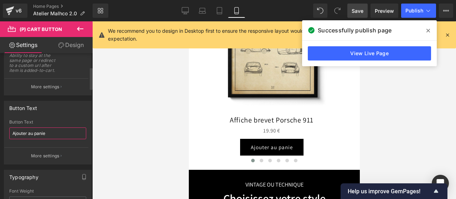
type input "Ajouter au panier"
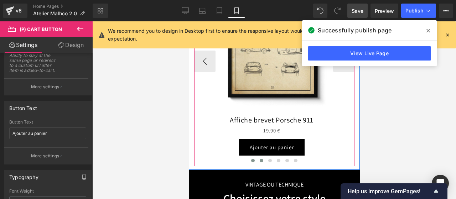
click at [259, 161] on span at bounding box center [261, 161] width 4 height 4
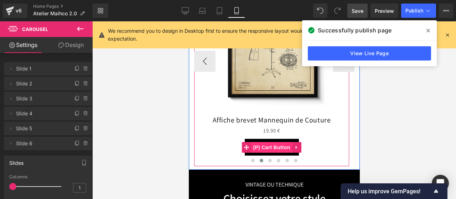
drag, startPoint x: 273, startPoint y: 148, endPoint x: 288, endPoint y: 184, distance: 39.1
click at [273, 148] on span "(P) Cart Button" at bounding box center [271, 147] width 41 height 11
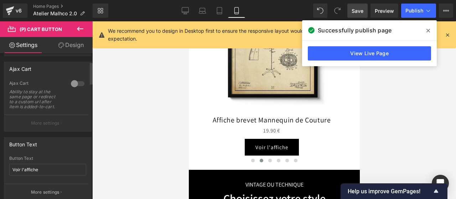
scroll to position [55, 0]
drag, startPoint x: 46, startPoint y: 166, endPoint x: 0, endPoint y: 165, distance: 45.6
click at [0, 165] on div "Button Text Voir l'affiche Button Text Voir l'affiche More settings" at bounding box center [48, 165] width 96 height 69
type input "Ajouter au panier"
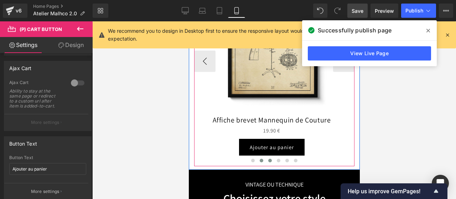
click at [268, 161] on span at bounding box center [270, 161] width 4 height 4
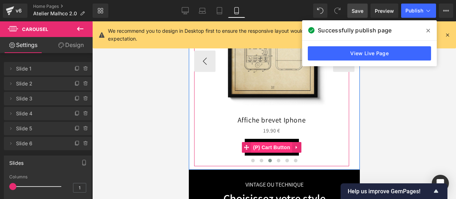
click at [273, 149] on span "(P) Cart Button" at bounding box center [271, 147] width 41 height 11
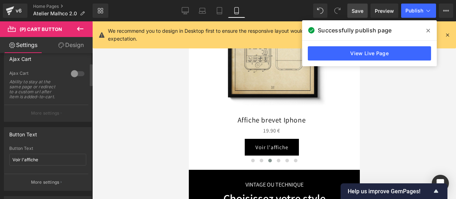
scroll to position [65, 0]
drag, startPoint x: 48, startPoint y: 155, endPoint x: 0, endPoint y: 159, distance: 47.9
click at [0, 159] on div "Button Text Voir l'affiche Button Text Voir l'affiche More settings" at bounding box center [48, 155] width 96 height 69
type input "Ajouter au panier"
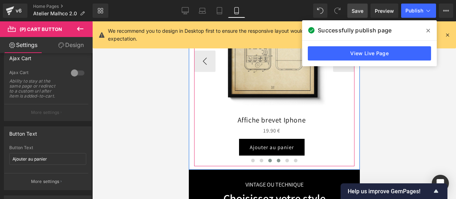
click at [276, 160] on span at bounding box center [278, 161] width 4 height 4
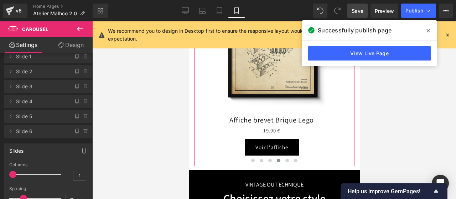
scroll to position [9, 0]
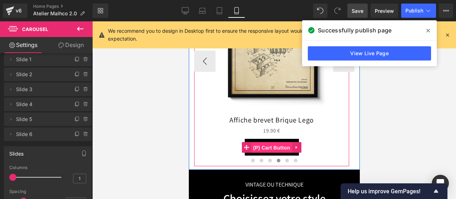
click at [270, 147] on span "(P) Cart Button" at bounding box center [271, 147] width 41 height 11
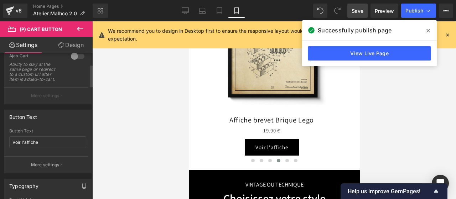
scroll to position [88, 0]
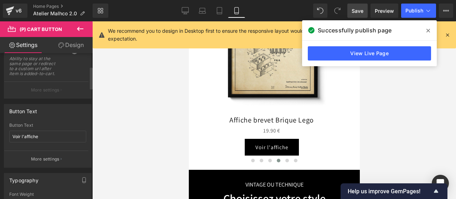
drag, startPoint x: 46, startPoint y: 136, endPoint x: 0, endPoint y: 138, distance: 46.0
click at [0, 138] on div "Button Text Voir l'affiche Button Text Voir l'affiche More settings" at bounding box center [48, 133] width 96 height 69
type input "Ajouter au panier"
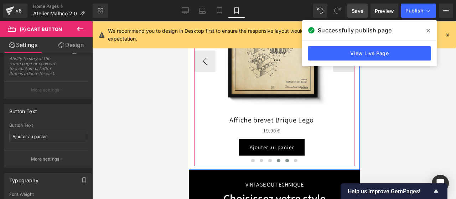
click at [285, 159] on span at bounding box center [287, 161] width 4 height 4
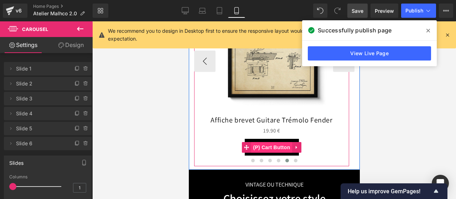
click at [268, 145] on span "(P) Cart Button" at bounding box center [271, 147] width 41 height 11
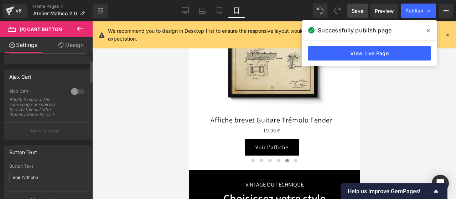
scroll to position [48, 0]
drag, startPoint x: 44, startPoint y: 173, endPoint x: 0, endPoint y: 177, distance: 43.9
click at [0, 177] on div "Button Text Voir l'affiche Button Text Voir l'affiche More settings" at bounding box center [48, 172] width 96 height 69
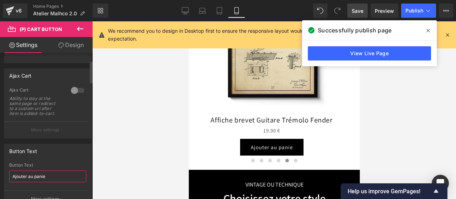
type input "Ajouter au panier"
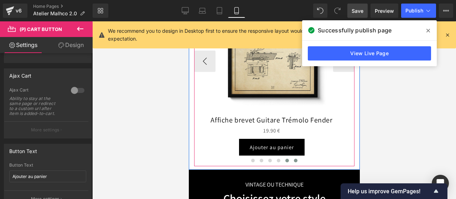
click at [293, 161] on span at bounding box center [295, 161] width 4 height 4
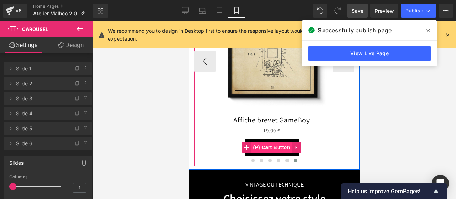
click at [274, 145] on span "(P) Cart Button" at bounding box center [271, 147] width 41 height 11
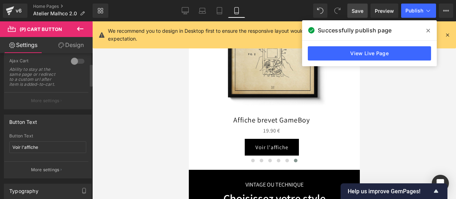
scroll to position [78, 0]
drag, startPoint x: 48, startPoint y: 145, endPoint x: 0, endPoint y: 144, distance: 48.1
click at [0, 144] on div "Button Text Voir l'affiche Button Text Voir l'affiche More settings" at bounding box center [48, 142] width 96 height 69
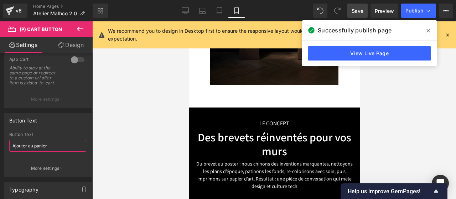
scroll to position [466, 0]
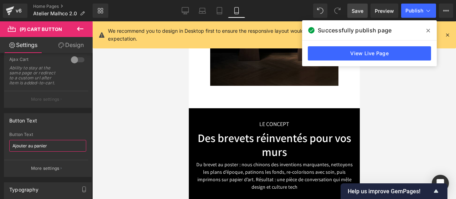
type input "Ajouter au panier"
click at [362, 9] on span "Save" at bounding box center [357, 10] width 12 height 7
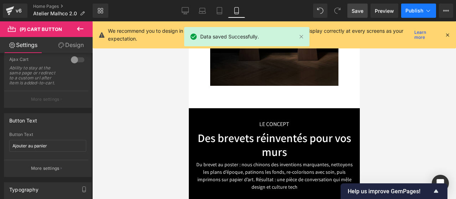
click at [419, 9] on span "Publish" at bounding box center [414, 11] width 18 height 6
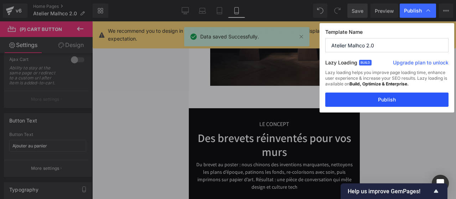
drag, startPoint x: 393, startPoint y: 103, endPoint x: 104, endPoint y: 72, distance: 290.6
click at [393, 103] on button "Publish" at bounding box center [386, 100] width 123 height 14
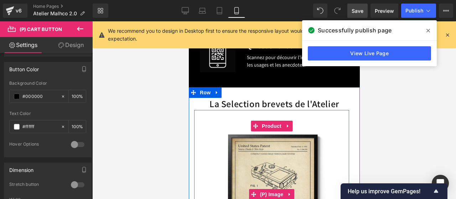
scroll to position [718, 0]
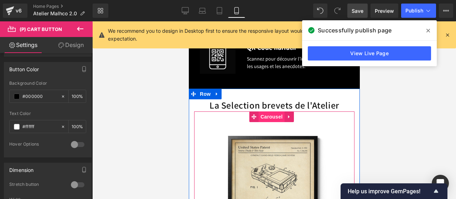
click at [262, 116] on span "Carousel" at bounding box center [271, 116] width 26 height 11
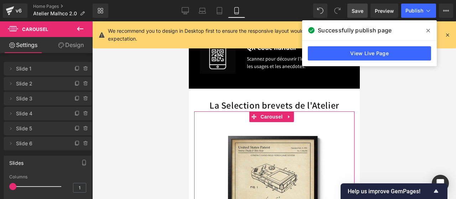
click at [76, 43] on link "Design" at bounding box center [71, 45] width 46 height 16
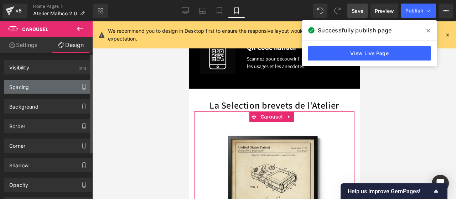
click at [39, 85] on div "Spacing" at bounding box center [47, 87] width 87 height 14
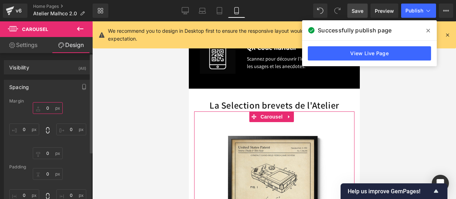
click at [44, 106] on input "text" at bounding box center [48, 108] width 30 height 12
type input "-30"
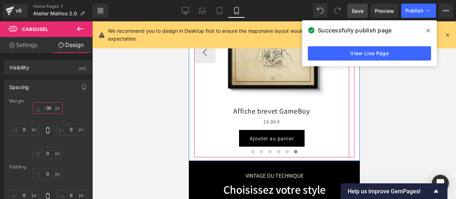
scroll to position [875, 0]
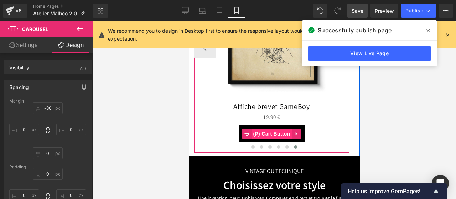
click at [269, 132] on span "(P) Cart Button" at bounding box center [271, 133] width 41 height 11
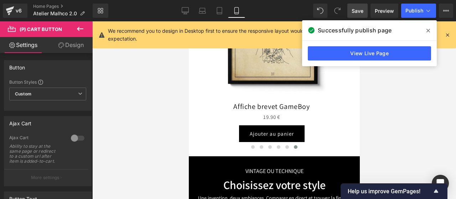
click at [69, 41] on link "Design" at bounding box center [71, 45] width 46 height 16
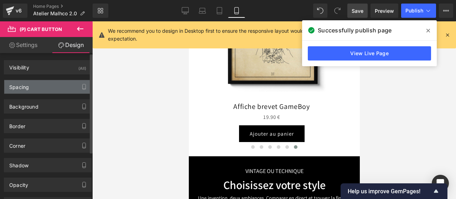
click at [40, 86] on div "Spacing" at bounding box center [47, 87] width 87 height 14
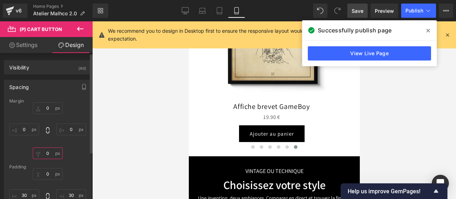
click at [46, 153] on input "text" at bounding box center [48, 153] width 30 height 12
type input "10"
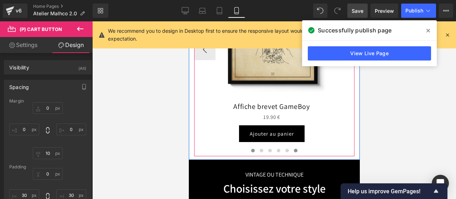
click at [251, 149] on span at bounding box center [253, 151] width 4 height 4
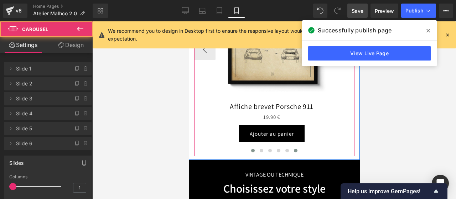
click at [291, 148] on button at bounding box center [295, 150] width 9 height 7
click at [259, 149] on span at bounding box center [261, 151] width 4 height 4
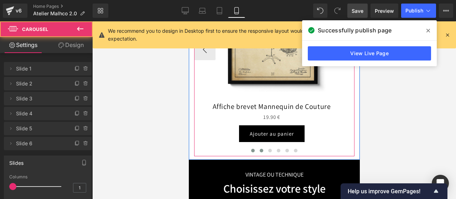
click at [252, 149] on button at bounding box center [252, 150] width 9 height 7
click at [259, 149] on span at bounding box center [261, 151] width 4 height 4
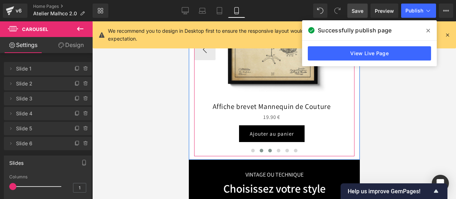
click at [265, 149] on button at bounding box center [269, 150] width 9 height 7
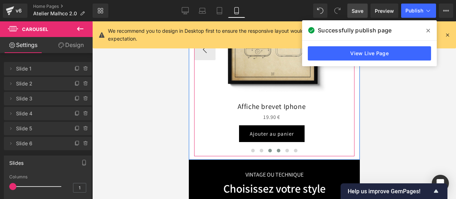
click at [274, 149] on button at bounding box center [278, 150] width 9 height 7
click at [285, 149] on span at bounding box center [287, 151] width 4 height 4
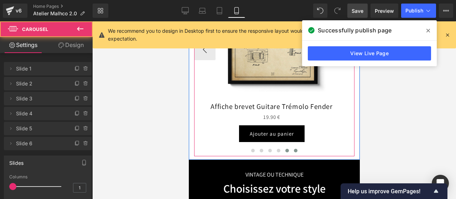
click at [293, 149] on span at bounding box center [295, 151] width 4 height 4
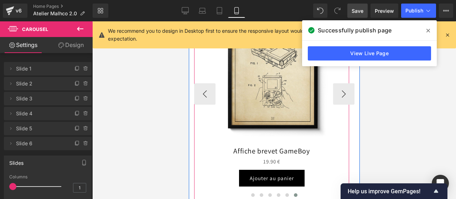
scroll to position [843, 0]
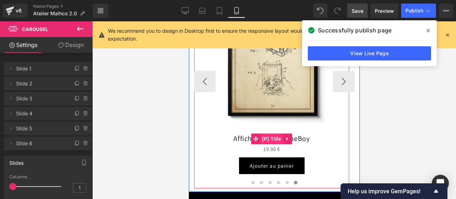
click at [271, 136] on span "(P) Title" at bounding box center [271, 138] width 23 height 11
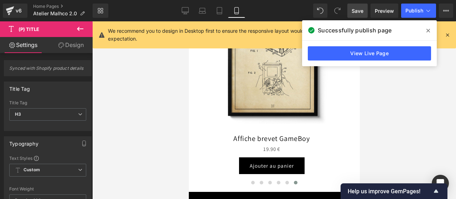
click at [77, 48] on link "Design" at bounding box center [71, 45] width 46 height 16
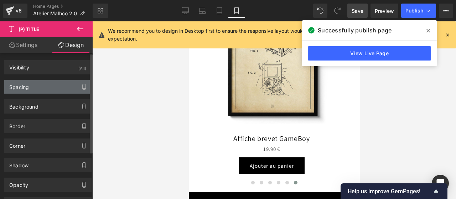
click at [38, 85] on div "Spacing" at bounding box center [47, 87] width 87 height 14
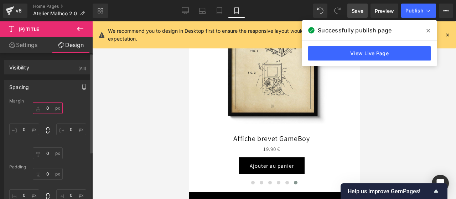
click at [47, 109] on input "text" at bounding box center [48, 108] width 30 height 12
type input "-10"
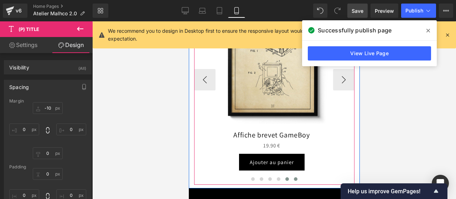
click at [282, 179] on button at bounding box center [286, 178] width 9 height 7
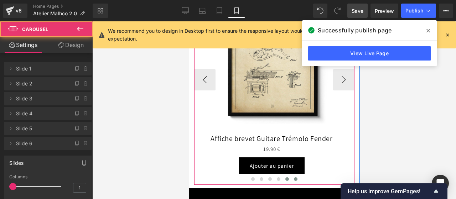
click at [293, 180] on span at bounding box center [295, 179] width 4 height 4
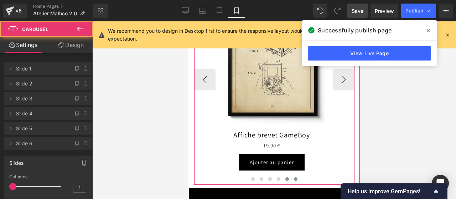
click at [282, 181] on button at bounding box center [286, 178] width 9 height 7
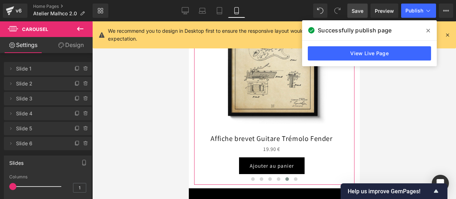
click at [68, 43] on link "Design" at bounding box center [71, 45] width 46 height 16
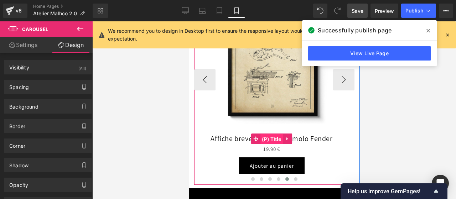
click at [270, 136] on span "(P) Title" at bounding box center [271, 139] width 23 height 11
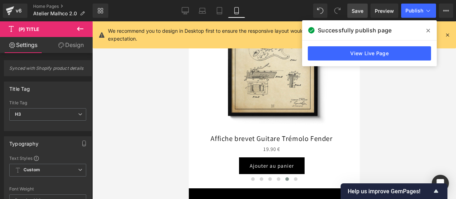
click at [79, 46] on link "Design" at bounding box center [71, 45] width 46 height 16
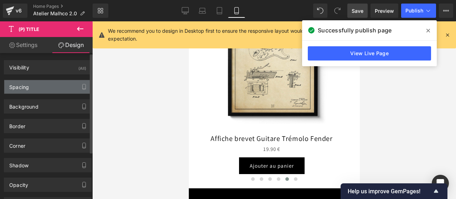
click at [43, 84] on div "Spacing" at bounding box center [47, 87] width 87 height 14
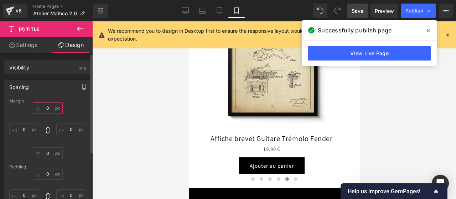
click at [46, 106] on input "text" at bounding box center [48, 108] width 30 height 12
type input "-10"
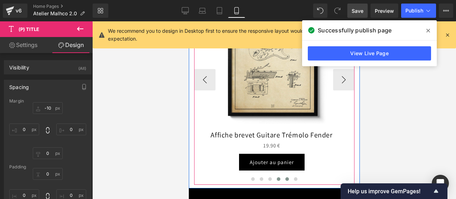
click at [276, 178] on span at bounding box center [278, 179] width 4 height 4
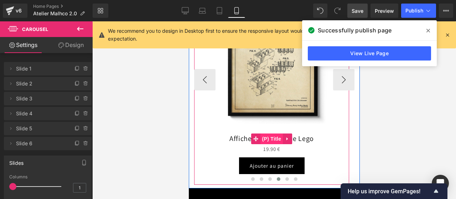
click at [269, 140] on span "(P) Title" at bounding box center [271, 138] width 23 height 11
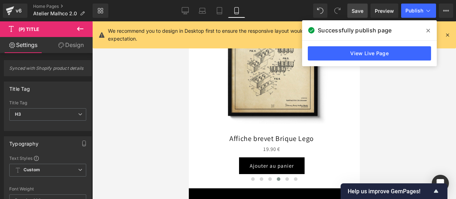
click at [70, 45] on link "Design" at bounding box center [71, 45] width 46 height 16
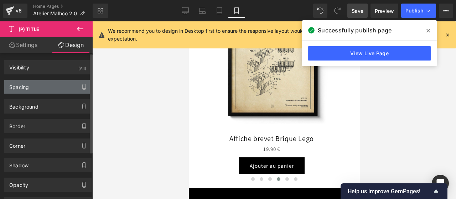
click at [39, 84] on div "Spacing" at bounding box center [47, 87] width 87 height 14
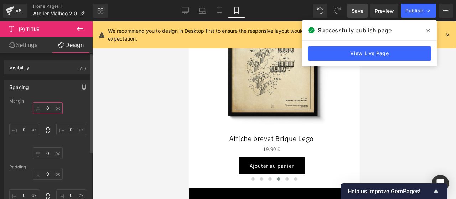
click at [46, 107] on input "text" at bounding box center [48, 108] width 30 height 12
type input "-10"
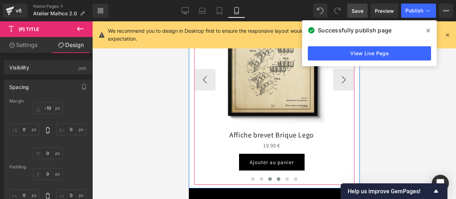
click at [268, 177] on button at bounding box center [269, 178] width 9 height 7
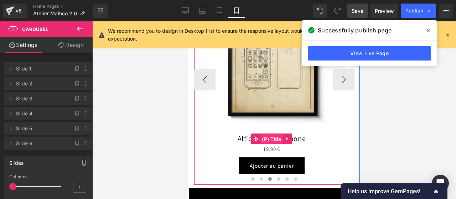
click at [268, 137] on span "(P) Title" at bounding box center [271, 139] width 23 height 11
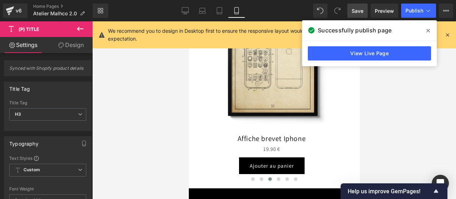
click at [69, 48] on link "Design" at bounding box center [71, 45] width 46 height 16
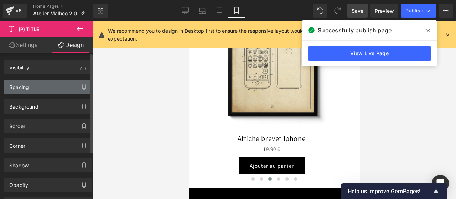
click at [41, 87] on div "Spacing" at bounding box center [47, 87] width 87 height 14
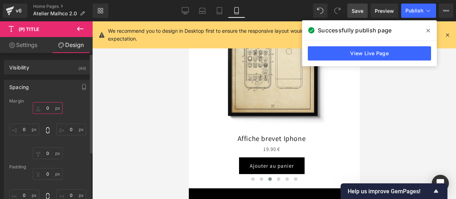
click at [45, 104] on input "text" at bounding box center [48, 108] width 30 height 12
type input "-10"
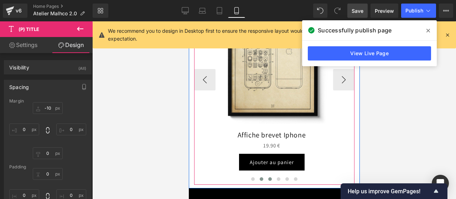
click at [259, 180] on button at bounding box center [261, 178] width 9 height 7
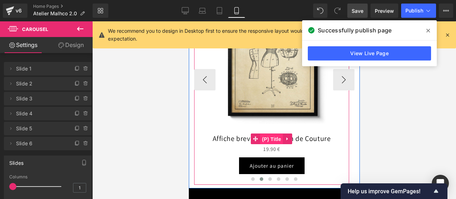
click at [269, 138] on span "(P) Title" at bounding box center [271, 139] width 23 height 11
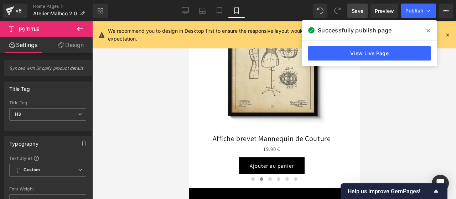
click at [68, 46] on link "Design" at bounding box center [71, 45] width 46 height 16
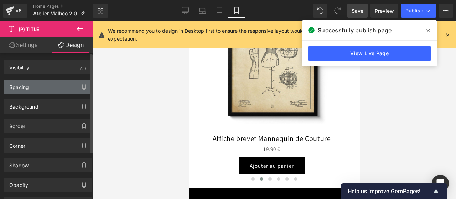
click at [34, 86] on div "Spacing" at bounding box center [47, 87] width 87 height 14
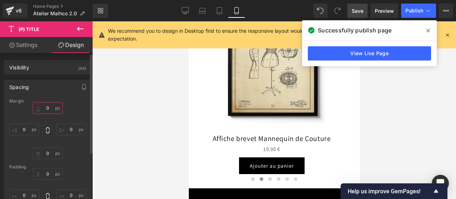
click at [43, 106] on input "text" at bounding box center [48, 108] width 30 height 12
type input "-10"
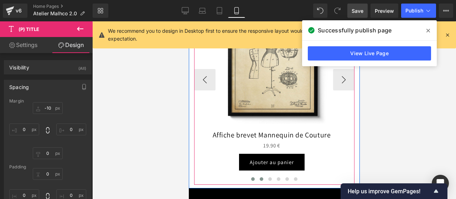
click at [251, 178] on span at bounding box center [253, 179] width 4 height 4
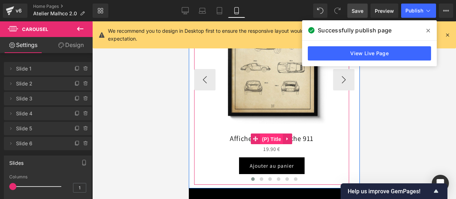
click at [267, 137] on span "(P) Title" at bounding box center [271, 139] width 23 height 11
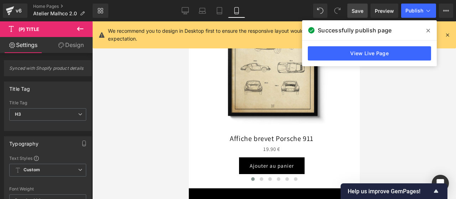
click at [68, 42] on link "Design" at bounding box center [71, 45] width 46 height 16
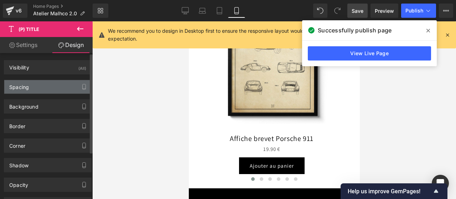
click at [34, 87] on div "Spacing" at bounding box center [47, 87] width 87 height 14
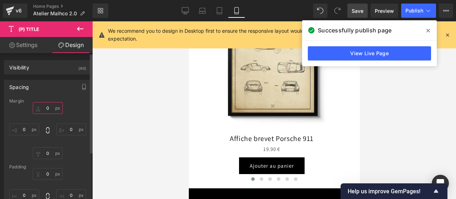
click at [43, 107] on input "text" at bounding box center [48, 108] width 30 height 12
type input "-10"
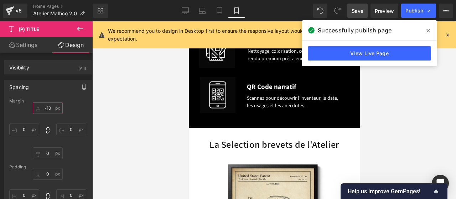
scroll to position [706, 0]
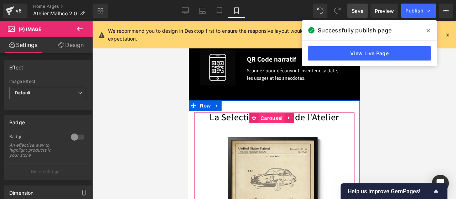
click at [268, 117] on span "Carousel" at bounding box center [271, 118] width 26 height 11
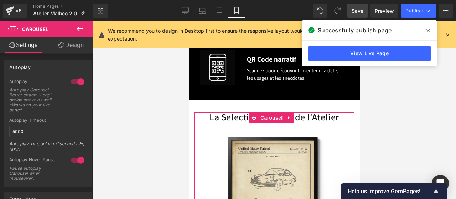
scroll to position [305, 0]
drag, startPoint x: 37, startPoint y: 131, endPoint x: 0, endPoint y: 129, distance: 37.4
click at [0, 129] on div "Autoplay 1 Autoplay Auto play Carousel. Better enable 'Loop' option above as we…" at bounding box center [48, 123] width 96 height 132
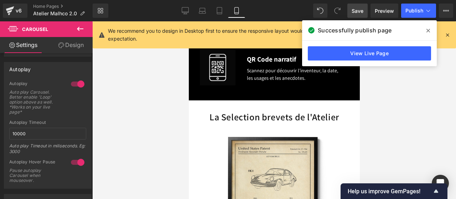
type input "10000"
click at [355, 7] on span "Save" at bounding box center [357, 10] width 12 height 7
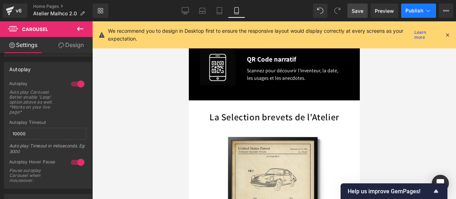
click at [416, 11] on span "Publish" at bounding box center [414, 11] width 18 height 6
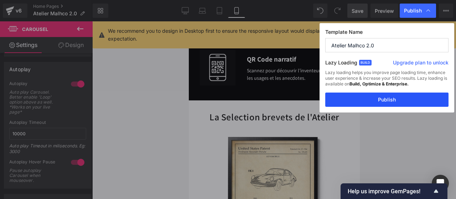
click at [395, 94] on button "Publish" at bounding box center [386, 100] width 123 height 14
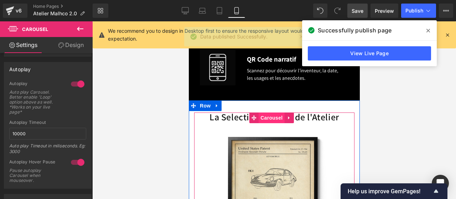
click at [268, 115] on span "Carousel" at bounding box center [271, 117] width 26 height 11
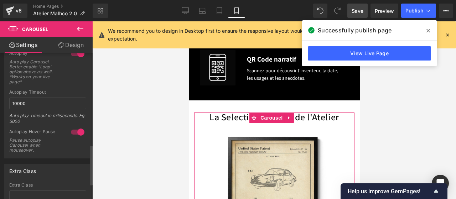
scroll to position [331, 0]
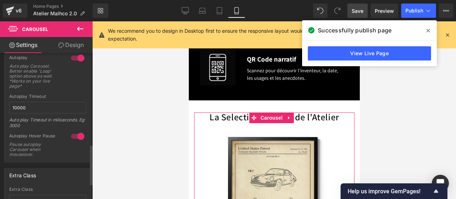
click at [74, 131] on div at bounding box center [77, 136] width 17 height 11
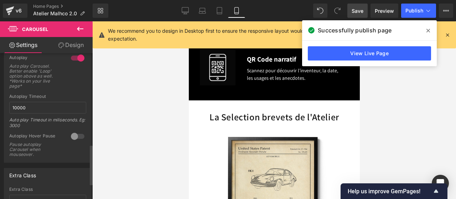
click at [74, 131] on div at bounding box center [77, 136] width 17 height 11
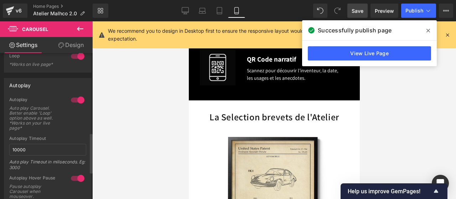
scroll to position [288, 0]
click at [75, 99] on div at bounding box center [77, 100] width 17 height 11
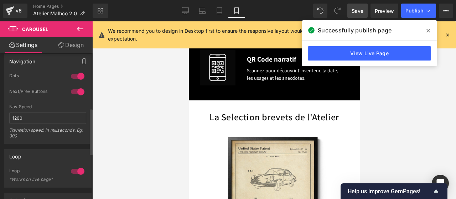
scroll to position [173, 0]
drag, startPoint x: 41, startPoint y: 119, endPoint x: 0, endPoint y: 123, distance: 40.7
click at [0, 123] on div "Navigation 1 Dots 1 Dots 1 Dots 1 Dots 1 Next/Prev Buttons 1 Next/Prev Buttons …" at bounding box center [48, 97] width 96 height 95
type input "2000"
click at [358, 10] on span "Save" at bounding box center [357, 10] width 12 height 7
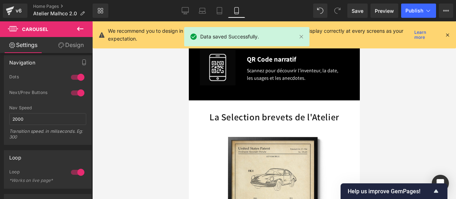
click at [414, 9] on span "Publish" at bounding box center [414, 11] width 18 height 6
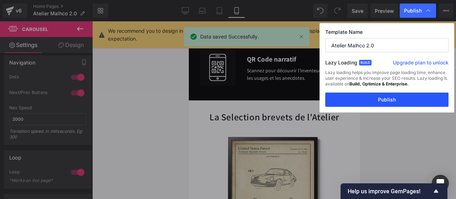
click at [391, 97] on button "Publish" at bounding box center [386, 100] width 123 height 14
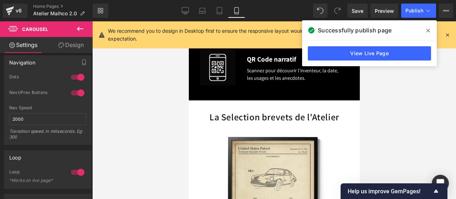
click at [391, 97] on div at bounding box center [273, 110] width 363 height 178
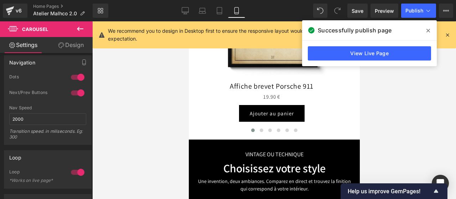
scroll to position [892, 0]
